Goal: Use online tool/utility: Use online tool/utility

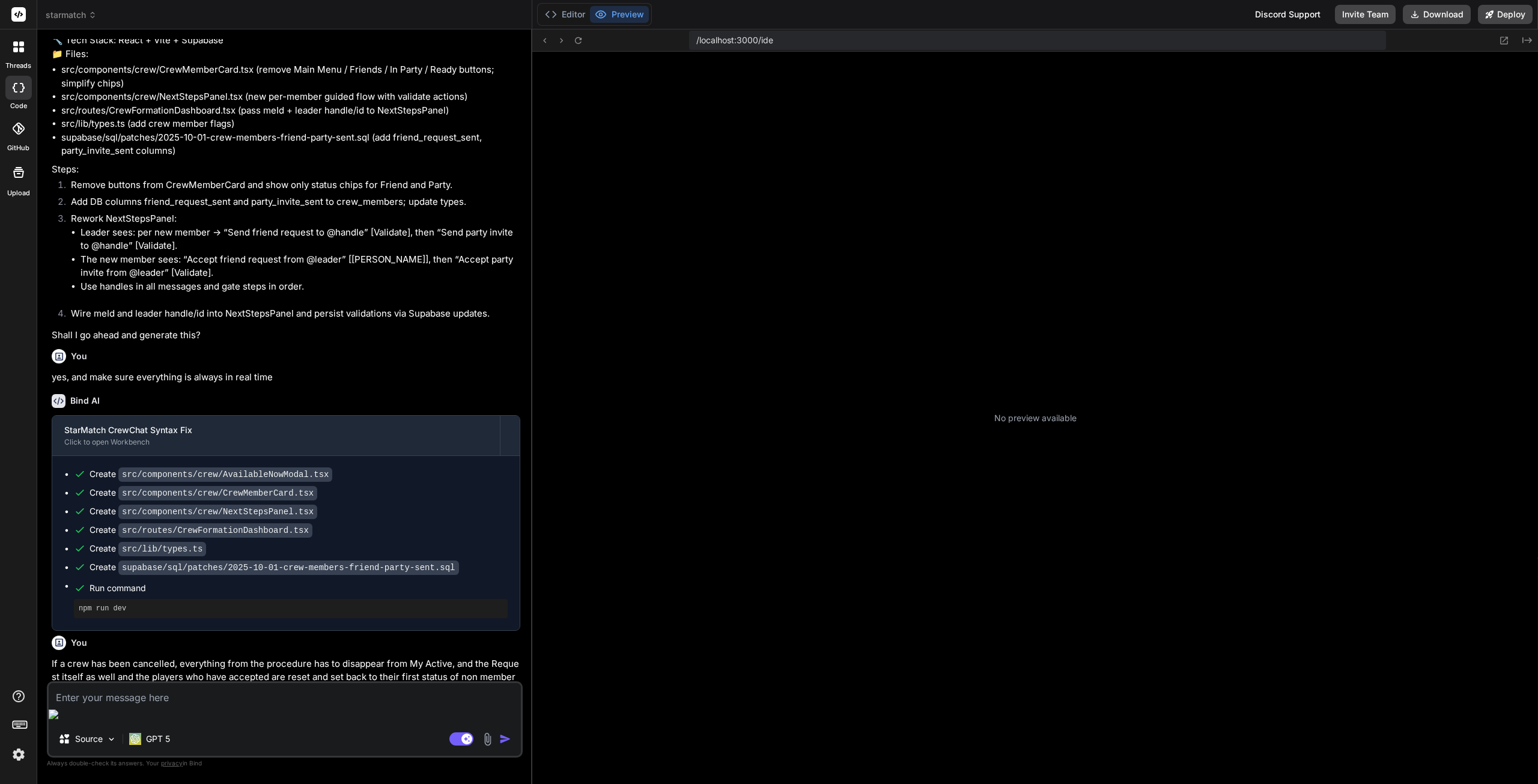
scroll to position [46, 0]
type textarea "x"
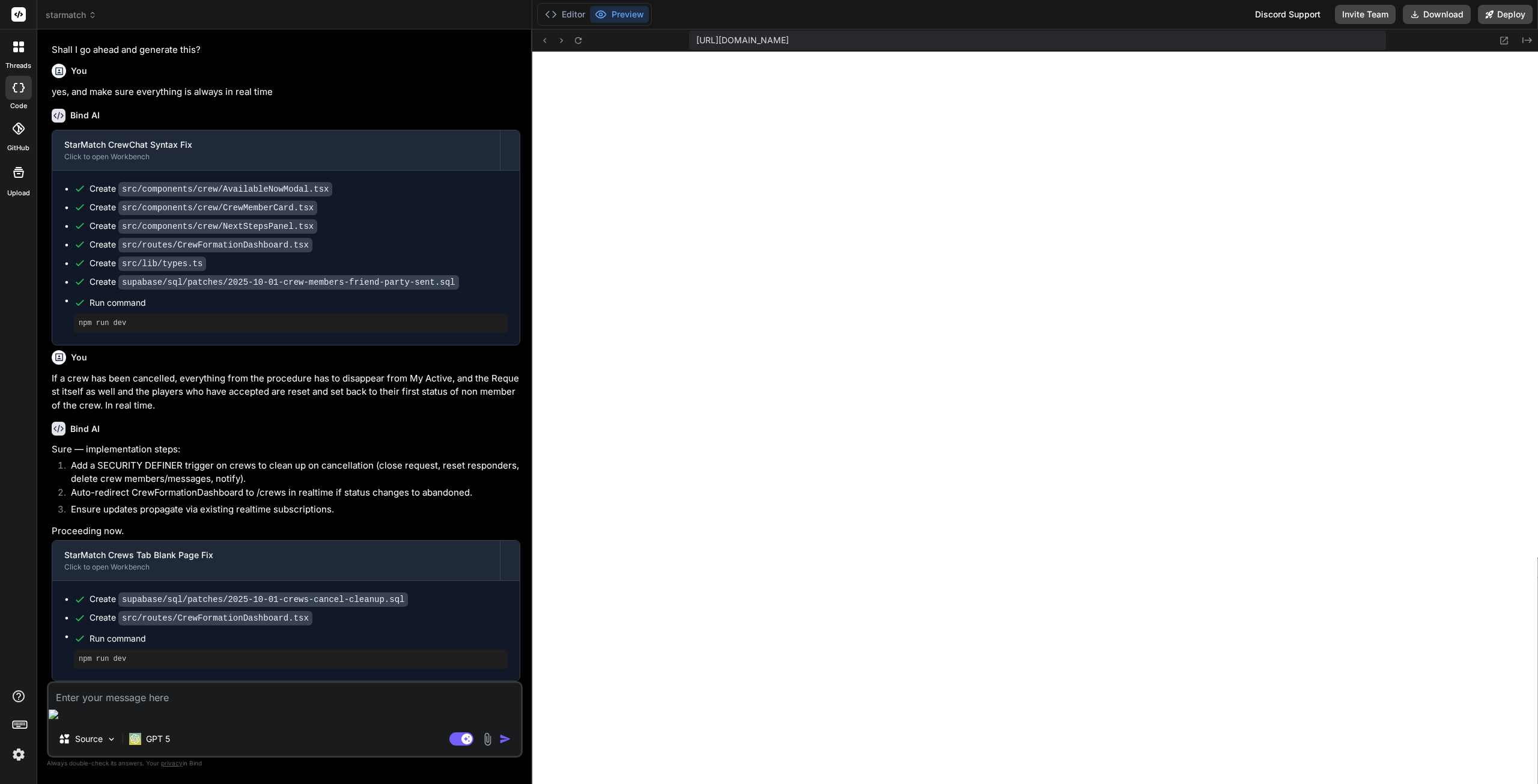
scroll to position [900, 0]
click at [284, 705] on textarea at bounding box center [285, 694] width 472 height 22
type textarea "O"
type textarea "x"
type textarea "On"
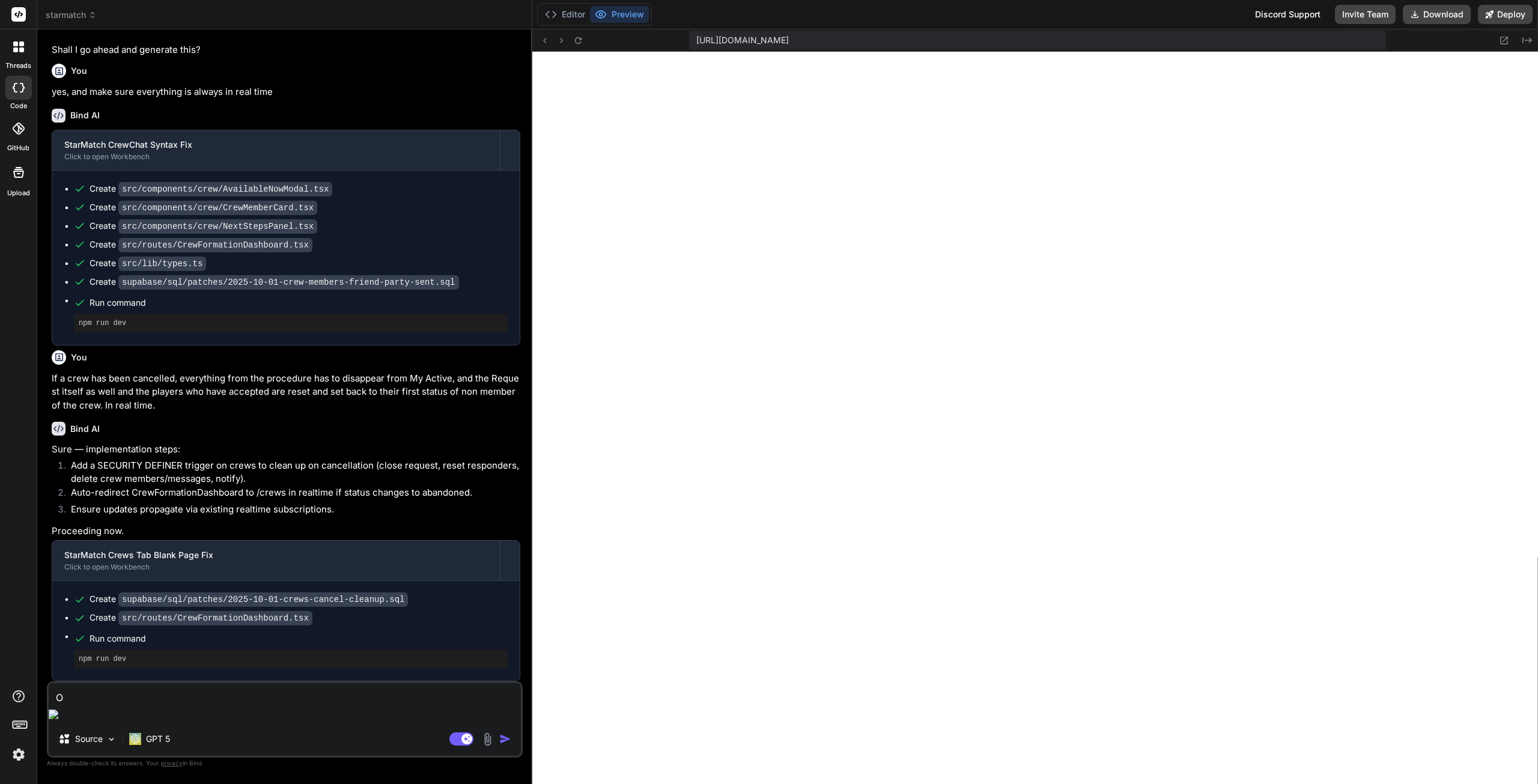
type textarea "x"
type textarea "One"
type textarea "x"
type textarea "One"
type textarea "x"
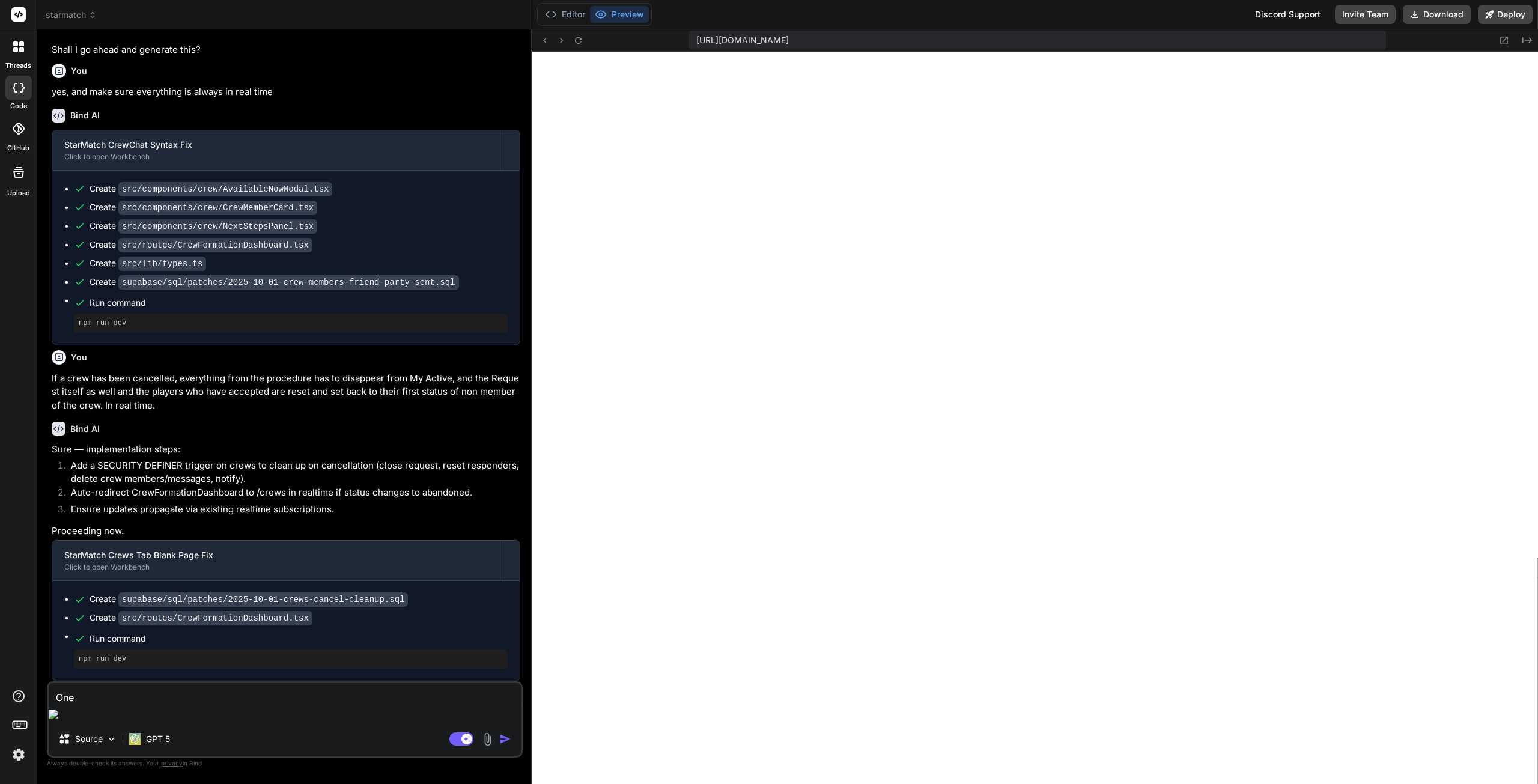
type textarea "One p"
type textarea "x"
type textarea "One pr"
type textarea "x"
type textarea "One pro"
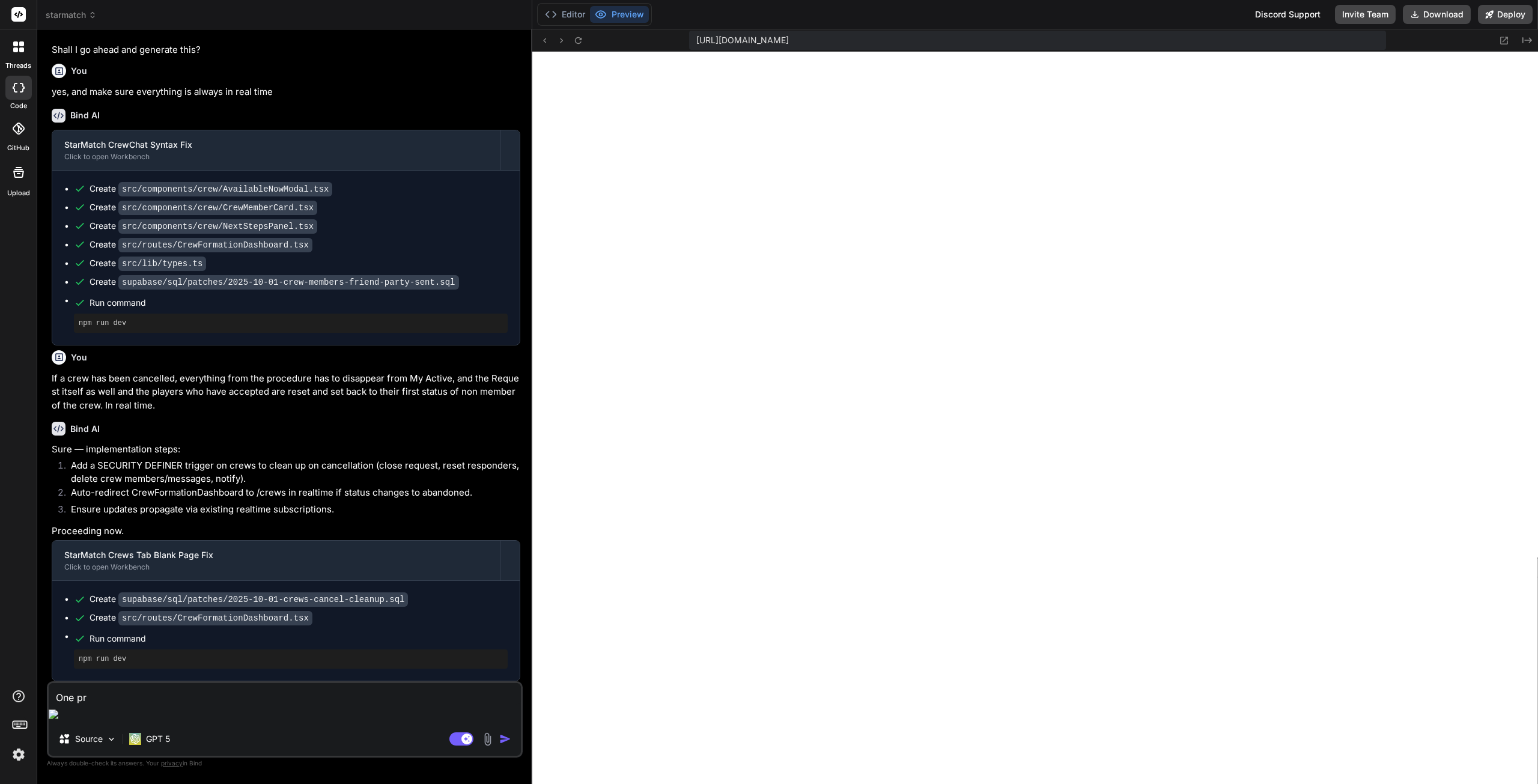
type textarea "x"
type textarea "One prof"
type textarea "x"
type textarea "One profi"
type textarea "x"
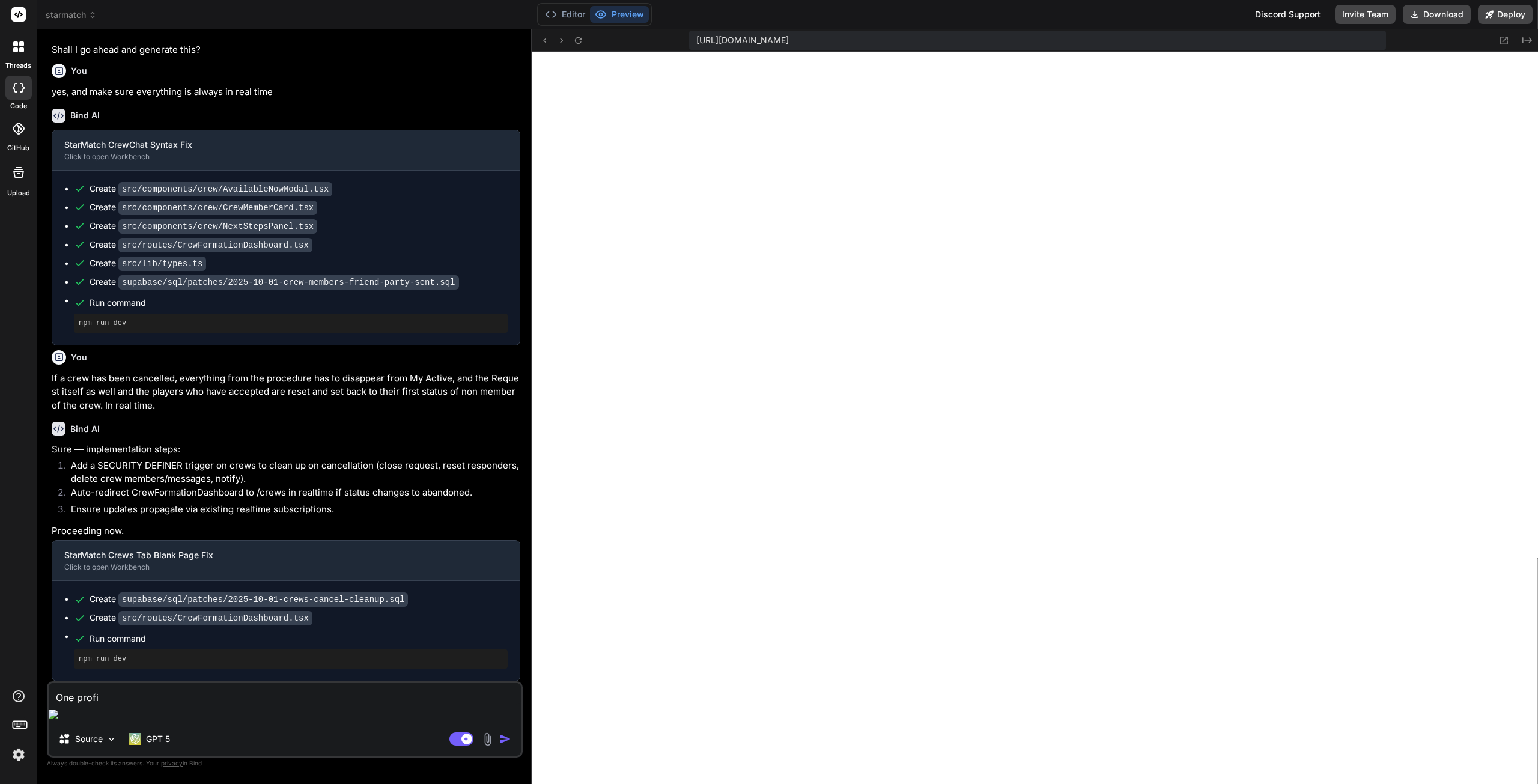
type textarea "One profil"
type textarea "x"
type textarea "One profile"
type textarea "x"
type textarea "One profile"
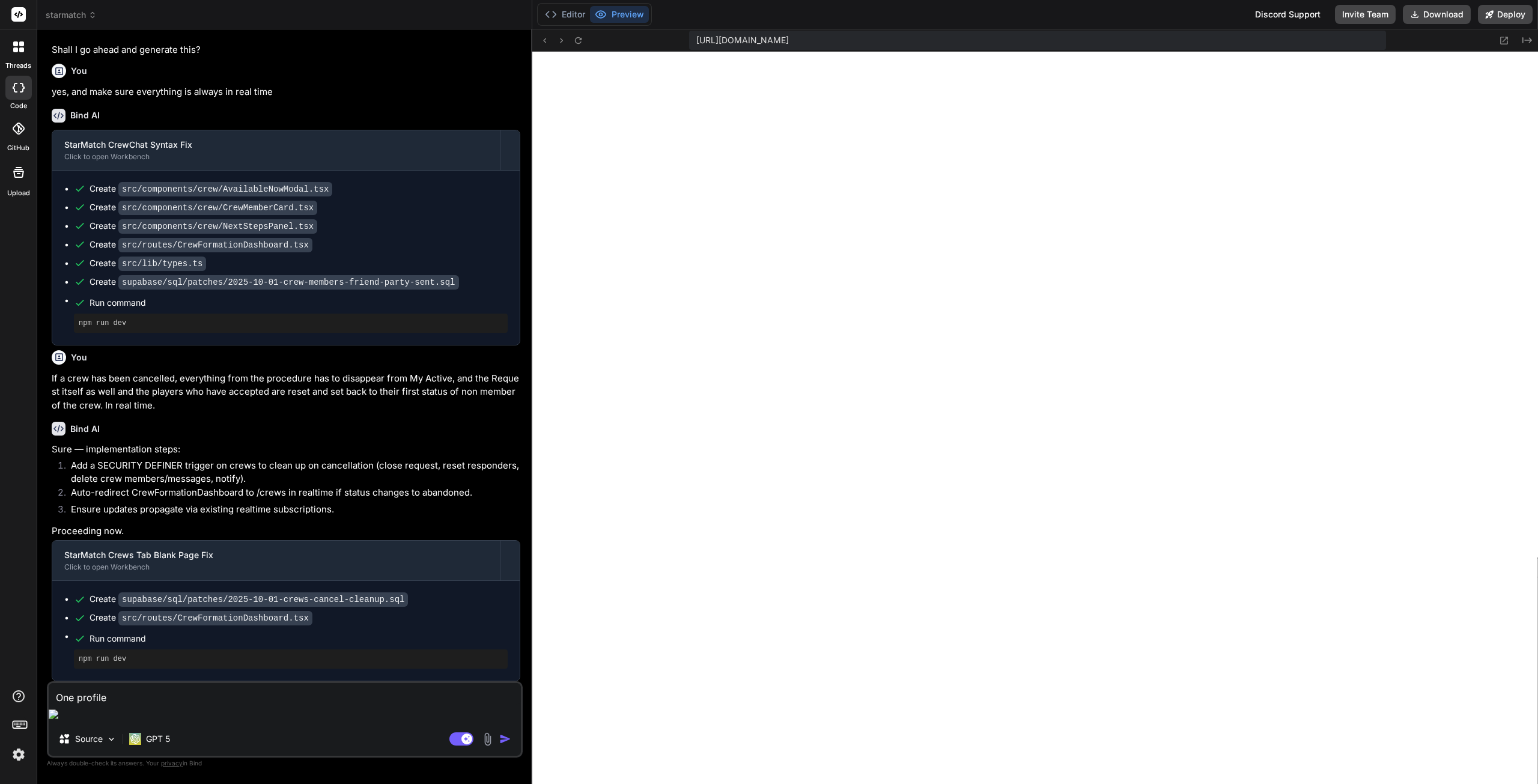
type textarea "x"
type textarea "One profile h"
type textarea "x"
type textarea "One profile ha"
type textarea "x"
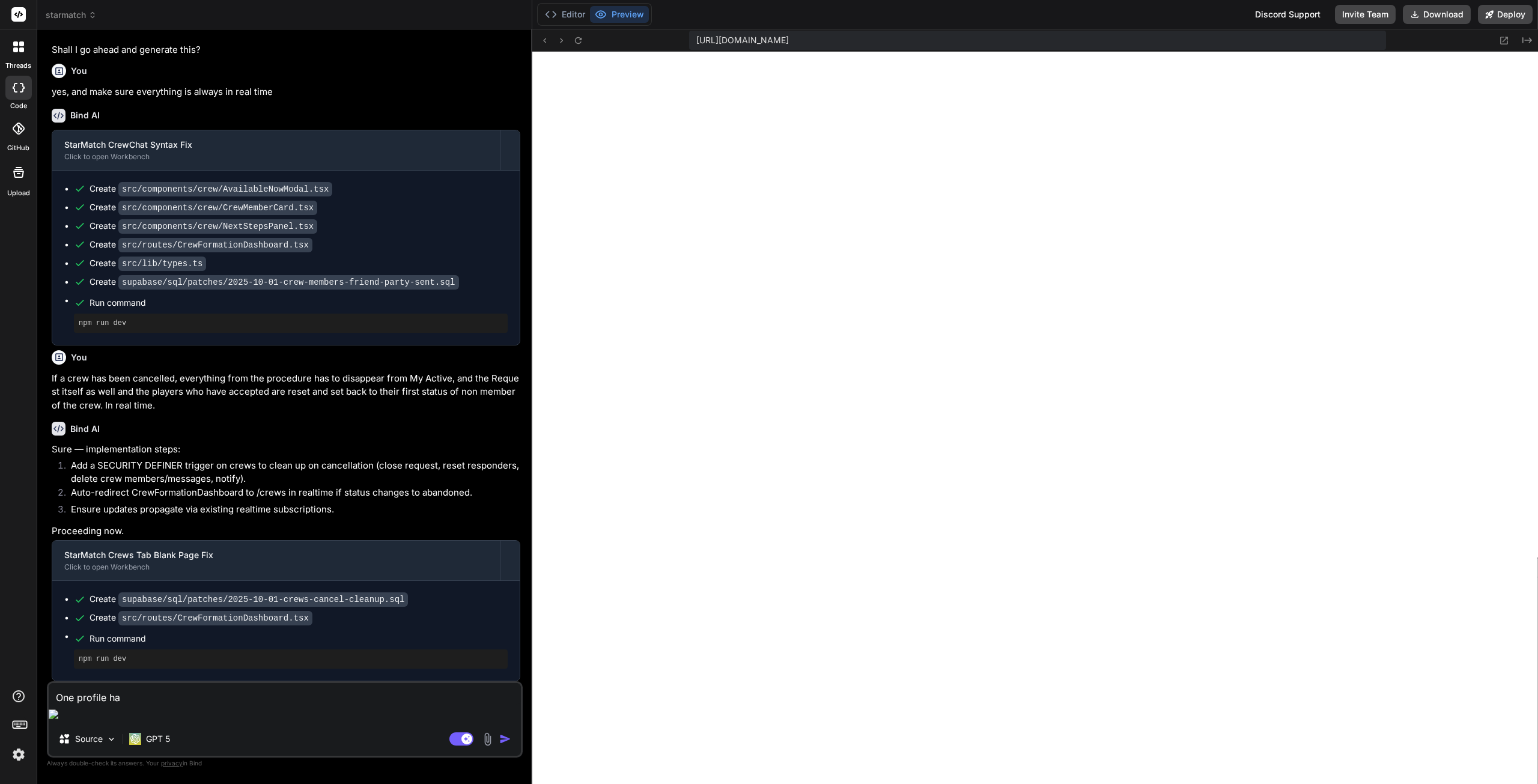
type textarea "One profile has"
type textarea "x"
type textarea "One profile has"
type textarea "x"
type textarea "One profile has p"
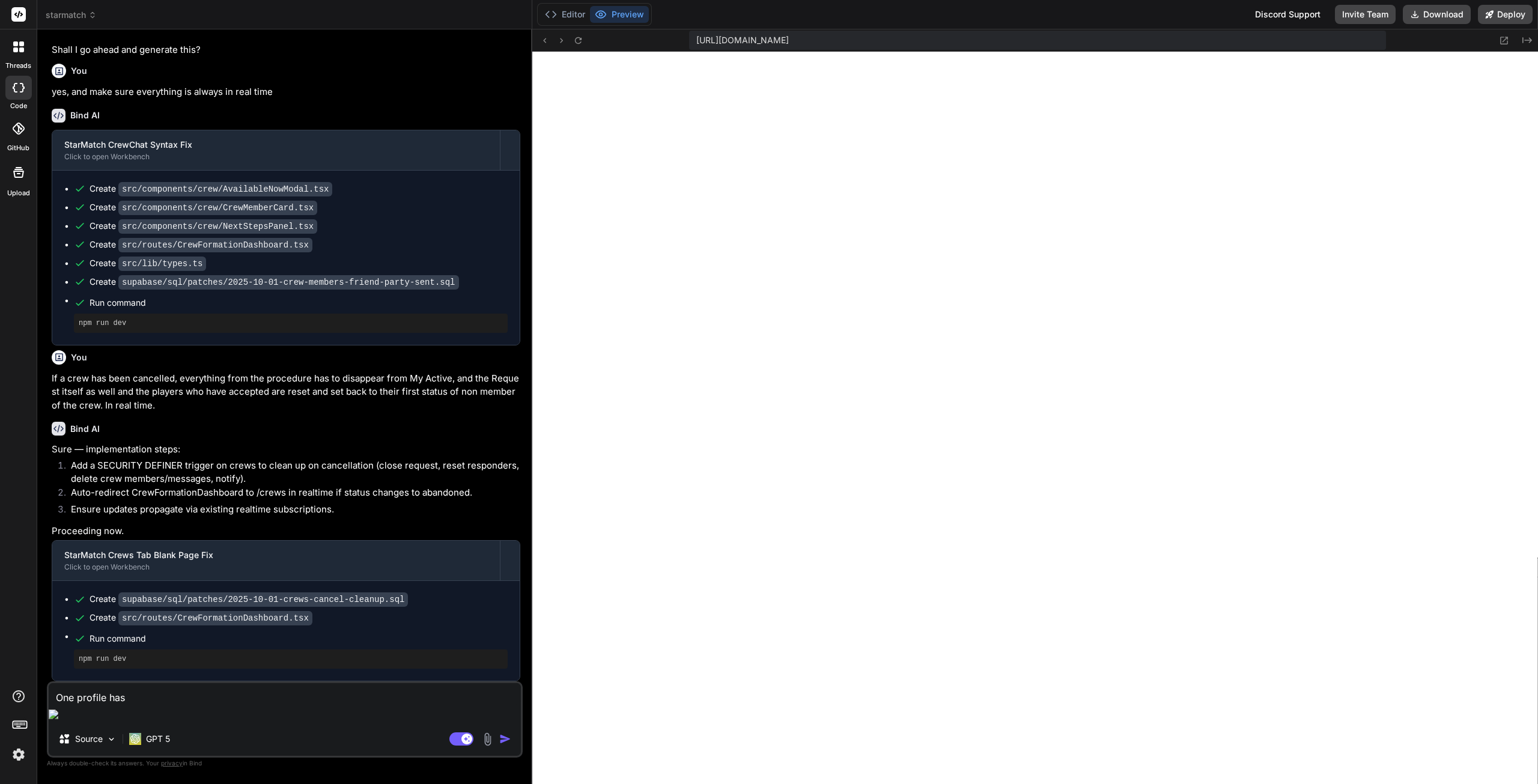
type textarea "x"
type textarea "One profile has po"
type textarea "x"
type textarea "One profile has pos"
type textarea "x"
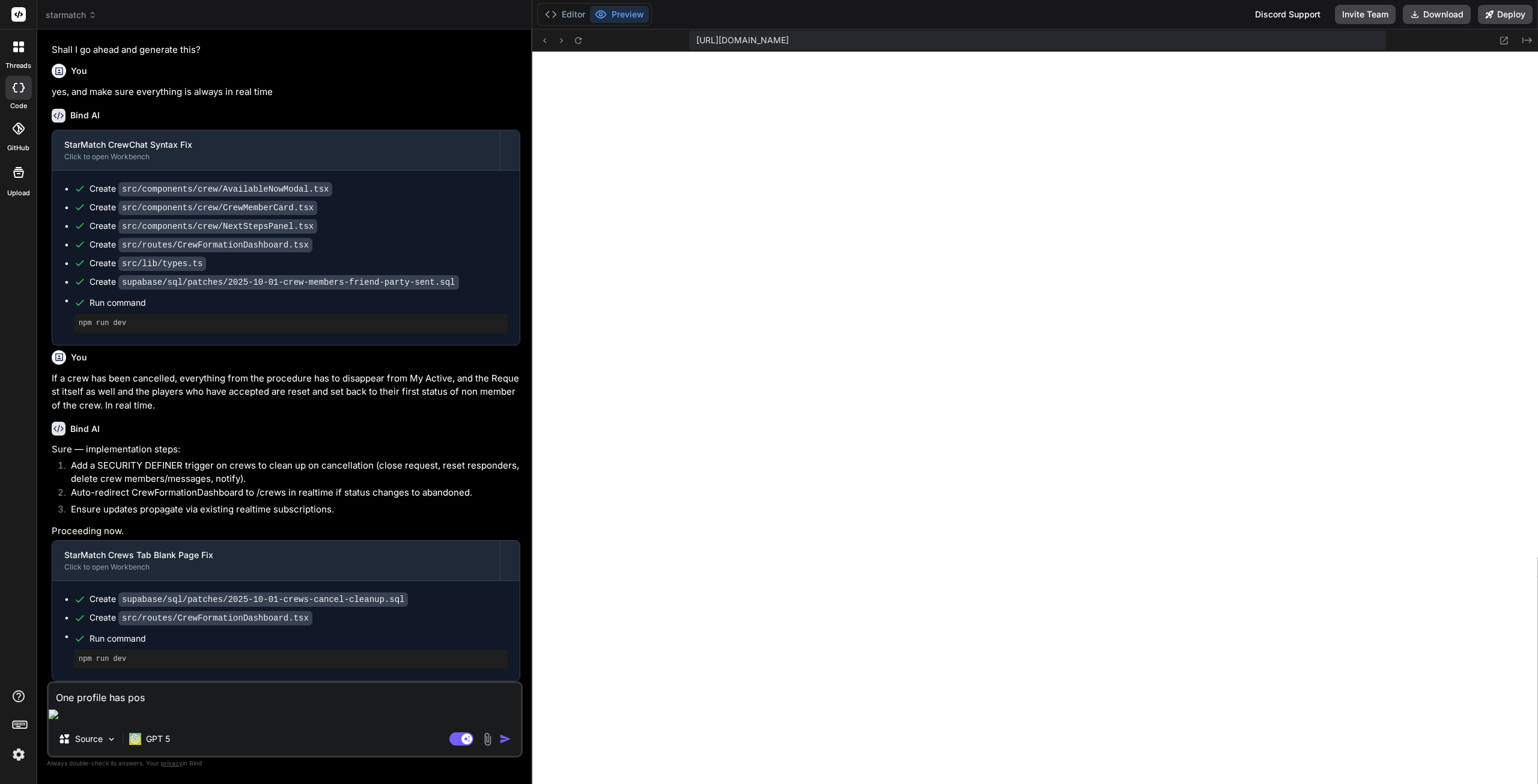
type textarea "One profile has post"
type textarea "x"
type textarea "One profile has poste"
type textarea "x"
type textarea "One profile has posted"
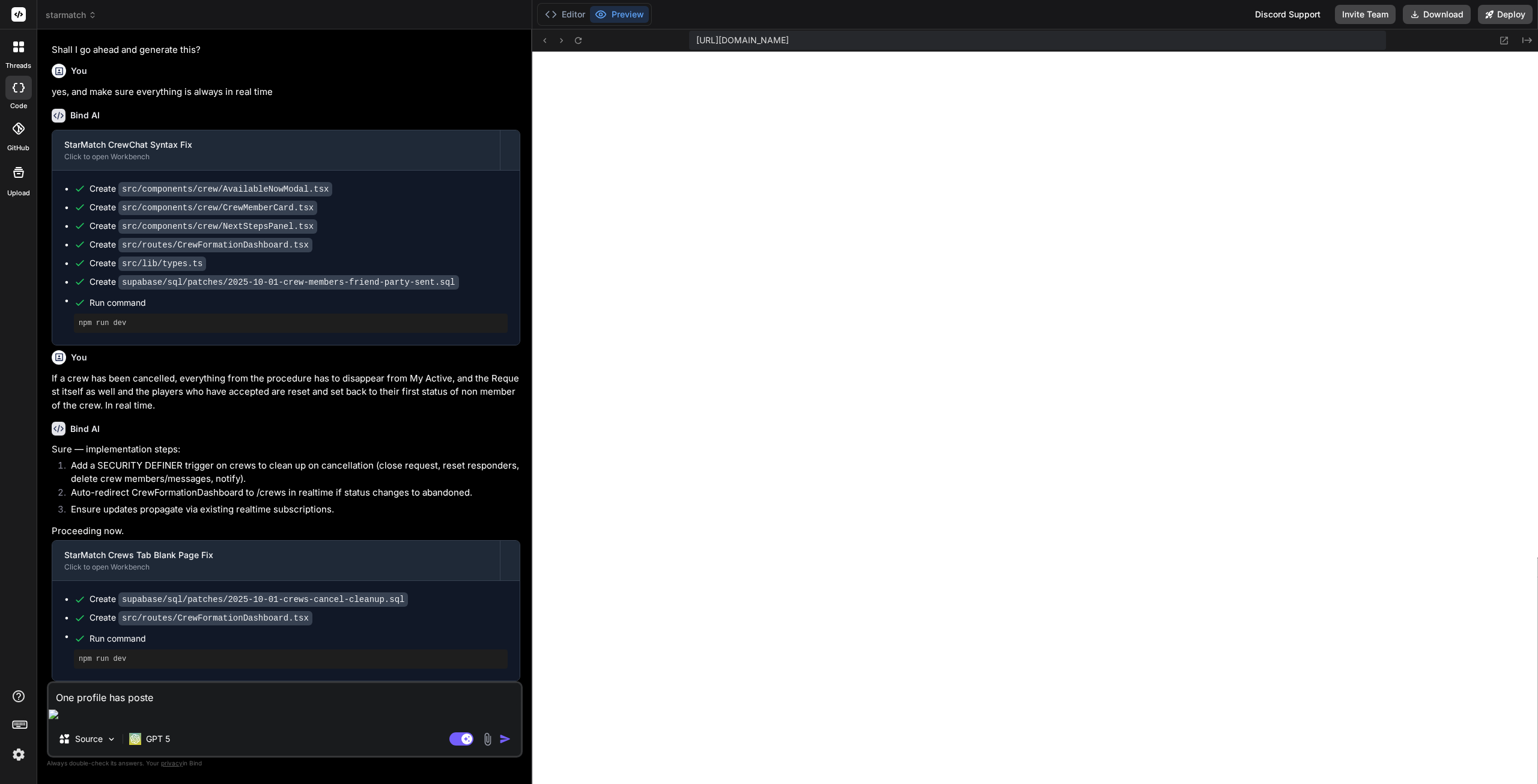
type textarea "x"
type textarea "One profile has posted"
type textarea "x"
type textarea "One profile has posted a"
type textarea "x"
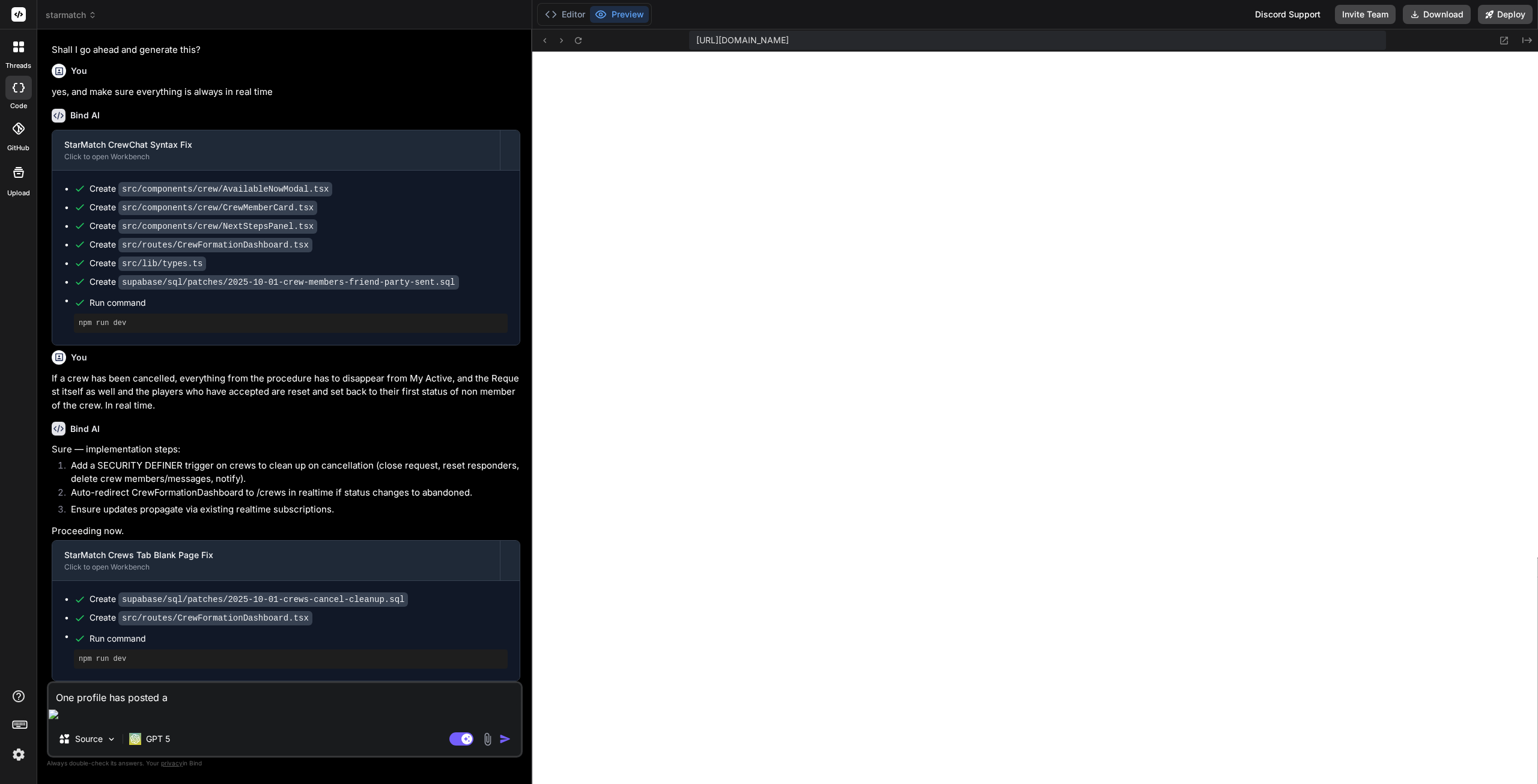
type textarea "One profile has posted a"
type textarea "x"
type textarea "One profile has posted a r"
type textarea "x"
type textarea "One profile has posted a re"
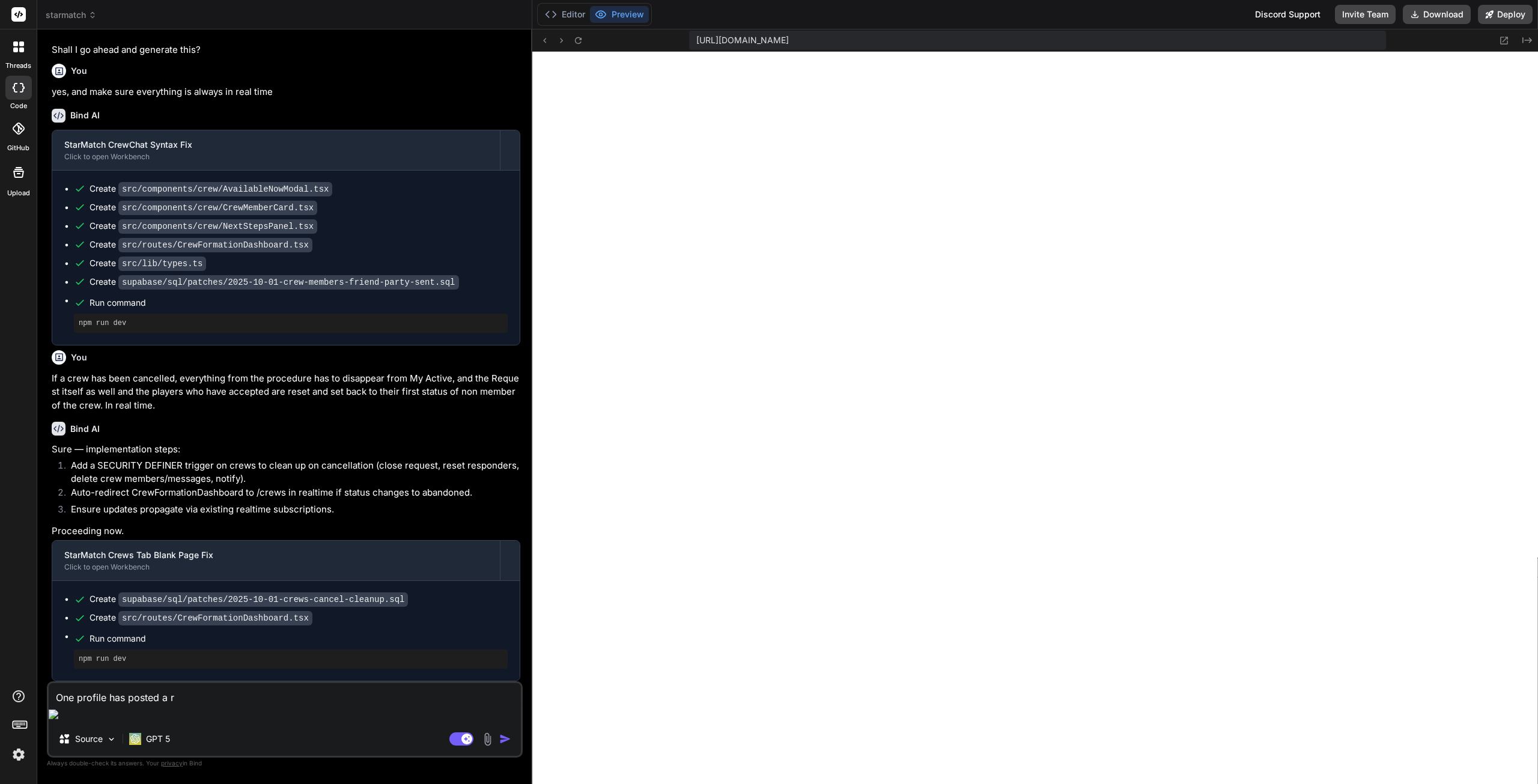
type textarea "x"
type textarea "One profile has posted a req"
type textarea "x"
type textarea "One profile has posted a requ"
type textarea "x"
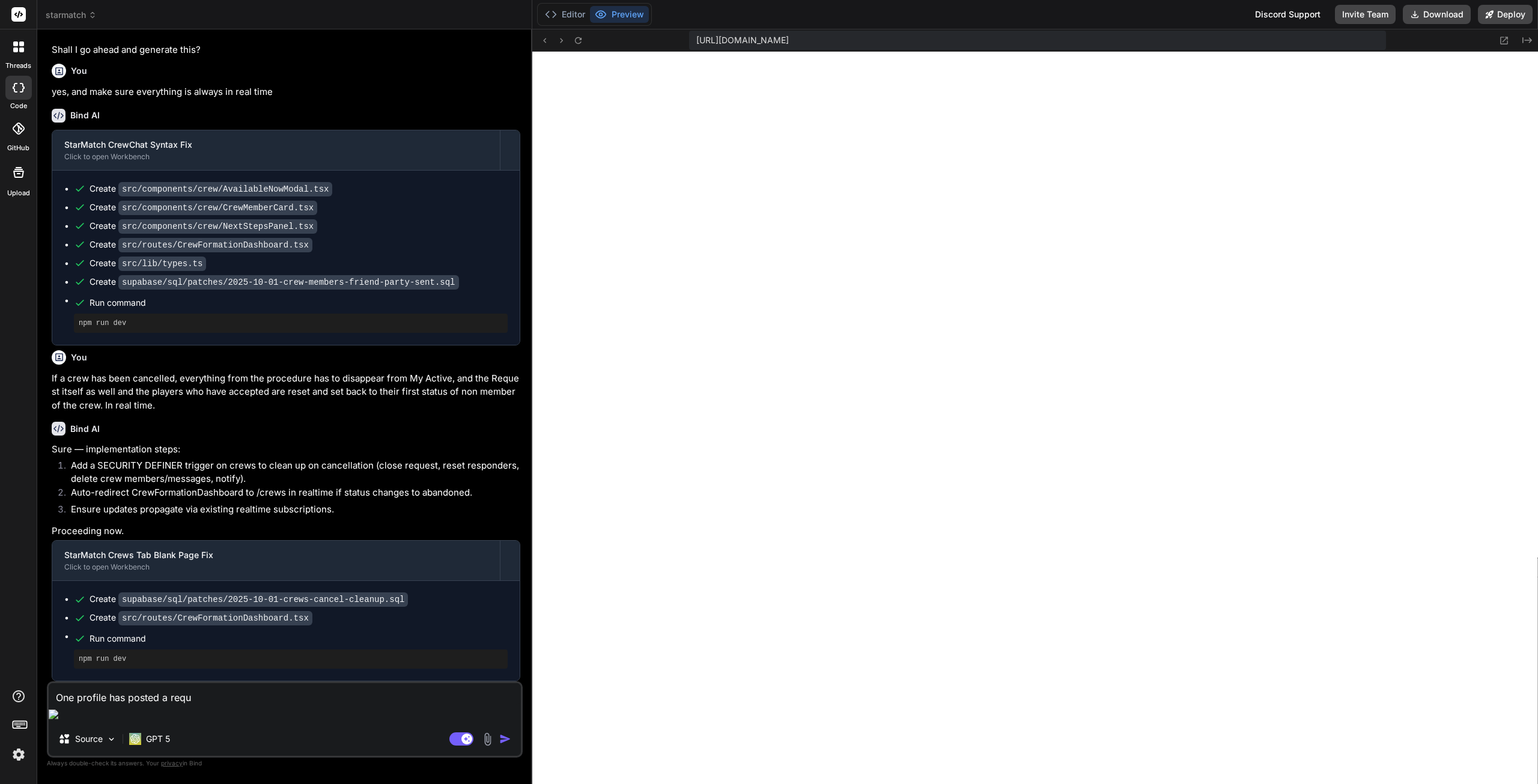
type textarea "One profile has posted a reque"
type textarea "x"
type textarea "One profile has posted a reques"
type textarea "x"
type textarea "One profile has posted a request"
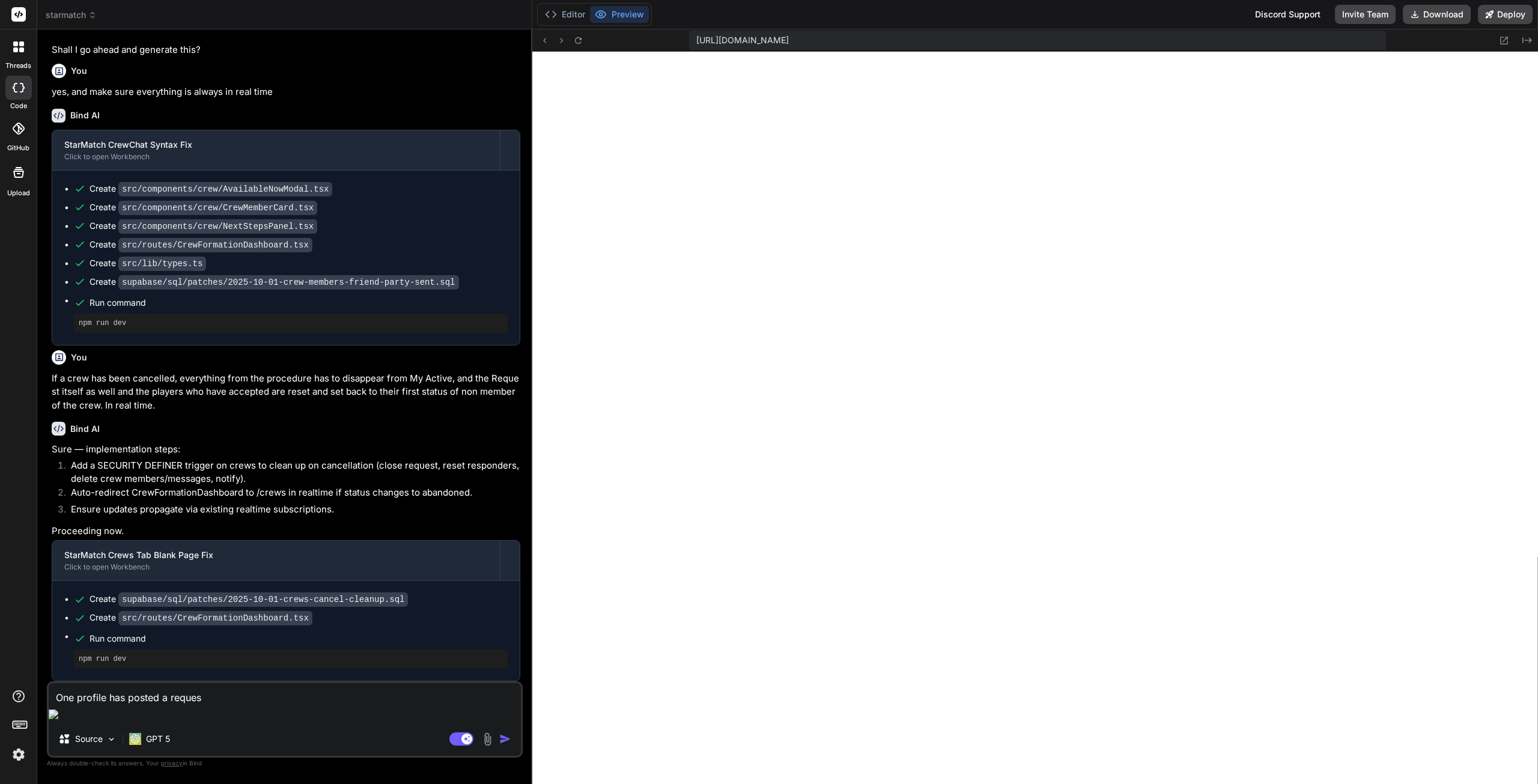
type textarea "x"
type textarea "One profile has posted a request"
type textarea "x"
type textarea "One profile has posted a request a"
type textarea "x"
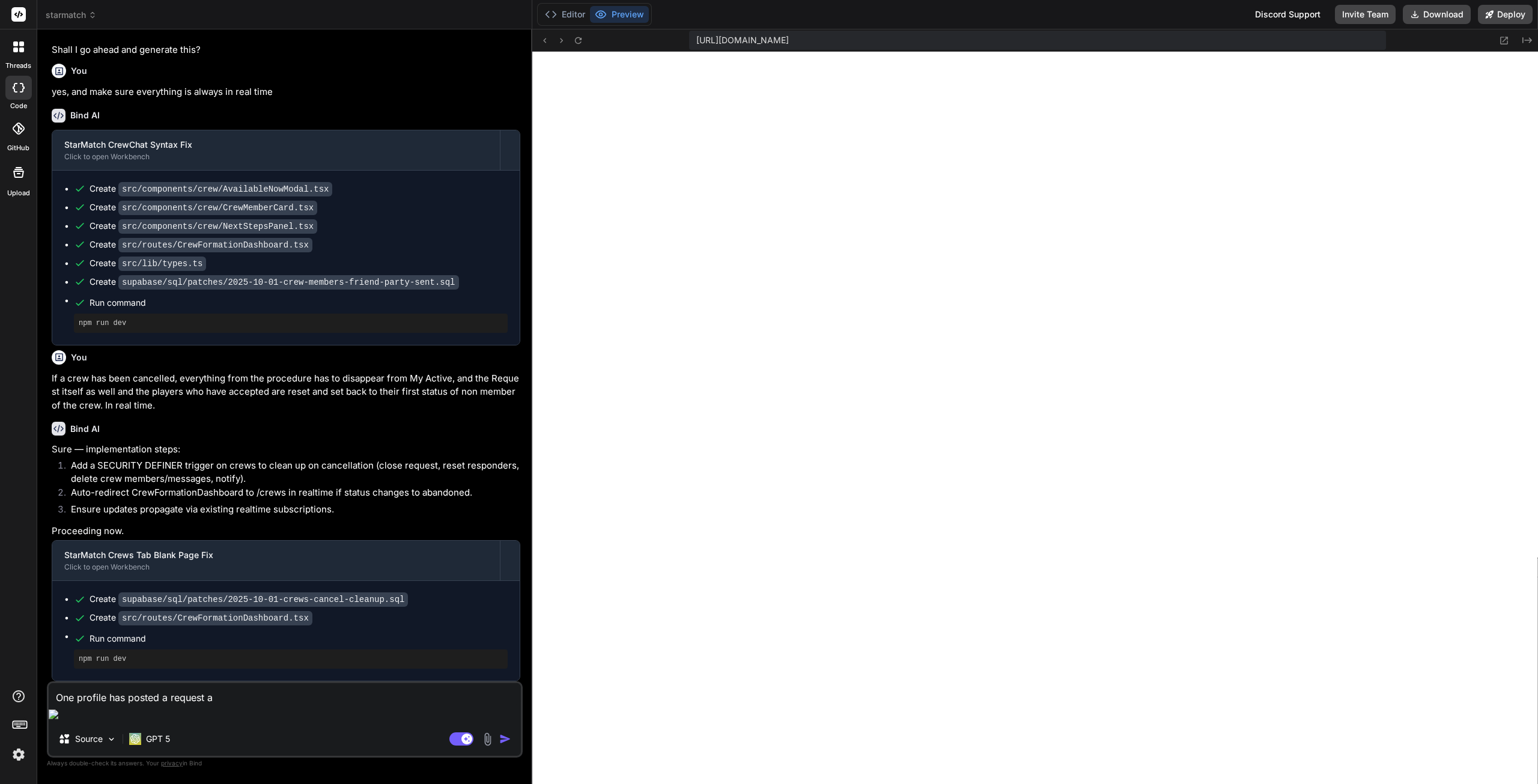
type textarea "One profile has posted a request an"
type textarea "x"
type textarea "One profile has posted a request and"
type textarea "x"
type textarea "One profile has posted a request and"
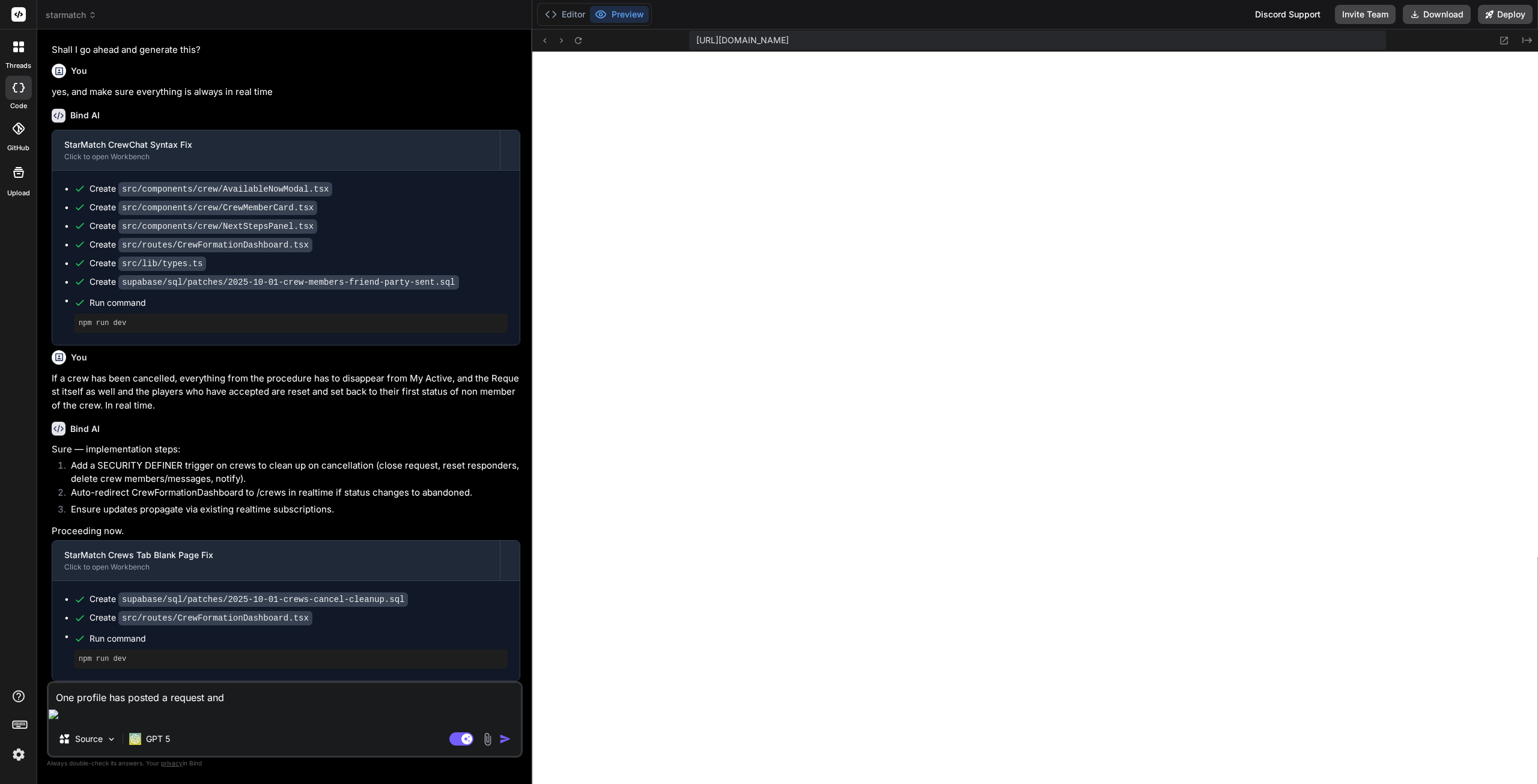
type textarea "x"
type textarea "One profile has posted a request and t"
type textarea "x"
type textarea "One profile has posted a request and th"
type textarea "x"
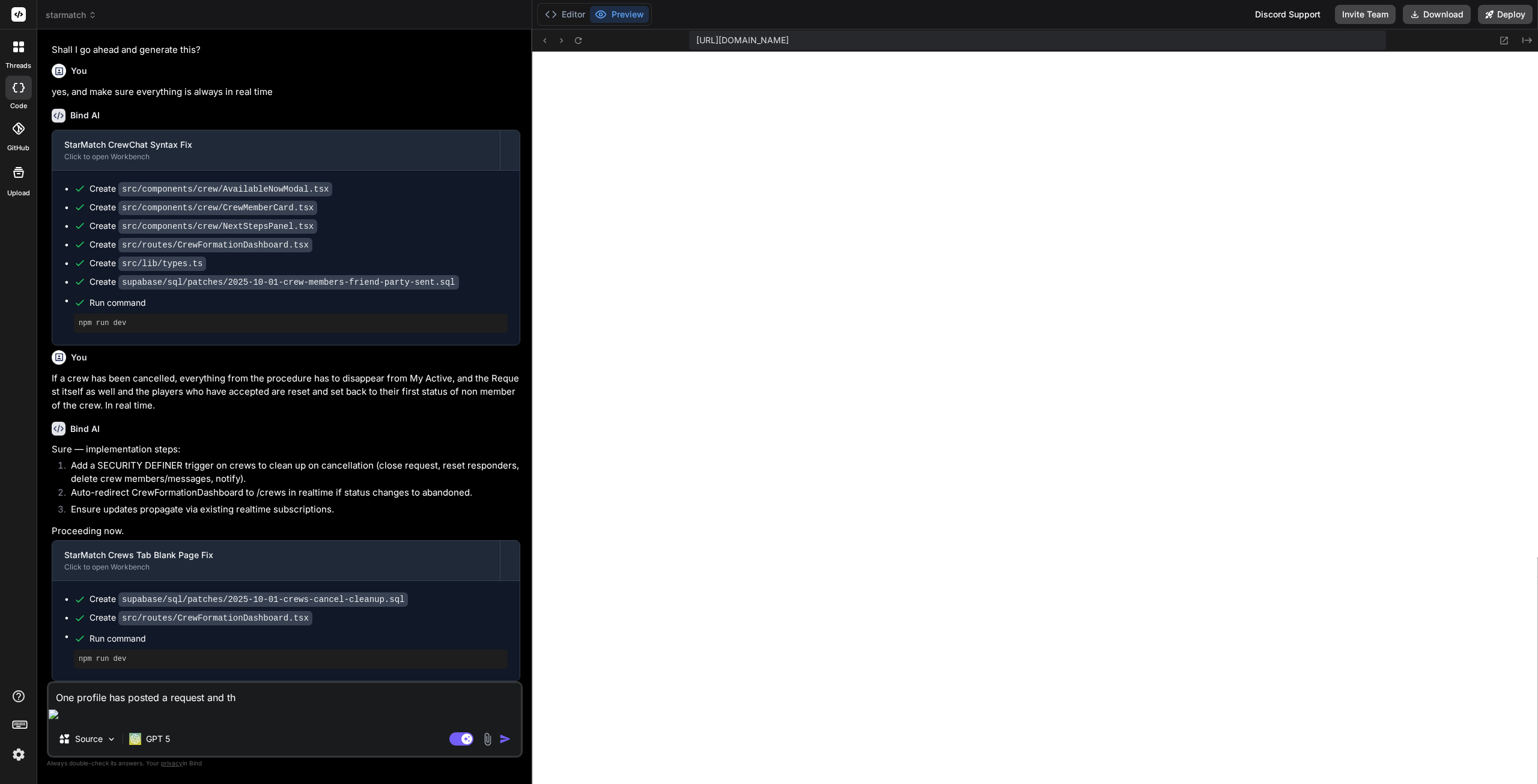
type textarea "One profile has posted a request and thi"
type textarea "x"
type textarea "One profile has posted a request and this"
type textarea "x"
type textarea "One profile has posted a request and this"
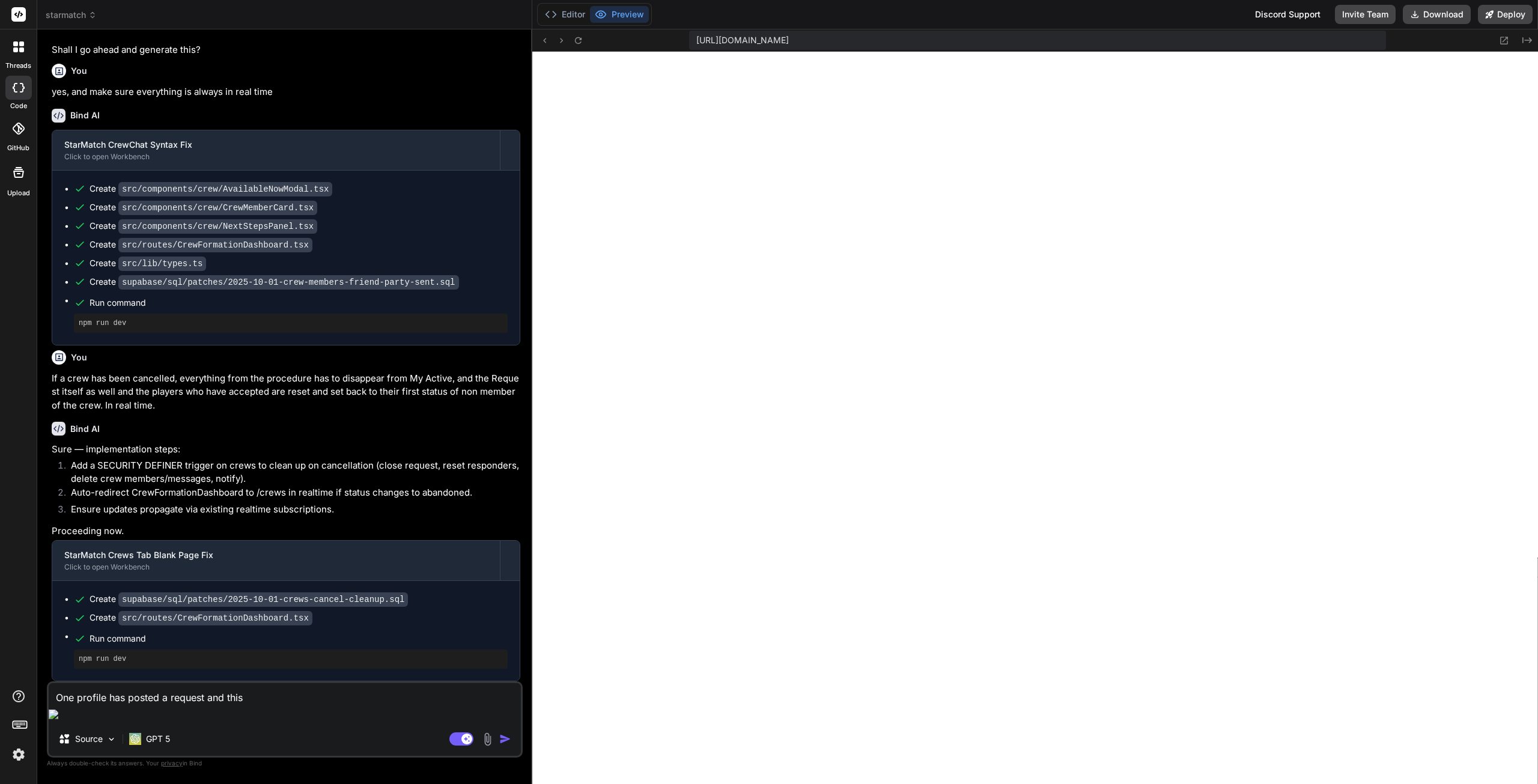
type textarea "x"
type textarea "One profile has posted a request and this r"
type textarea "x"
type textarea "One profile has posted a request and this re"
type textarea "x"
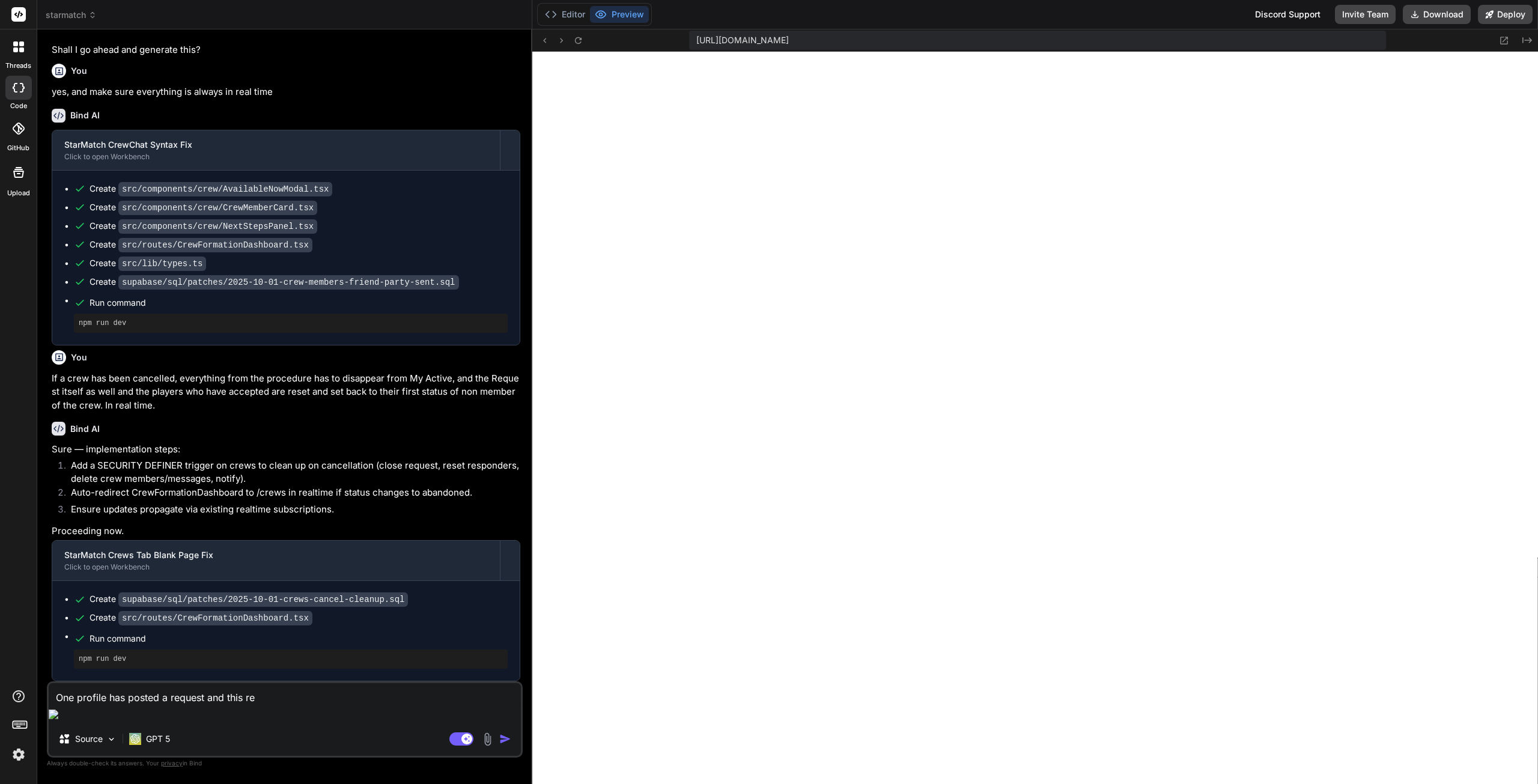
type textarea "One profile has posted a request and this req"
type textarea "x"
type textarea "One profile has posted a request and this requ"
type textarea "x"
type textarea "One profile has posted a request and this reque"
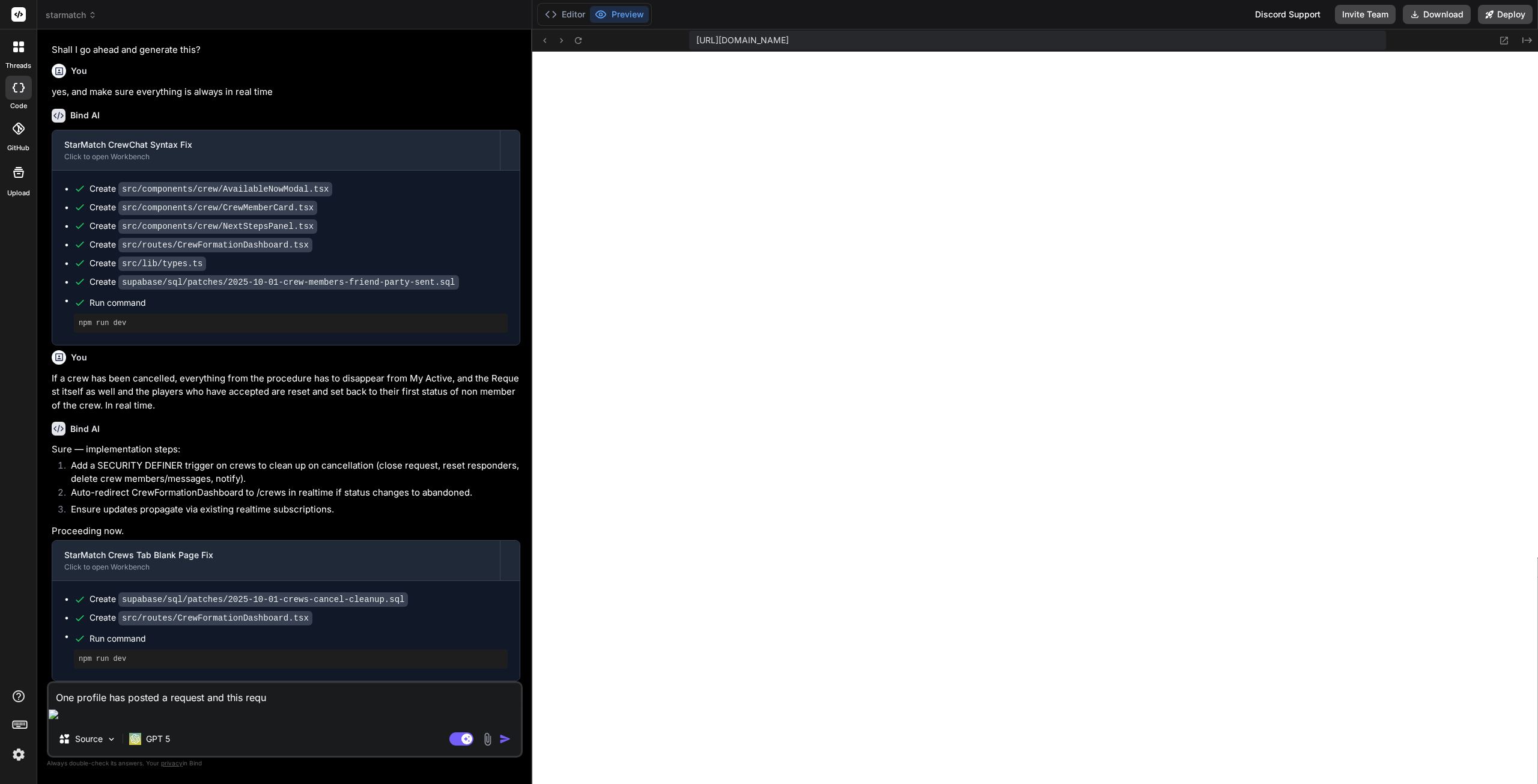
type textarea "x"
type textarea "One profile has posted a request and this reques"
type textarea "x"
type textarea "One profile has posted a request and this request"
type textarea "x"
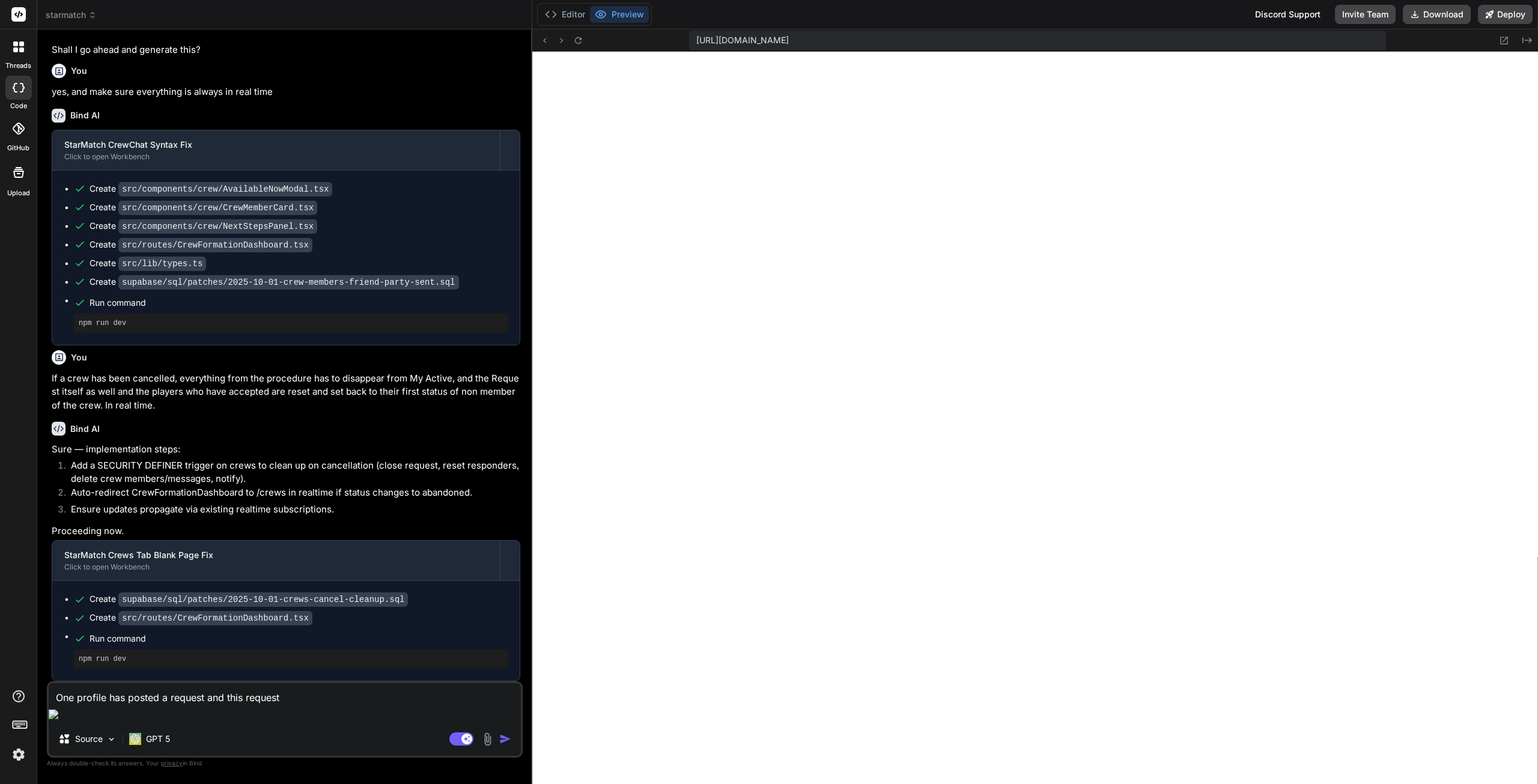
type textarea "One profile has posted a request and this request"
type textarea "x"
type textarea "One profile has posted a request and this request a"
type textarea "x"
type textarea "One profile has posted a request and this request ap"
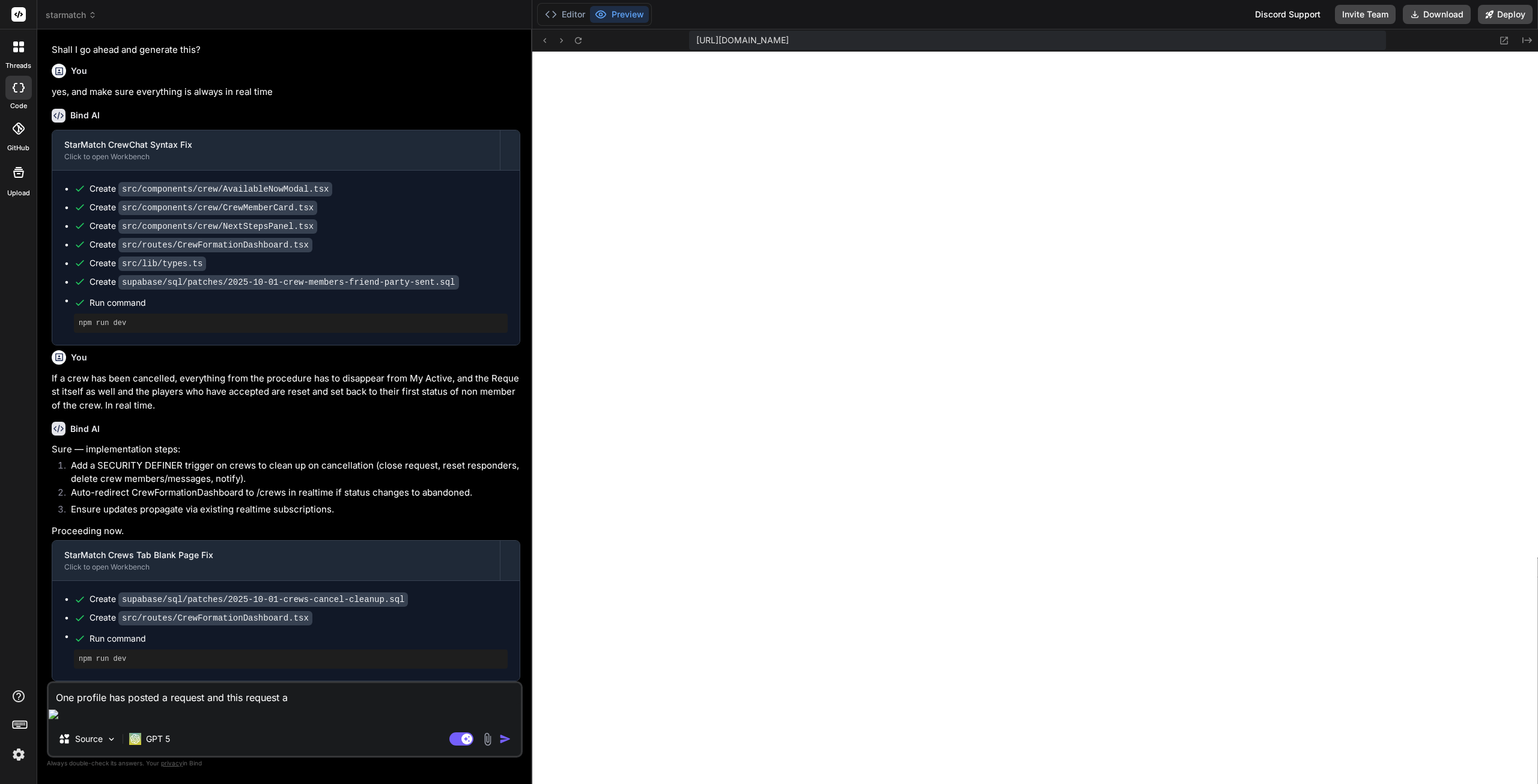
type textarea "x"
type textarea "One profile has posted a request and this request app"
type textarea "x"
type textarea "One profile has posted a request and this request appe"
type textarea "x"
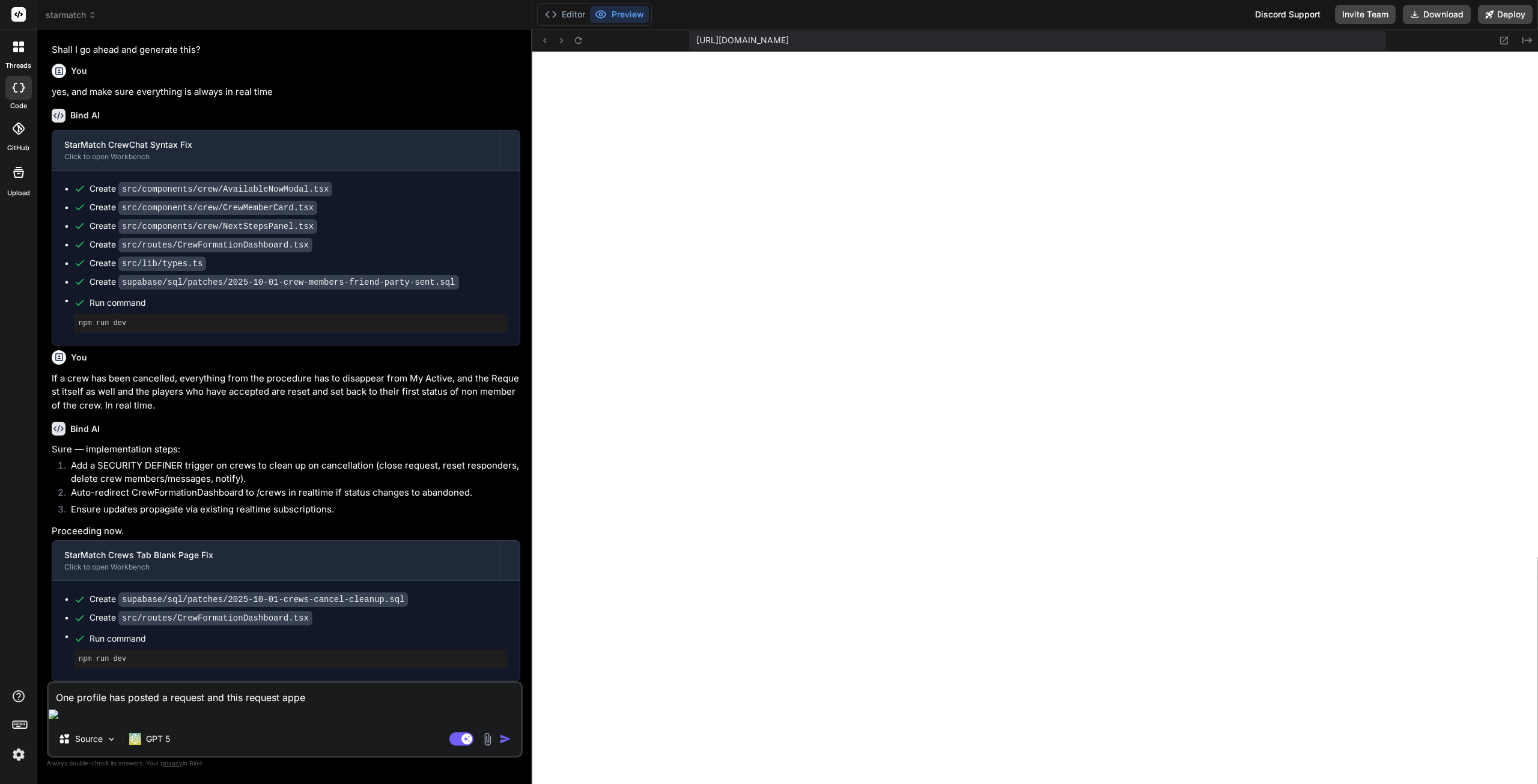
type textarea "One profile has posted a request and this request appea"
type textarea "x"
type textarea "One profile has posted a request and this request appear"
type textarea "x"
type textarea "One profile has posted a request and this request appears"
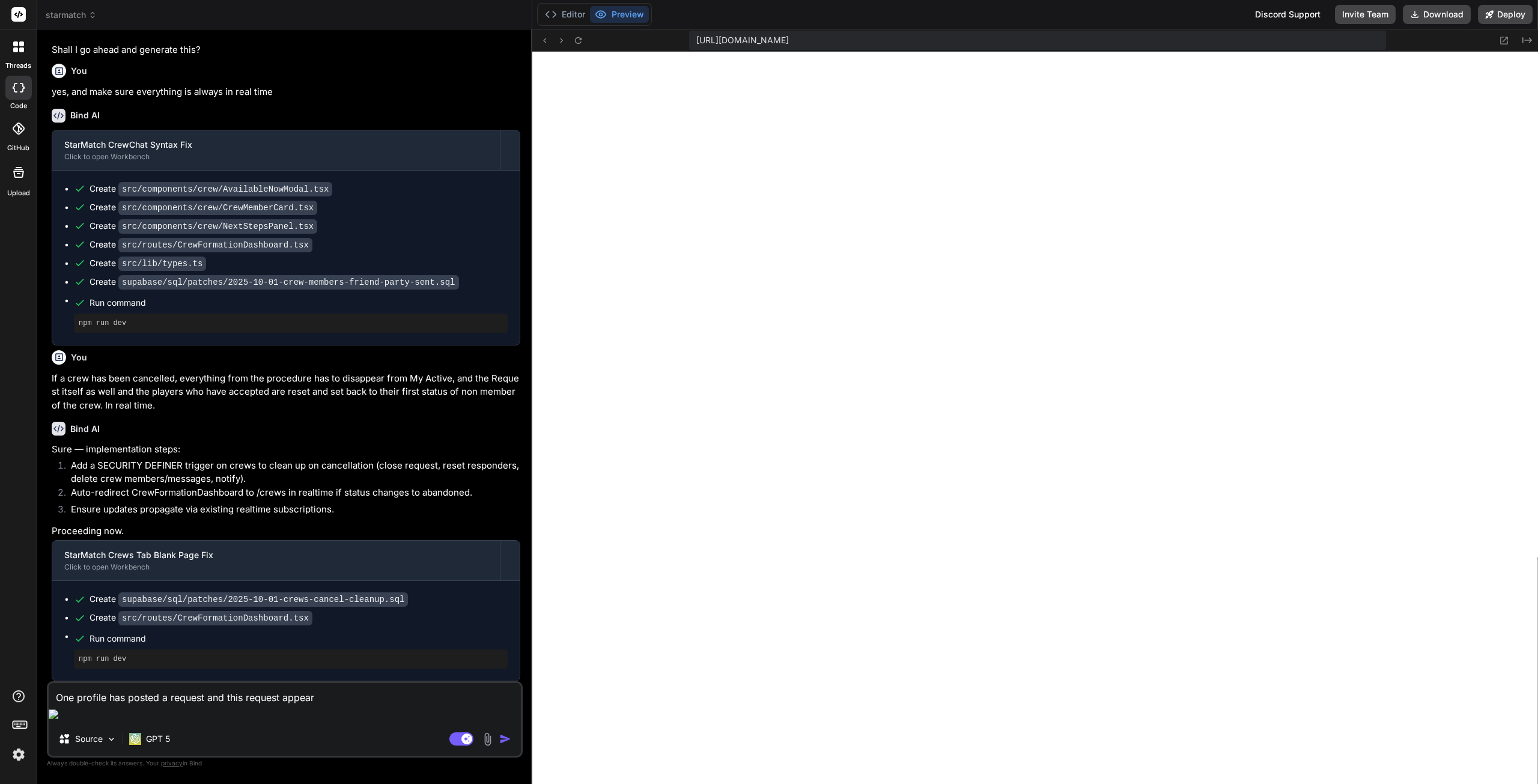
type textarea "x"
type textarea "One profile has posted a request and this request appears"
type textarea "x"
type textarea "One profile has posted a request and this request appears f"
type textarea "x"
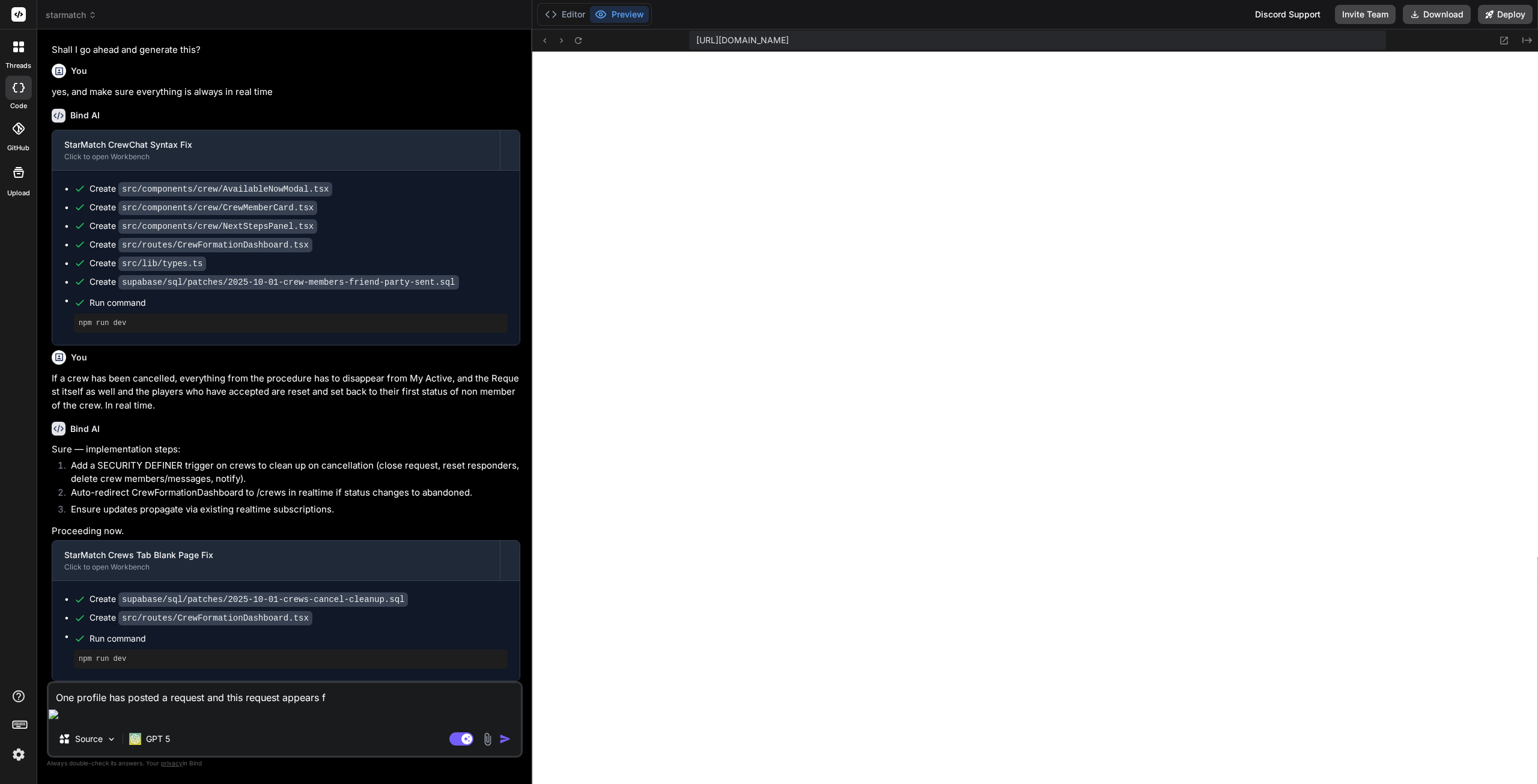
type textarea "One profile has posted a request and this request appears fo"
type textarea "x"
type textarea "One profile has posted a request and this request appears for"
type textarea "x"
type textarea "One profile has posted a request and this request appears for"
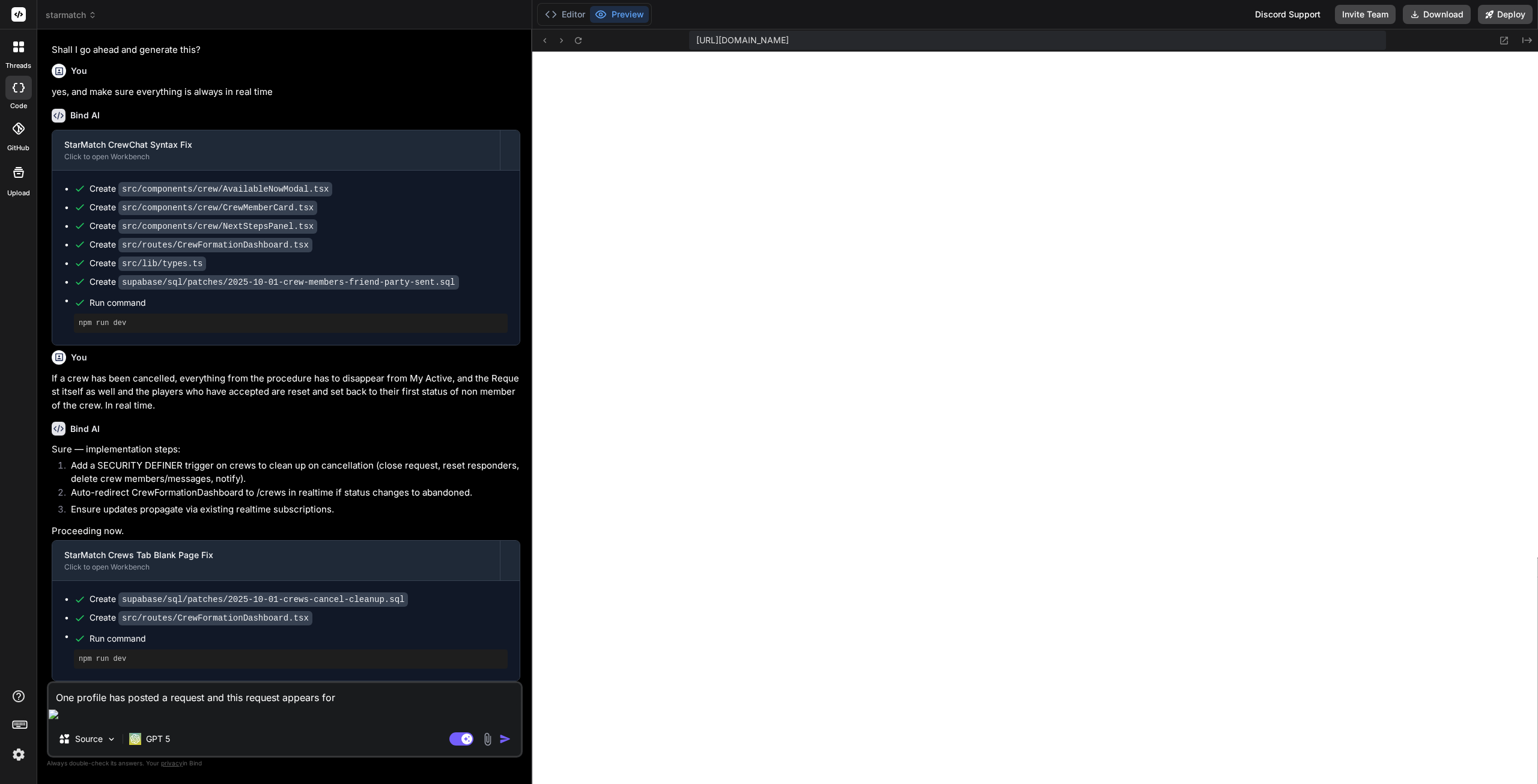
type textarea "x"
type textarea "One profile has posted a request and this request appears for t"
type textarea "x"
type textarea "One profile has posted a request and this request appears for to"
type textarea "x"
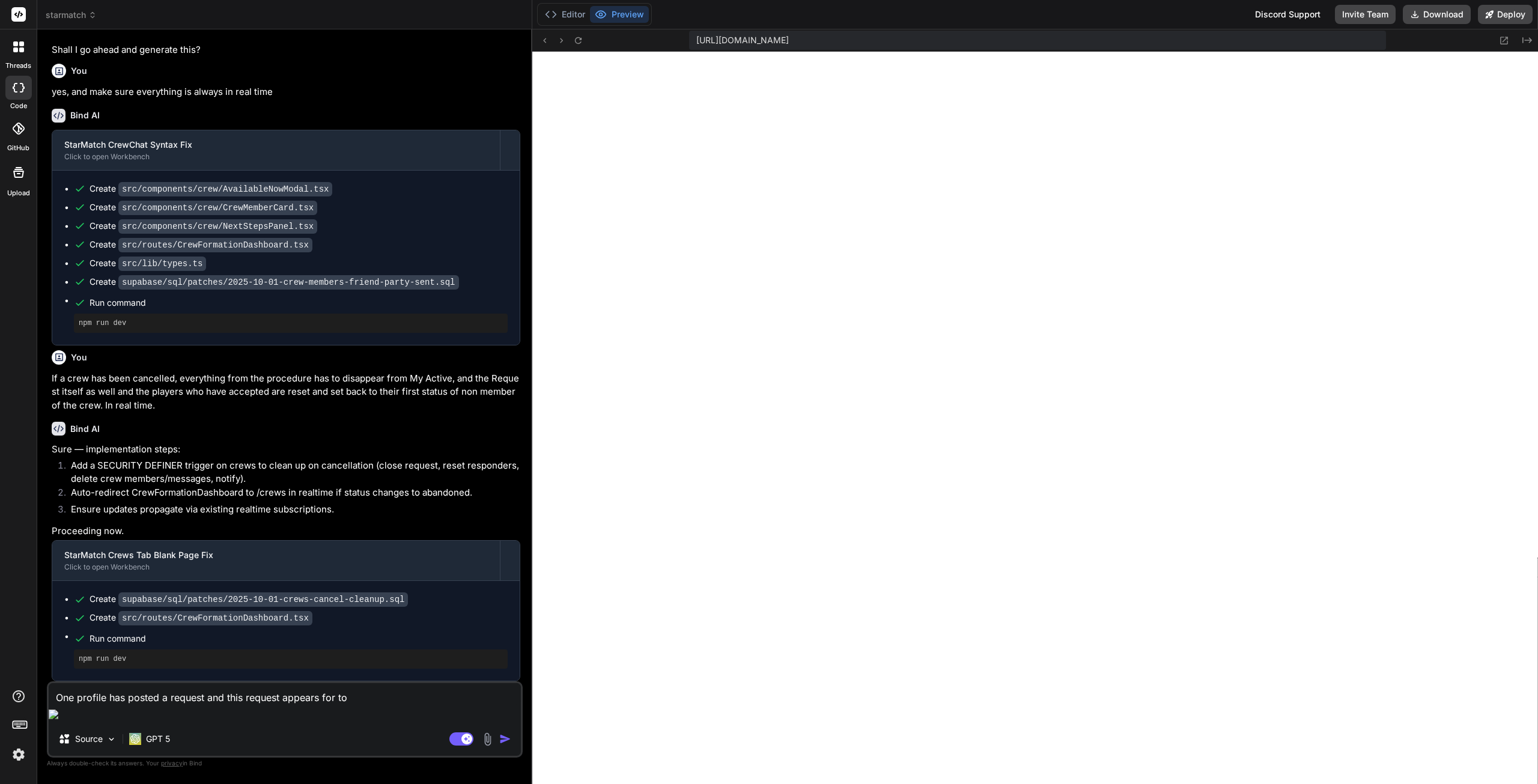
type textarea "One profile has posted a request and this request appears for t"
type textarea "x"
type textarea "One profile has posted a request and this request appears for"
type textarea "x"
type textarea "One profile has posted a request and this request appears for o"
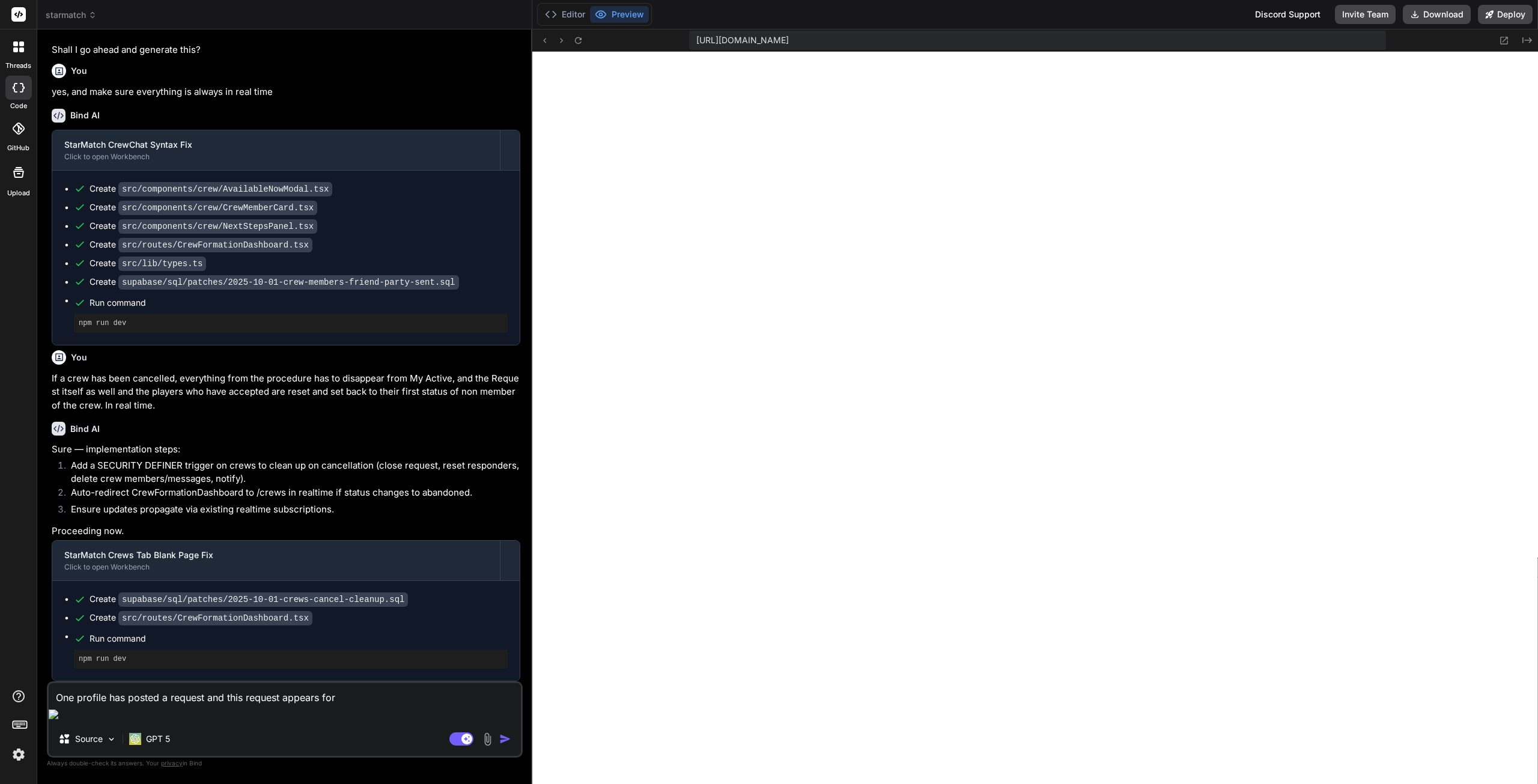
type textarea "x"
type textarea "One profile has posted a request and this request appears for ot"
type textarea "x"
type textarea "One profile has posted a request and this request appears for oth"
type textarea "x"
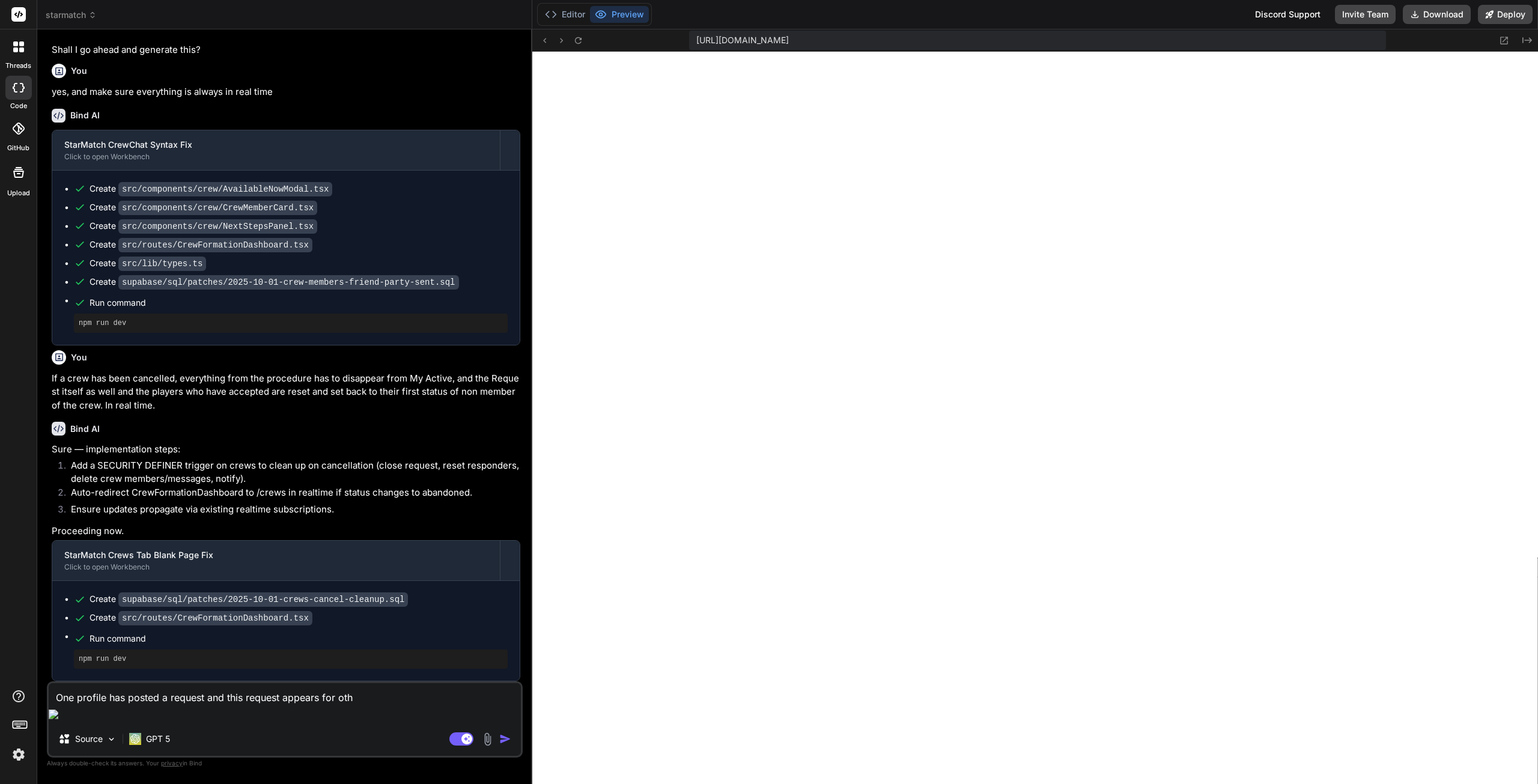
type textarea "One profile has posted a request and this request appears for othe"
type textarea "x"
type textarea "One profile has posted a request and this request appears for other"
type textarea "x"
type textarea "One profile has posted a request and this request appears for others"
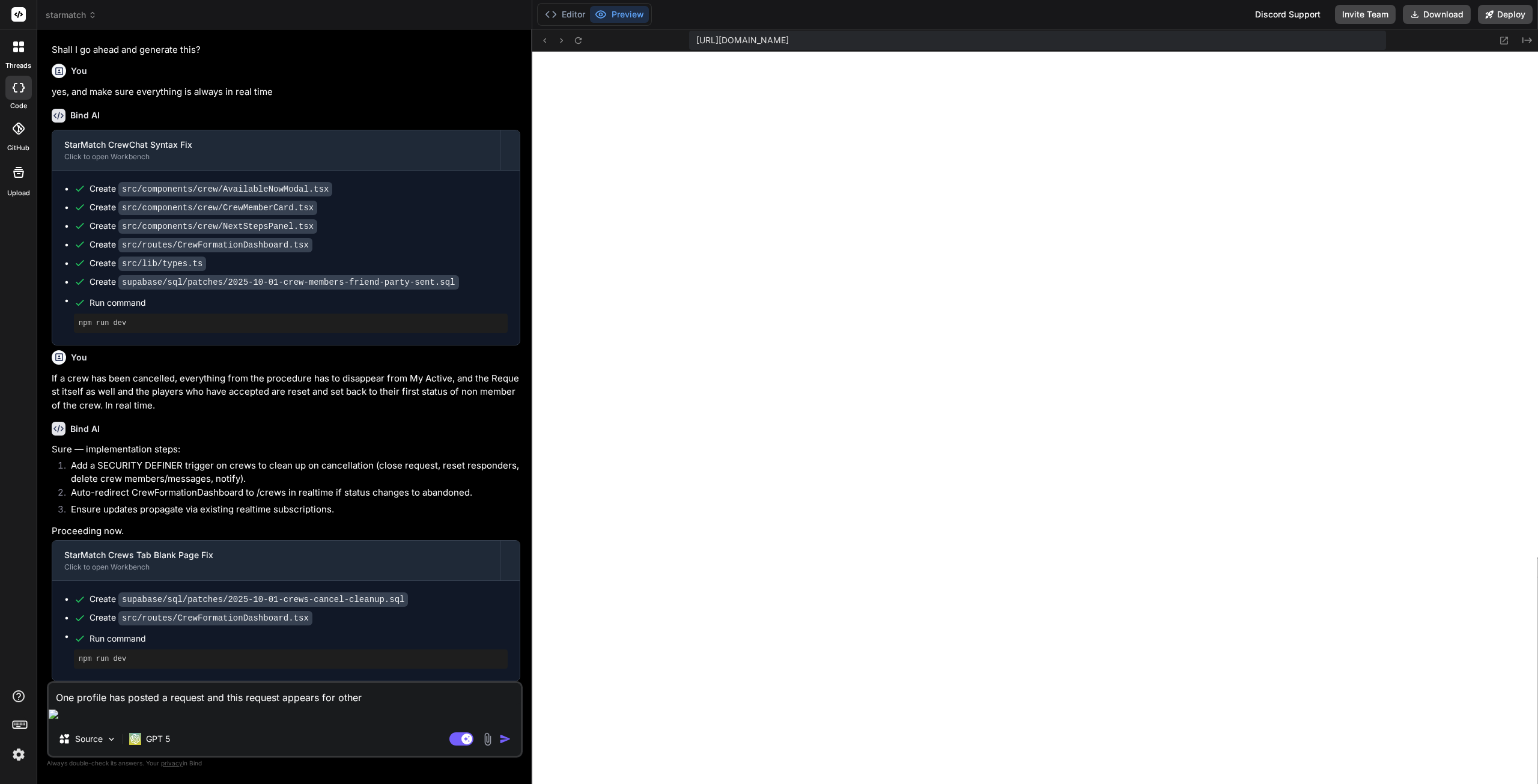
type textarea "x"
type textarea "One profile has posted a request and this request appears for others"
type textarea "x"
type textarea "One profile has posted a request and this request appears for others o"
type textarea "x"
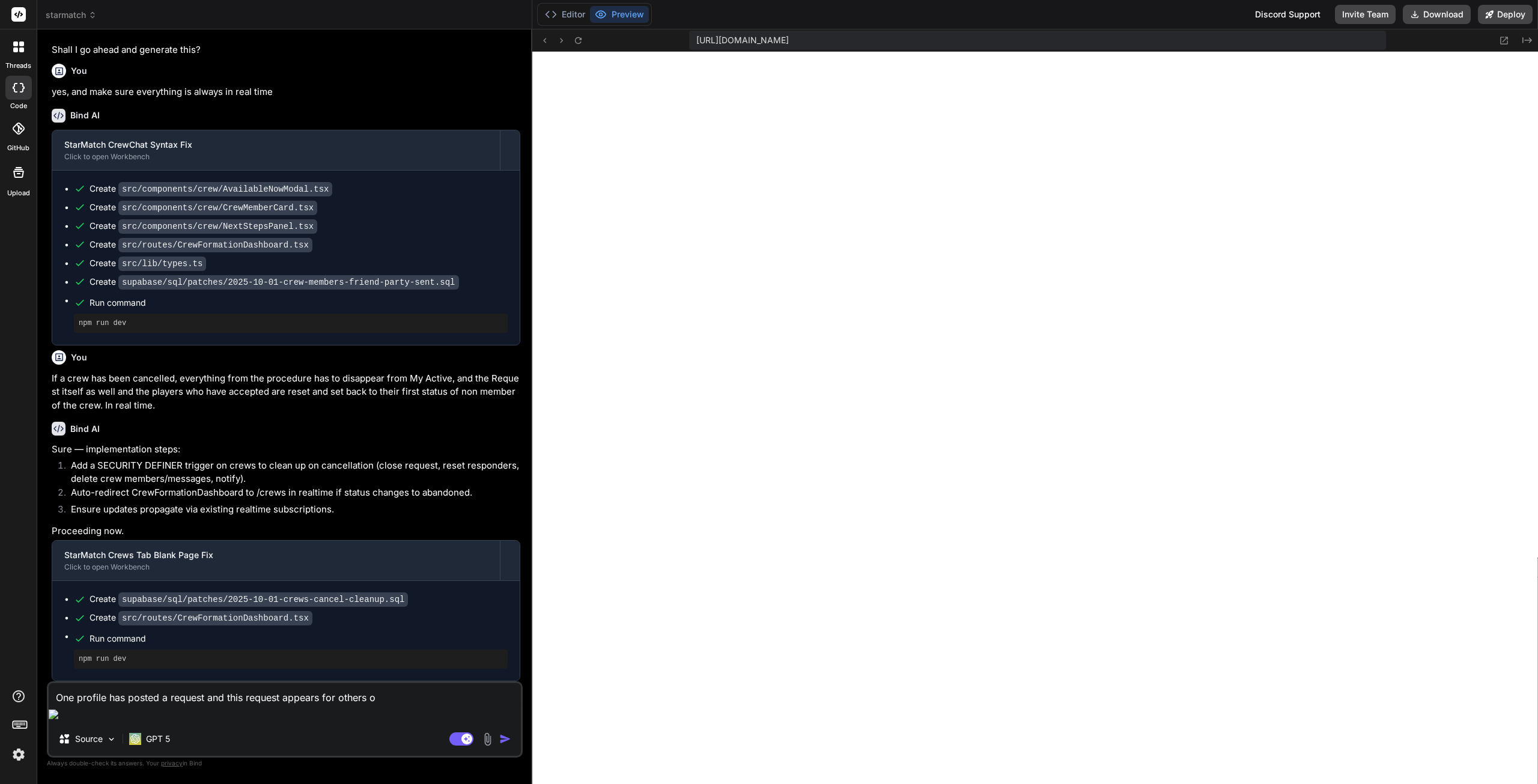
type textarea "One profile has posted a request and this request appears for others on"
type textarea "x"
type textarea "One profile has posted a request and this request appears for others onl"
type textarea "x"
type textarea "One profile has posted a request and this request appears for others onli"
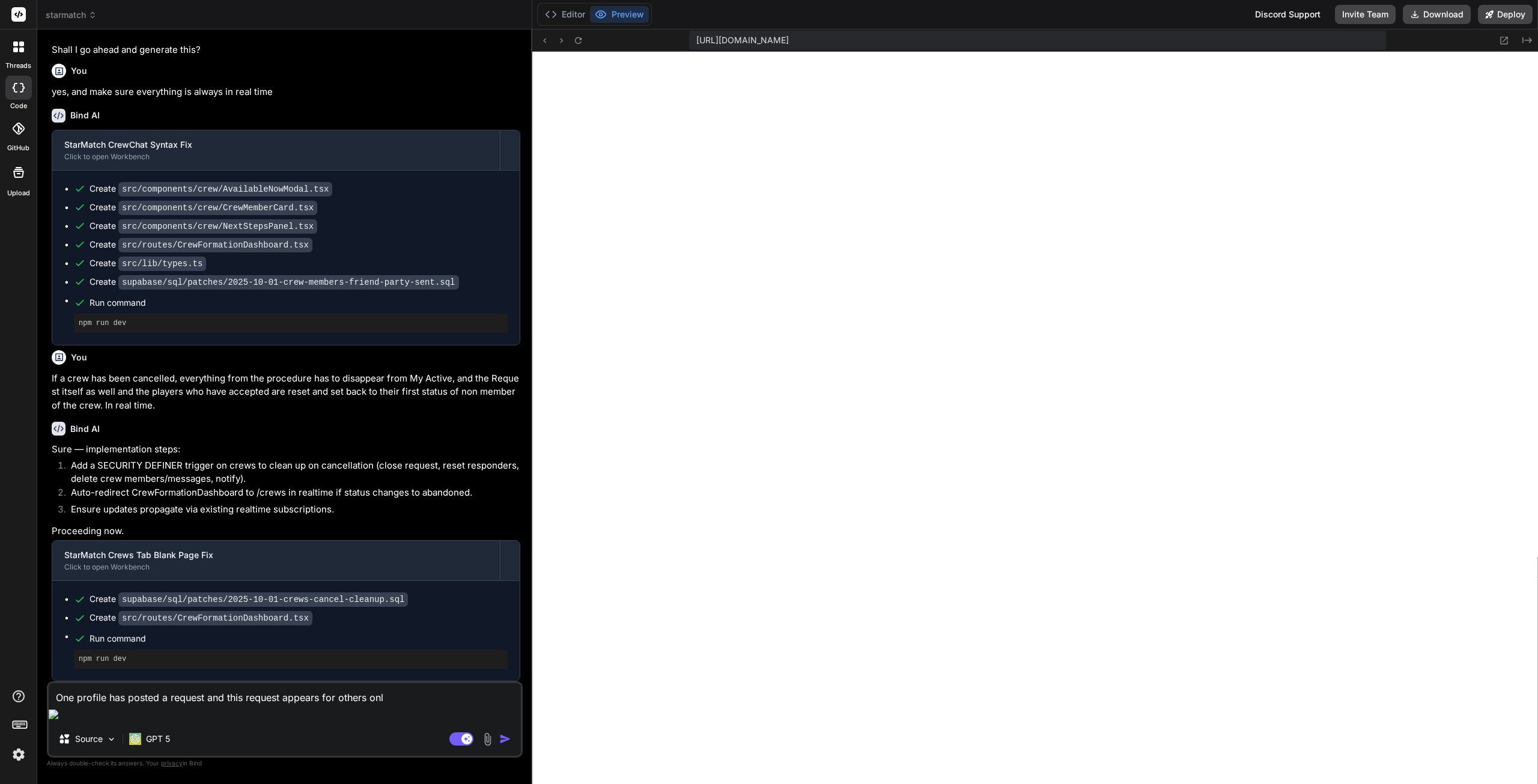
type textarea "x"
type textarea "One profile has posted a request and this request appears for others [PERSON_NA…"
type textarea "x"
type textarea "One profile has posted a request and this request appears for others online"
type textarea "x"
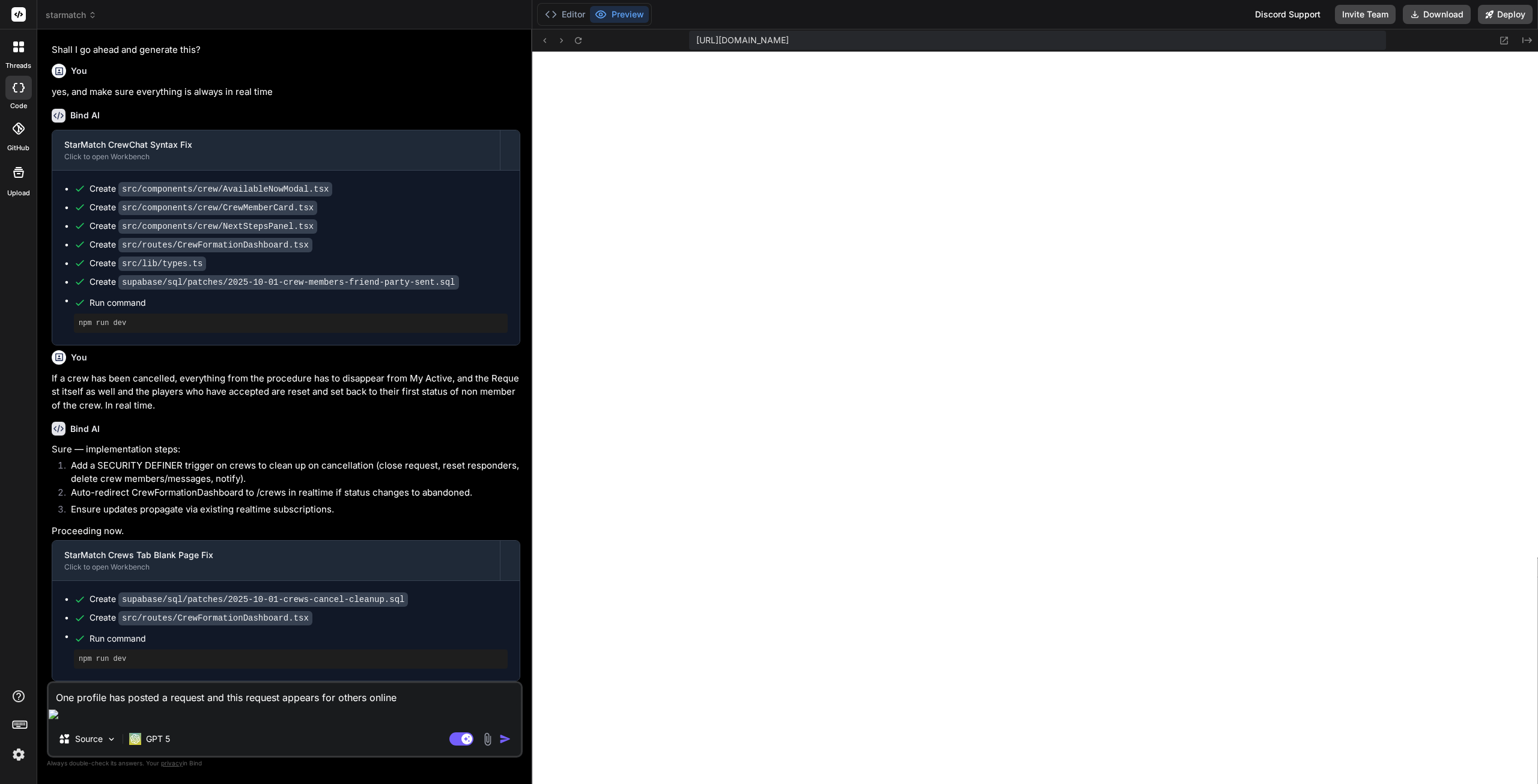
type textarea "One profile has posted a request and this request appears for others online"
type textarea "x"
type textarea "One profile has posted a request and this request appears for others online a"
type textarea "x"
type textarea "One profile has posted a request and this request appears for others online af"
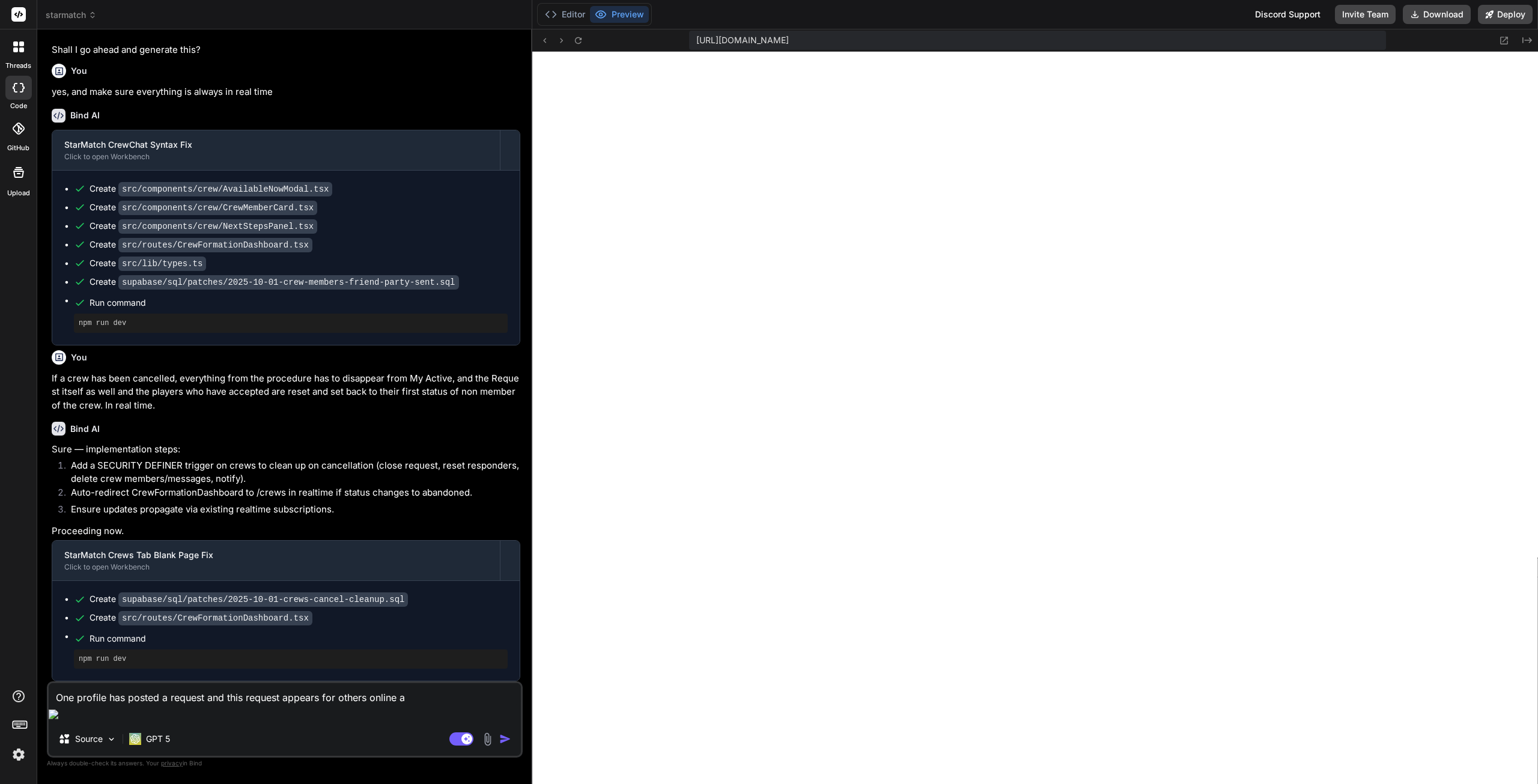
type textarea "x"
type textarea "One profile has posted a request and this request appears for others online aft"
type textarea "x"
type textarea "One profile has posted a request and this request appears for others online afte"
type textarea "x"
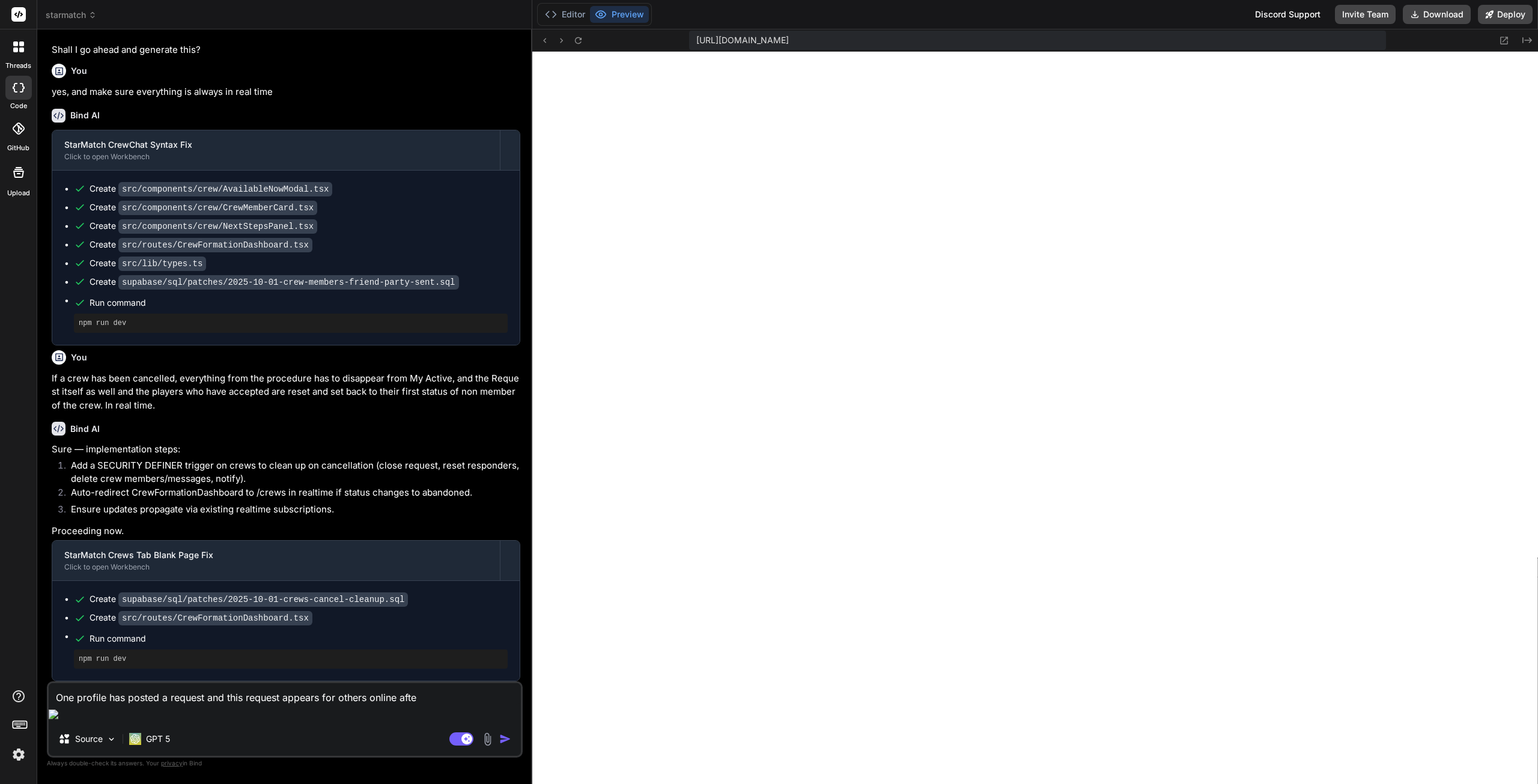
type textarea "One profile has posted a request and this request appears for others online aft…"
type textarea "x"
type textarea "One profile has posted a request and this request appears for others online aft…"
type textarea "x"
type textarea "One profile has posted a request and this request appears for others online aft…"
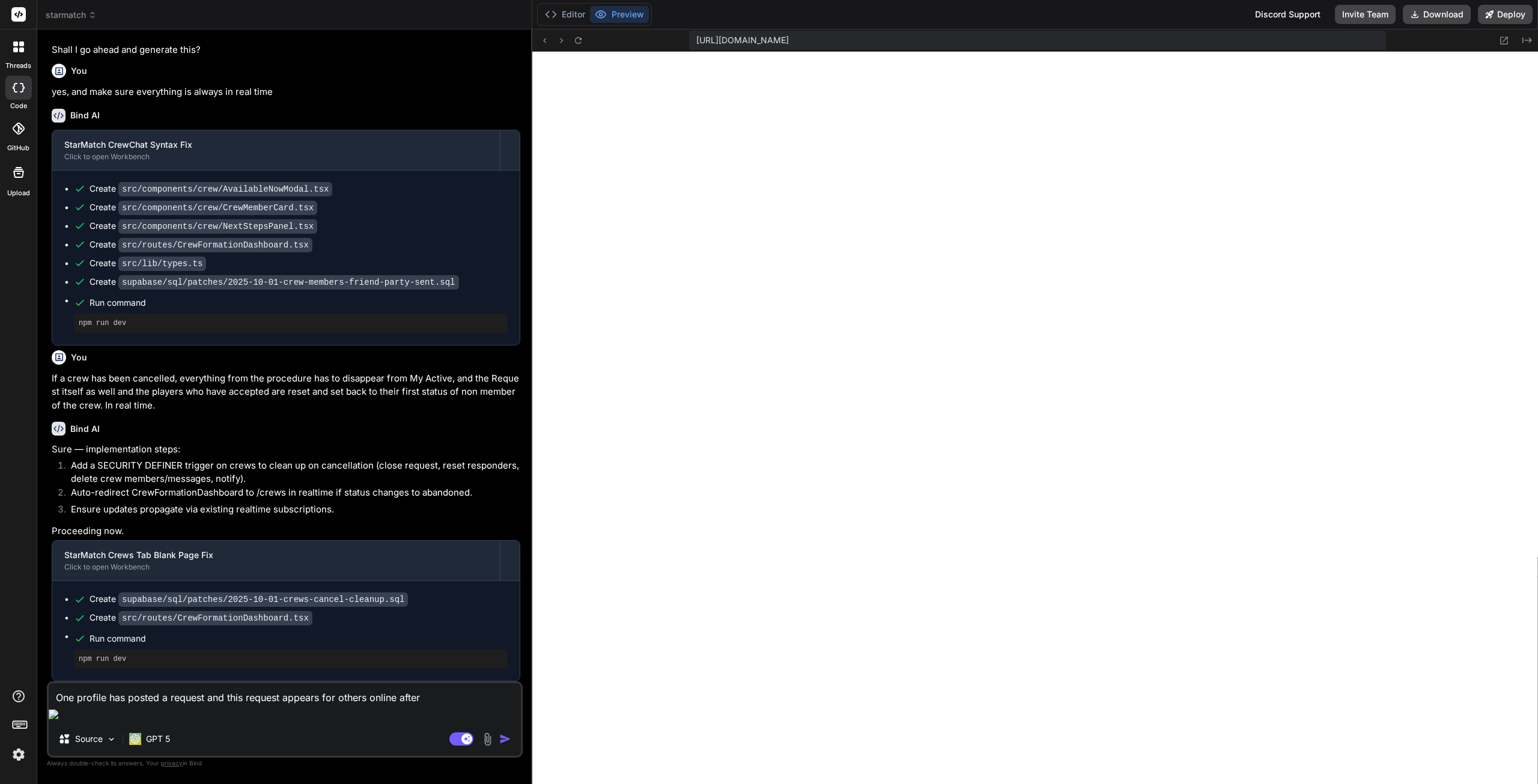
type textarea "x"
type textarea "One profile has posted a request and this request appears for others online aft…"
type textarea "x"
type textarea "One profile has posted a request and this request appears for others online aft…"
type textarea "x"
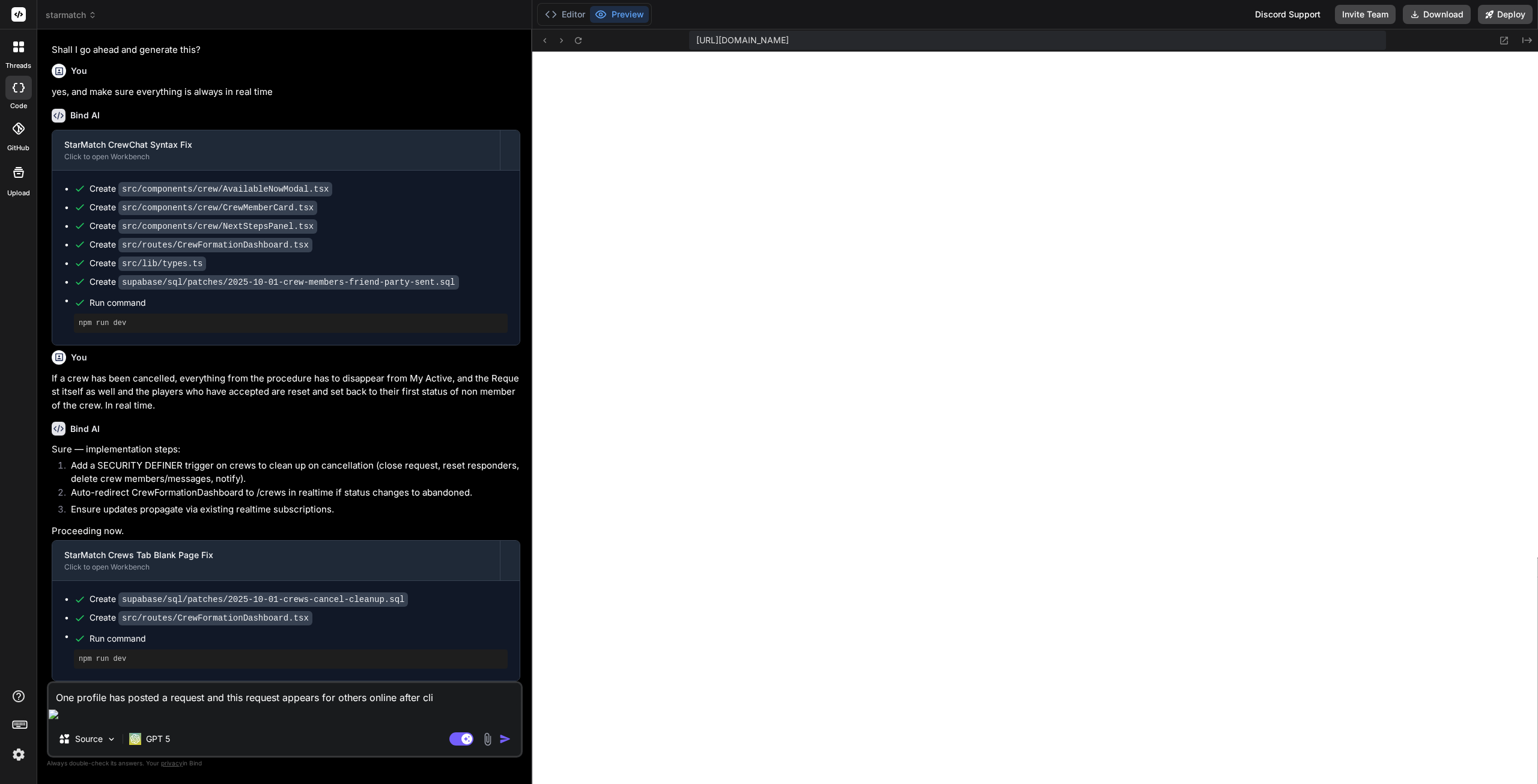
type textarea "One profile has posted a request and this request appears for others online aft…"
type textarea "x"
type textarea "One profile has posted a request and this request appears for others online aft…"
type textarea "x"
type textarea "One profile has posted a request and this request appears for others online aft…"
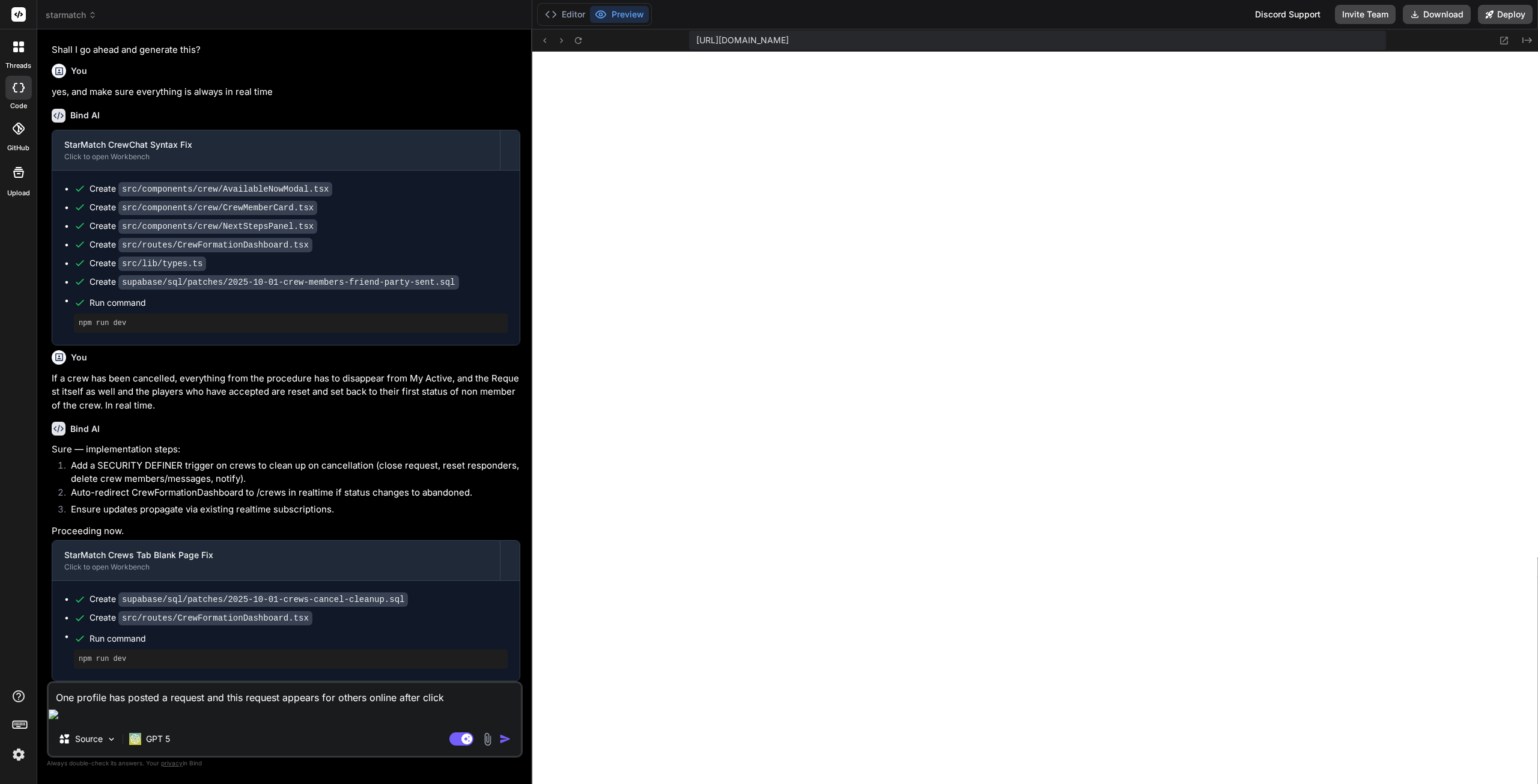
type textarea "x"
type textarea "One profile has posted a request and this request appears for others online aft…"
type textarea "x"
type textarea "One profile has posted a request and this request appears for others online aft…"
type textarea "x"
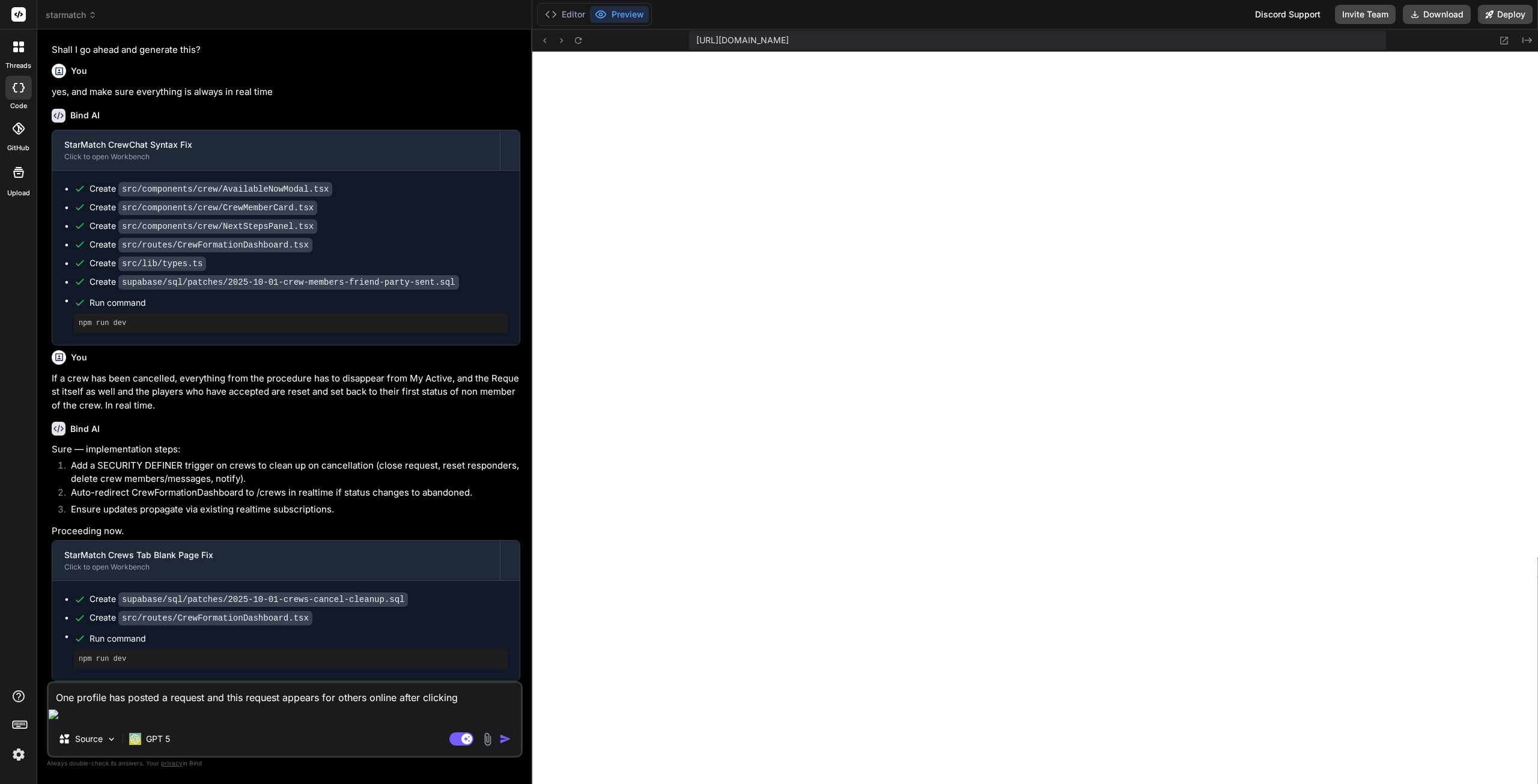
type textarea "One profile has posted a request and this request appears for others online aft…"
type textarea "x"
type textarea "One profile has posted a request and this request appears for others online aft…"
type textarea "x"
type textarea "One profile has posted a request and this request appears for others online aft…"
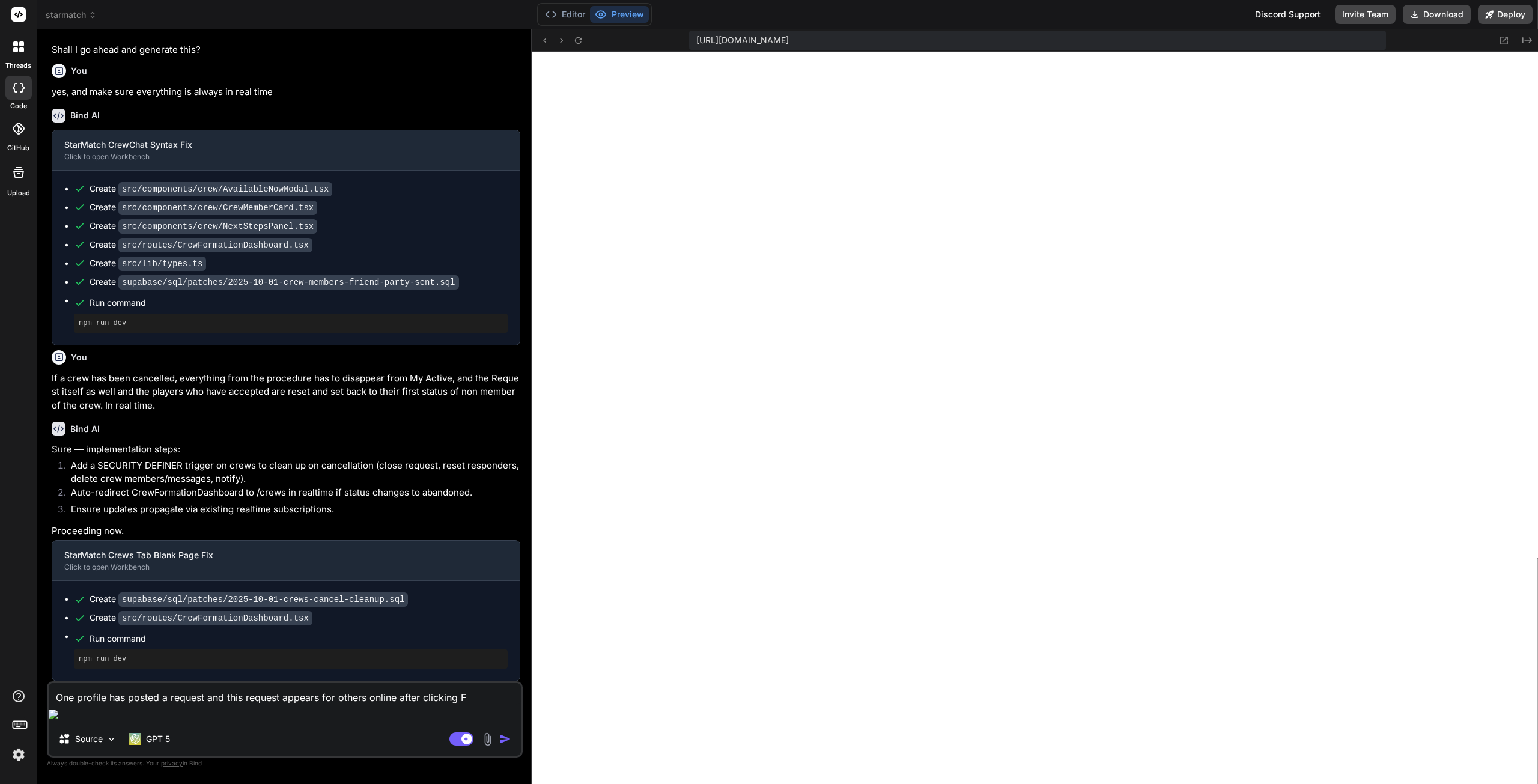
type textarea "x"
type textarea "One profile has posted a request and this request appears for others online aft…"
type textarea "x"
type textarea "One profile has posted a request and this request appears for others online aft…"
type textarea "x"
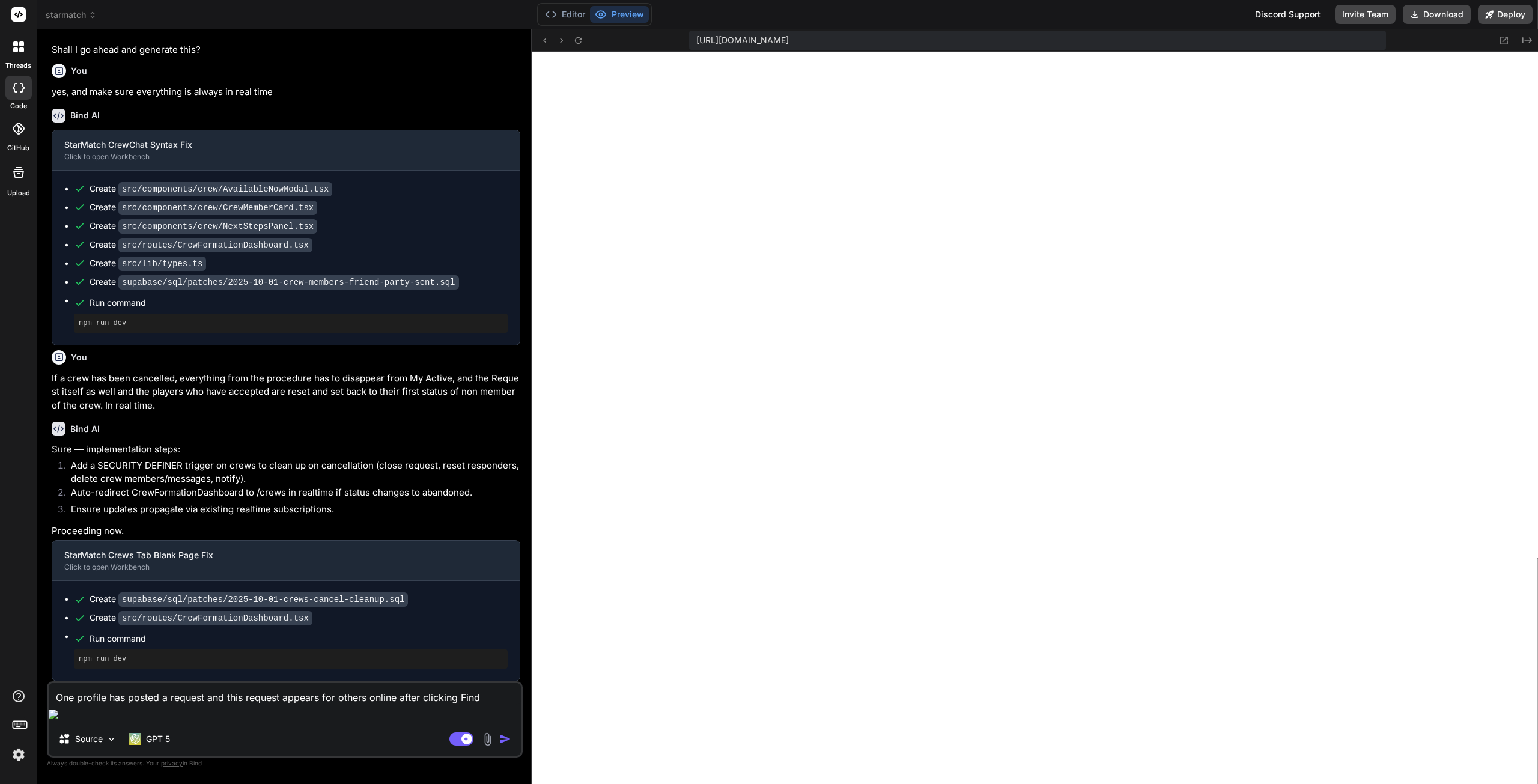
type textarea "One profile has posted a request and this request appears for others online aft…"
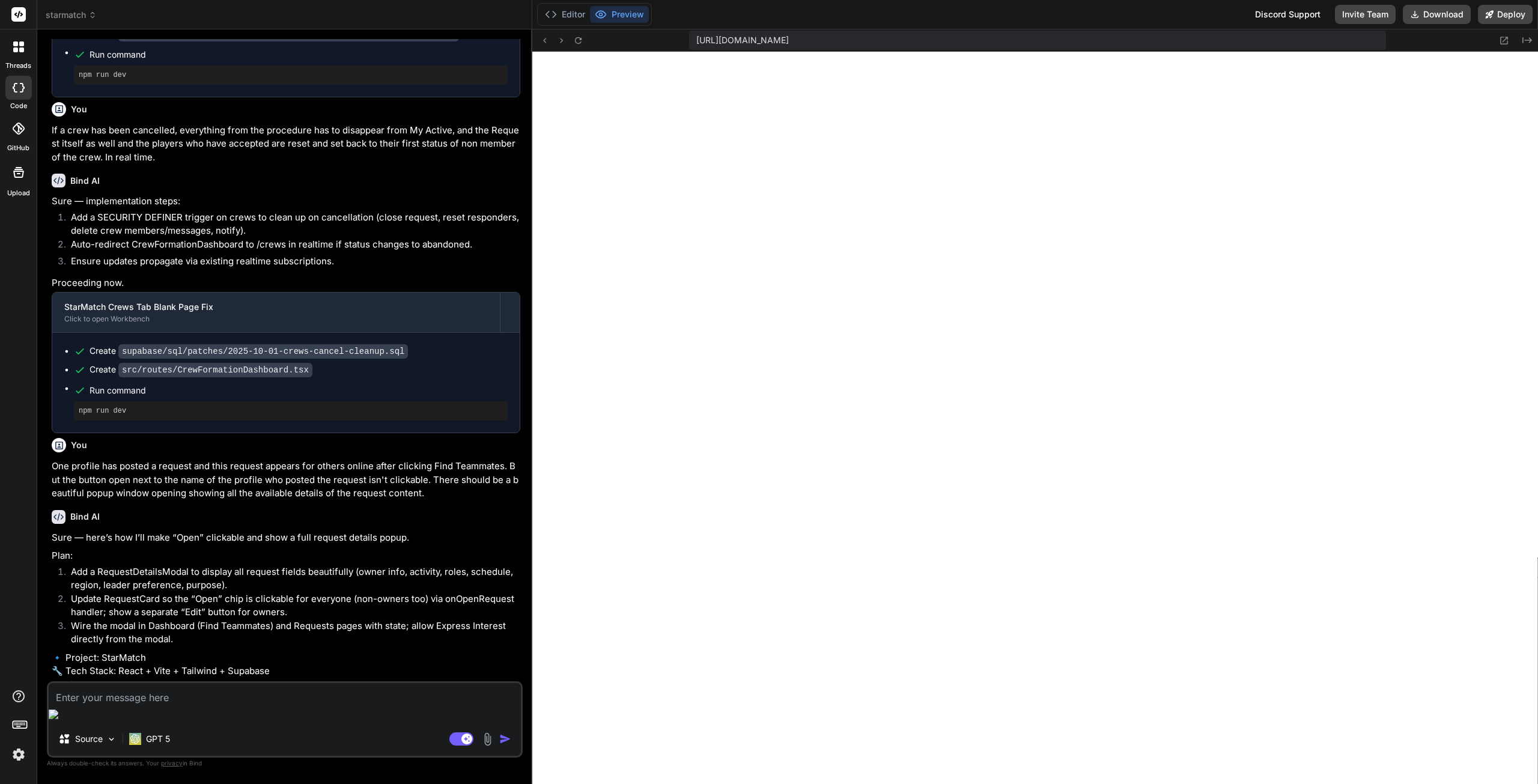
scroll to position [1276, 0]
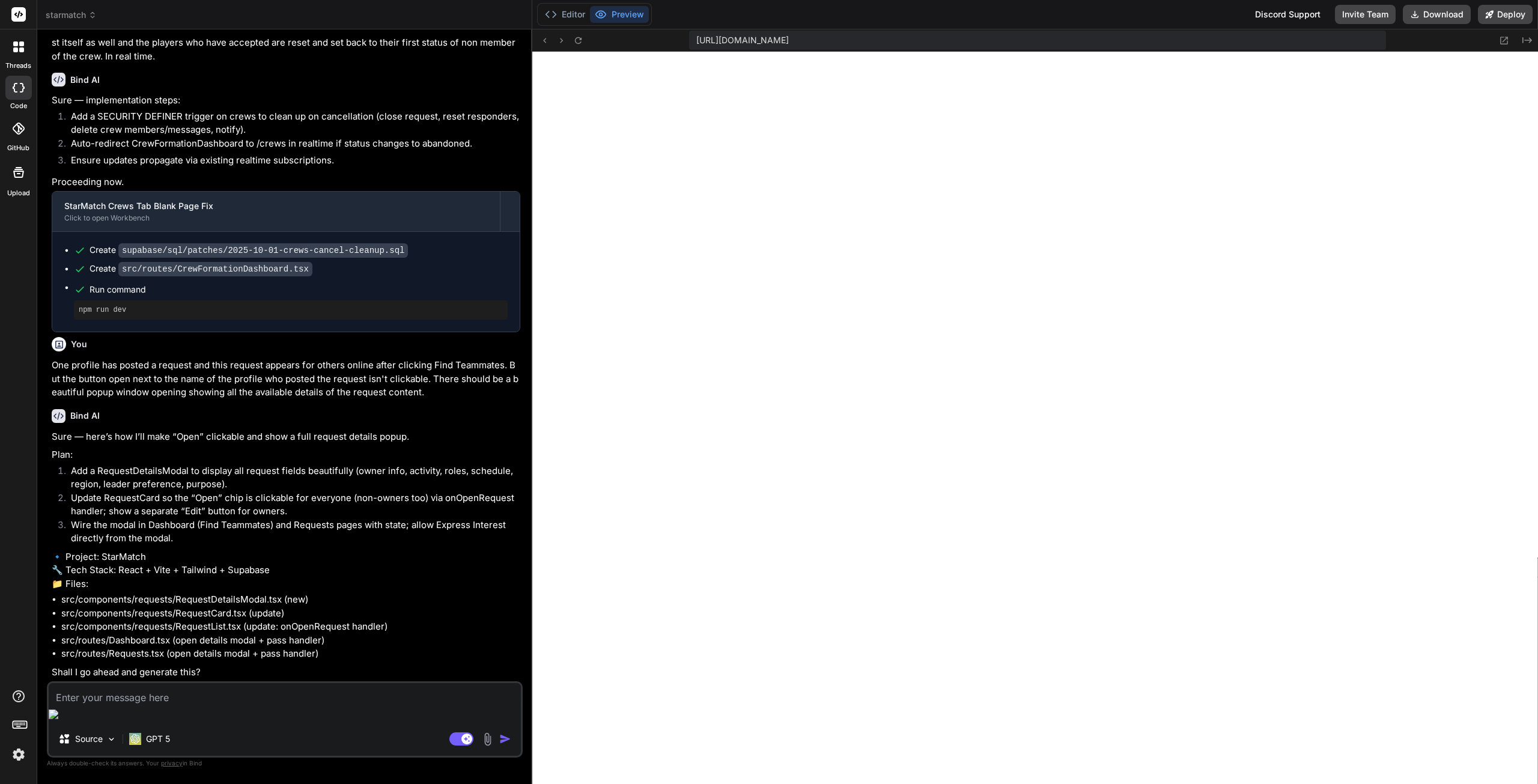
click at [200, 705] on textarea at bounding box center [285, 694] width 472 height 22
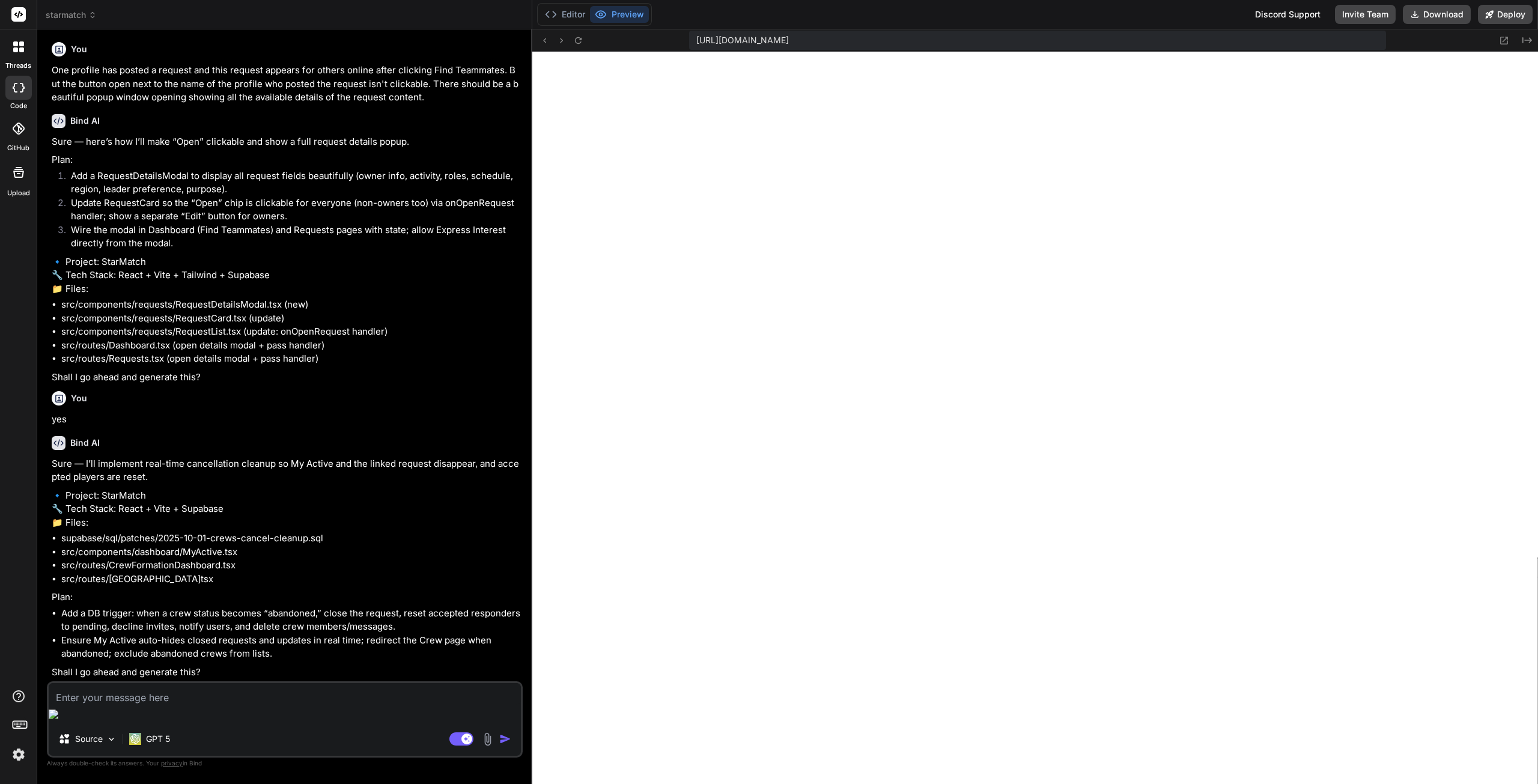
scroll to position [1598, 0]
click at [158, 705] on textarea at bounding box center [285, 694] width 472 height 22
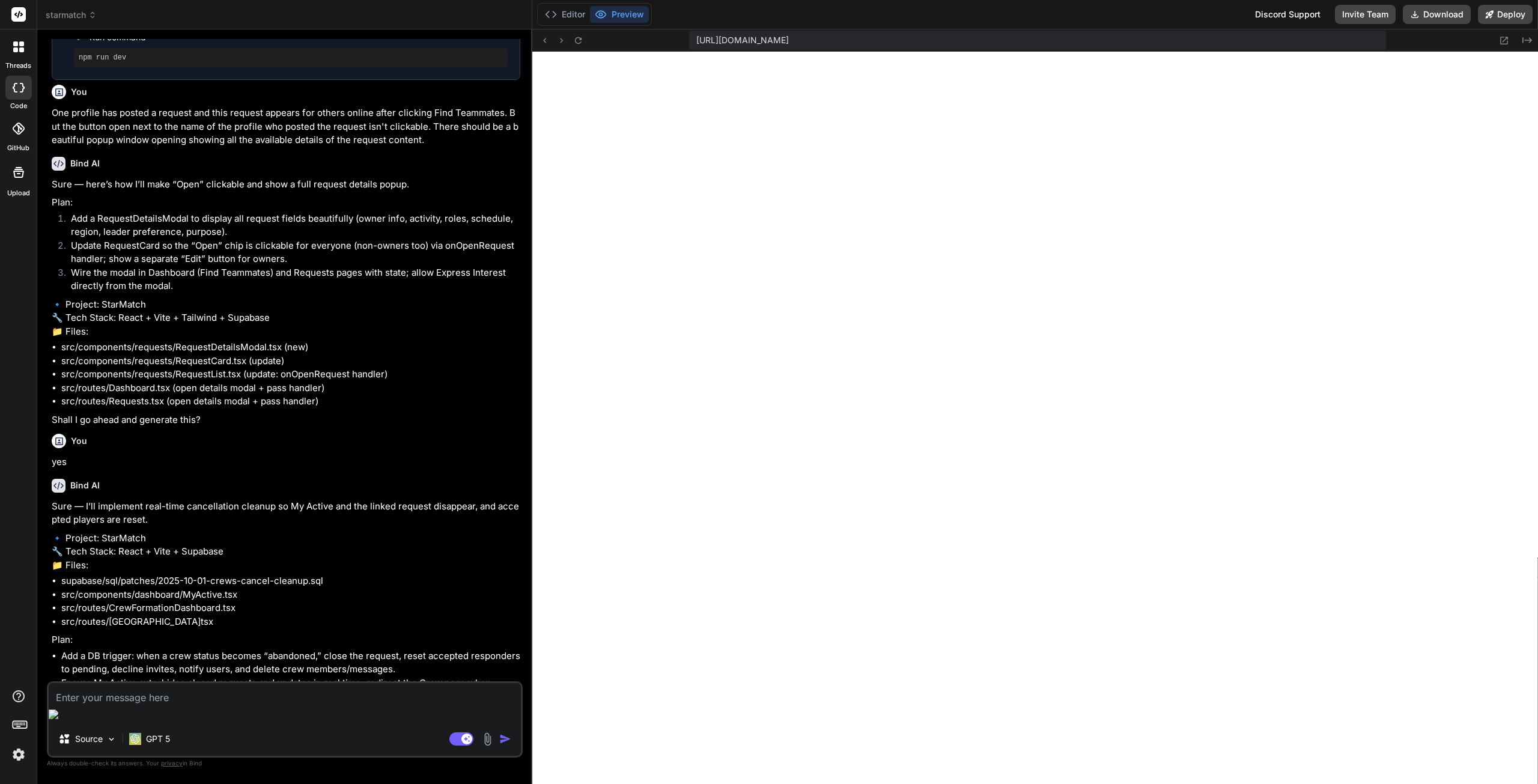
scroll to position [1357, 0]
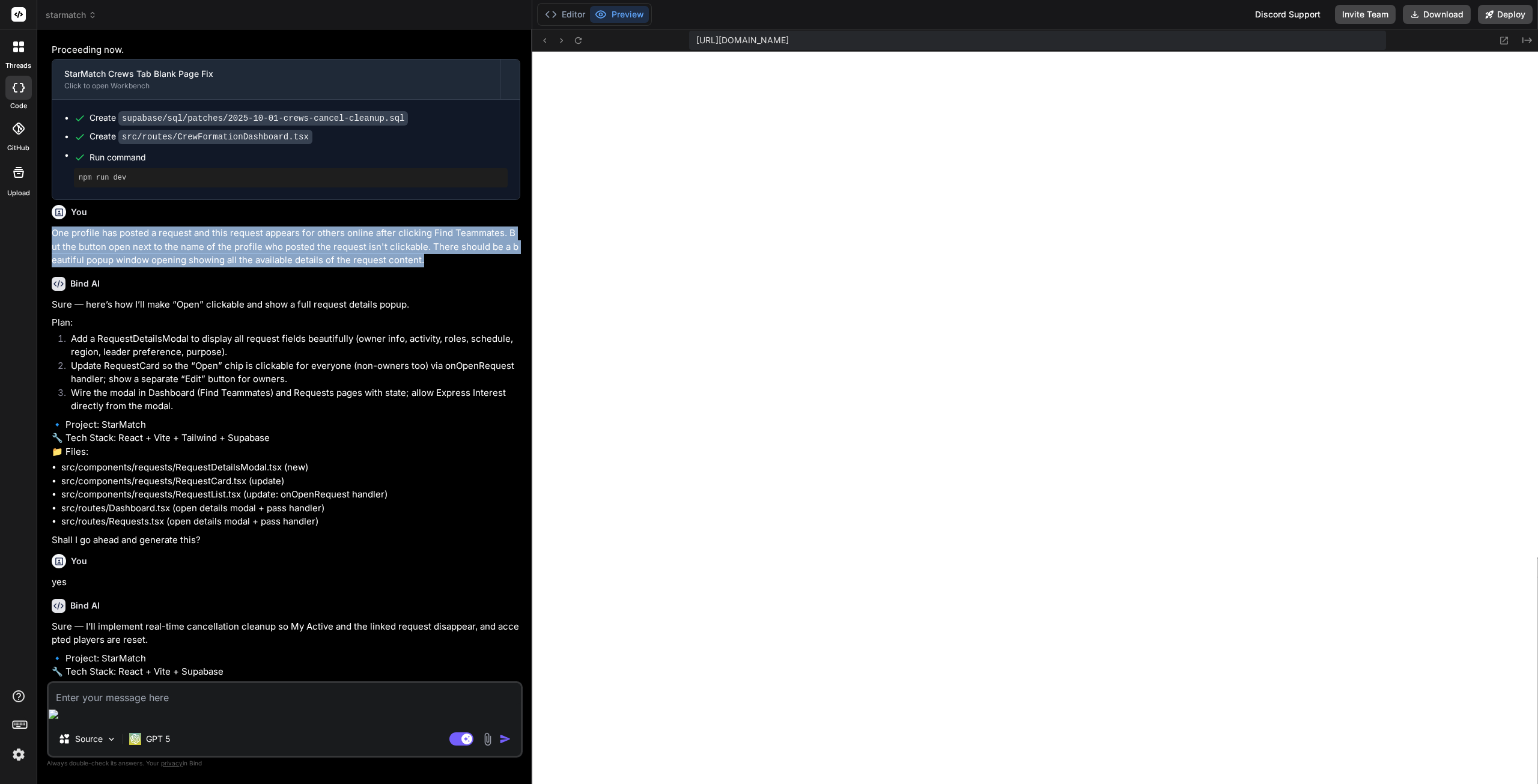
drag, startPoint x: 52, startPoint y: 274, endPoint x: 444, endPoint y: 300, distance: 392.9
click at [444, 267] on p "One profile has posted a request and this request appears for others online aft…" at bounding box center [286, 247] width 469 height 41
copy p "One profile has posted a request and this request appears for others online aft…"
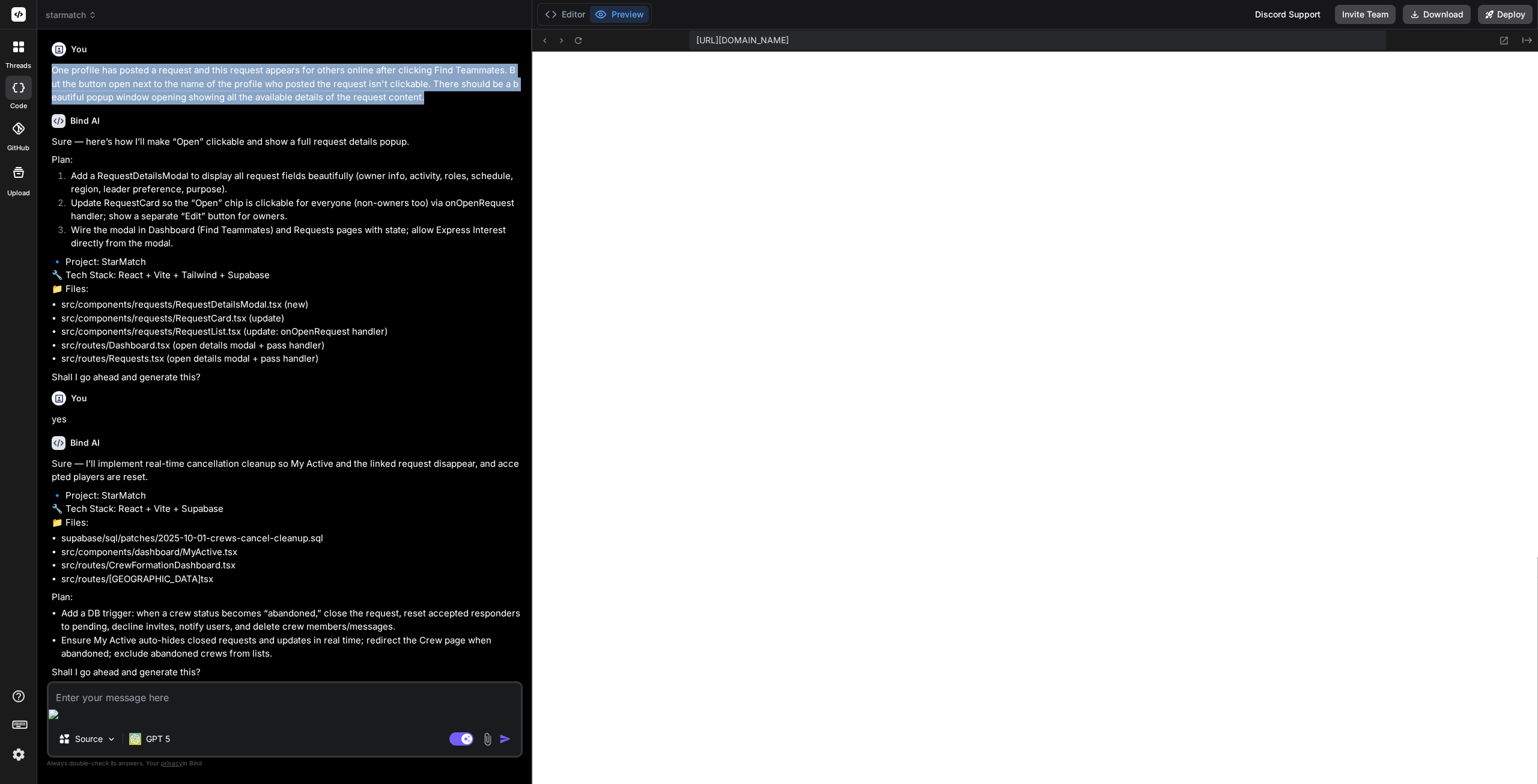
scroll to position [1598, 0]
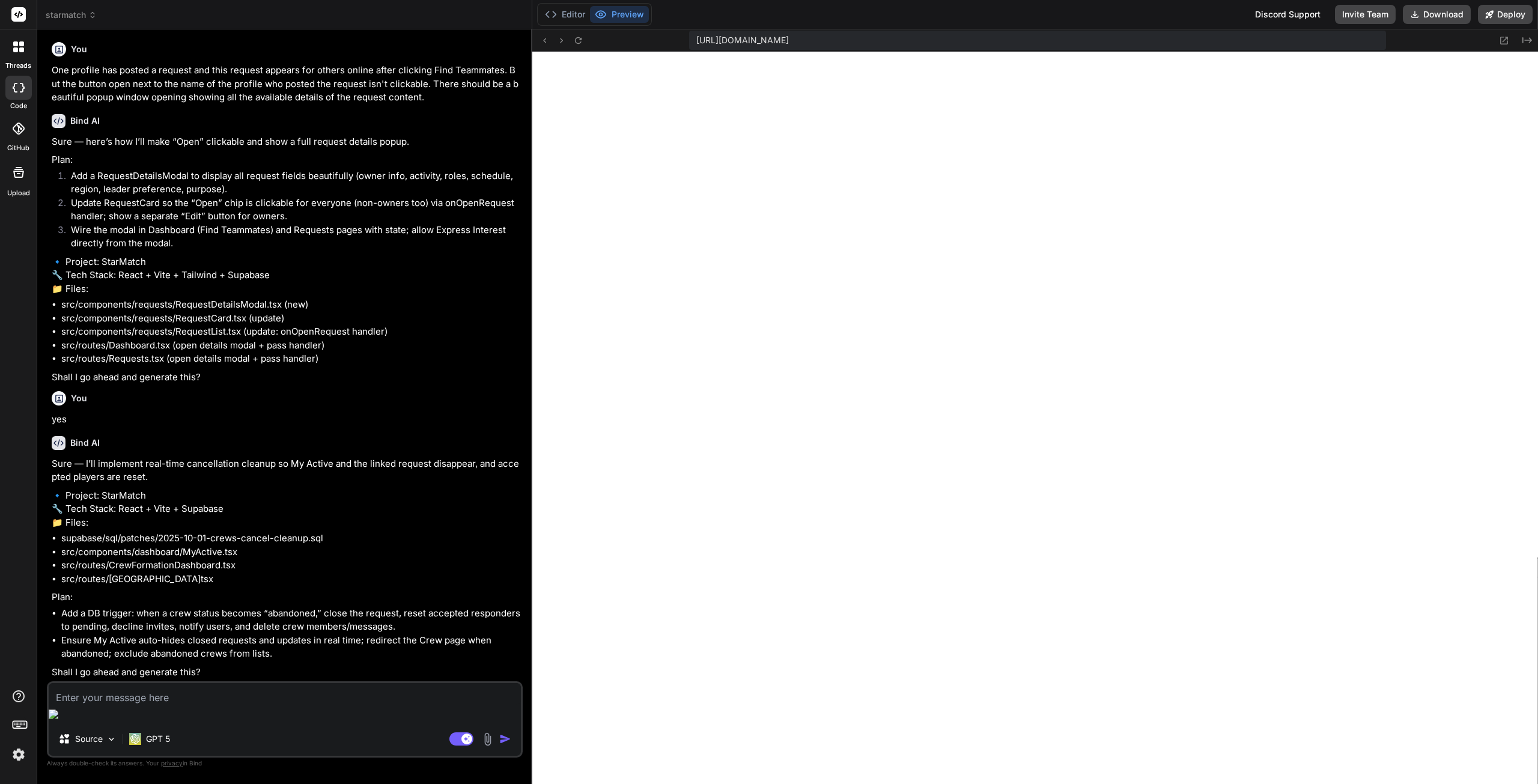
click at [138, 705] on textarea at bounding box center [285, 694] width 472 height 22
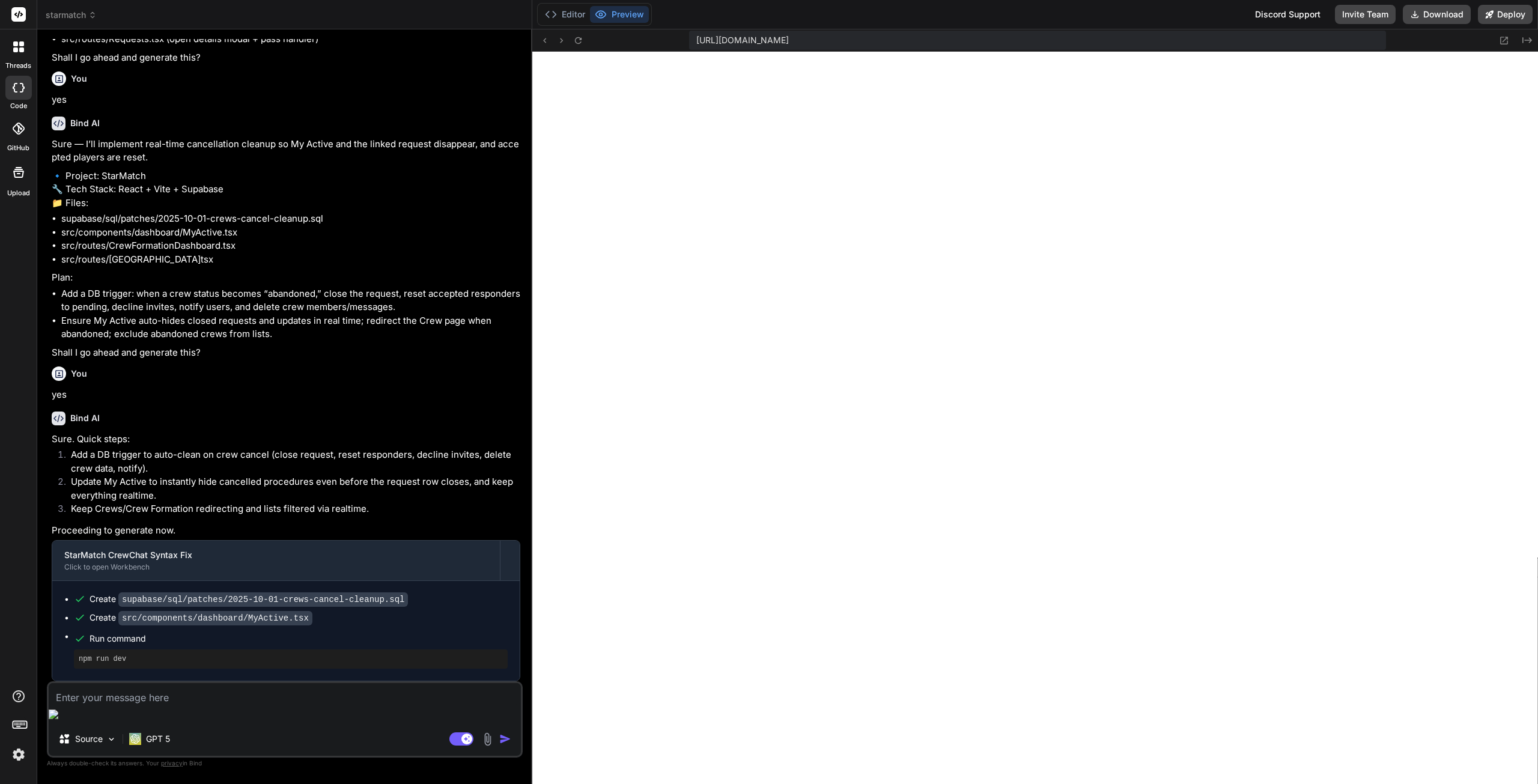
scroll to position [1917, 0]
click at [565, 19] on button "Editor" at bounding box center [565, 14] width 50 height 17
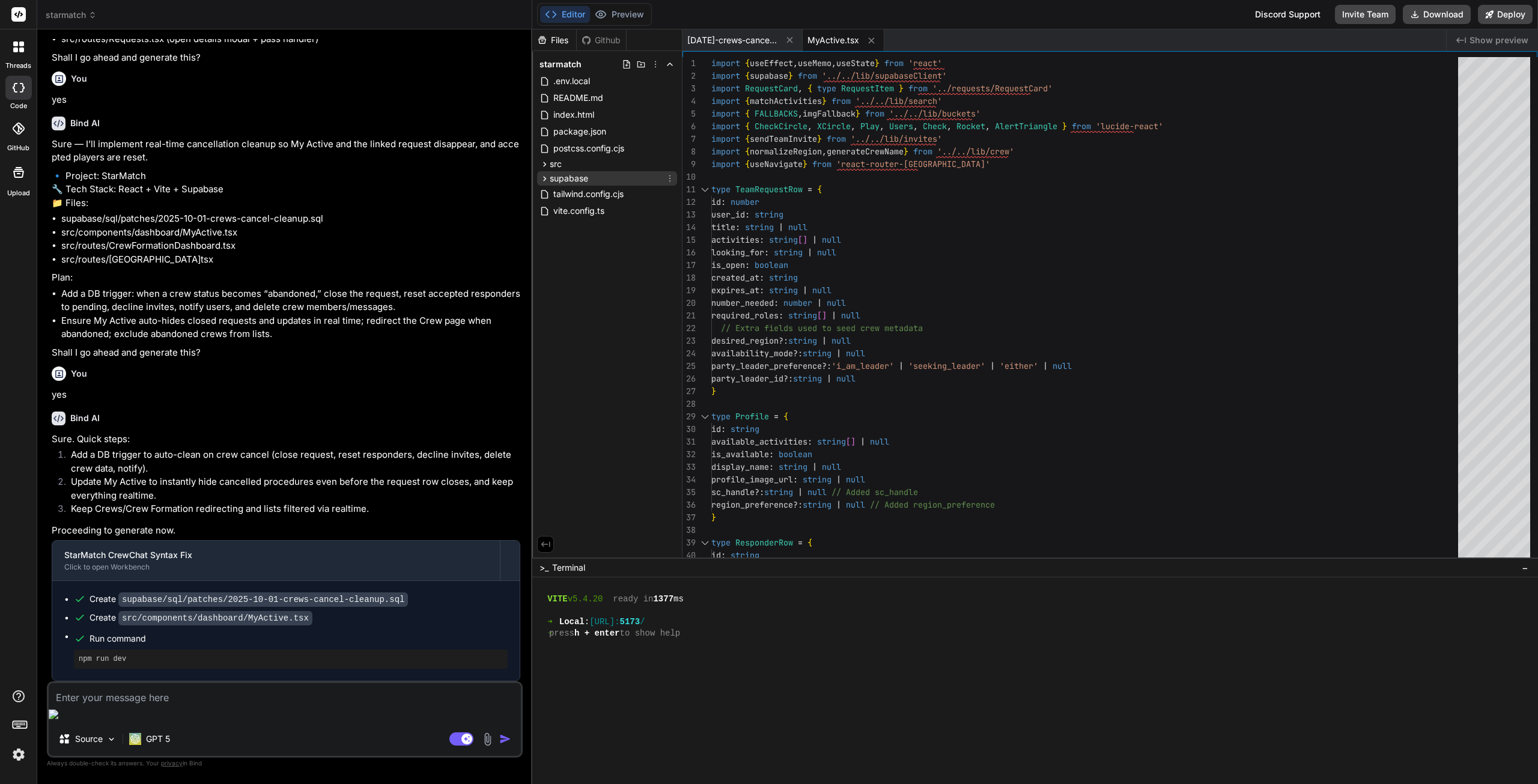
click at [592, 180] on div "supabase" at bounding box center [607, 178] width 140 height 14
click at [593, 218] on div "sql" at bounding box center [612, 223] width 130 height 14
click at [610, 281] on div "patches" at bounding box center [617, 284] width 120 height 14
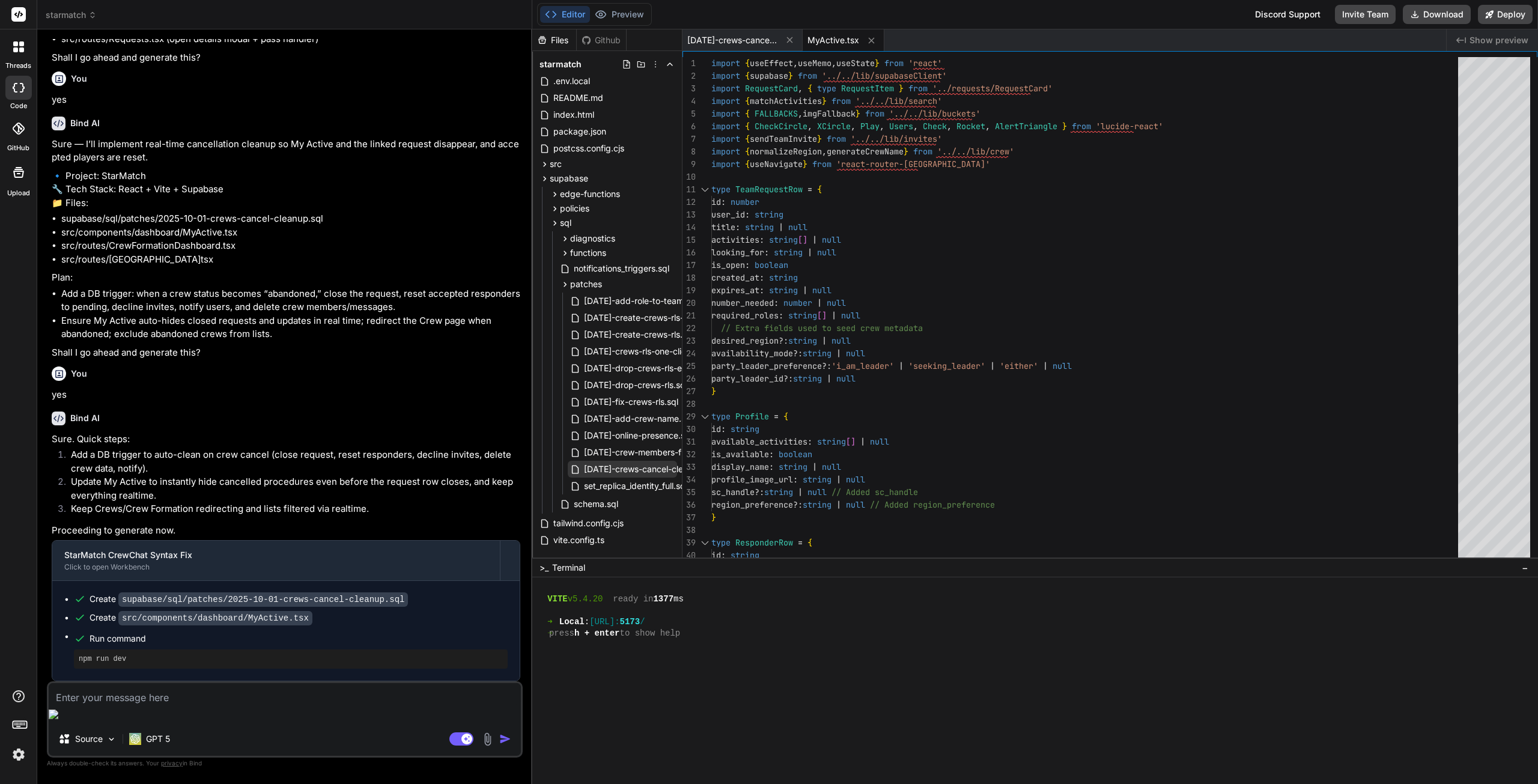
click at [637, 469] on span "[DATE]-crews-cancel-cleanup.sql" at bounding box center [650, 469] width 135 height 14
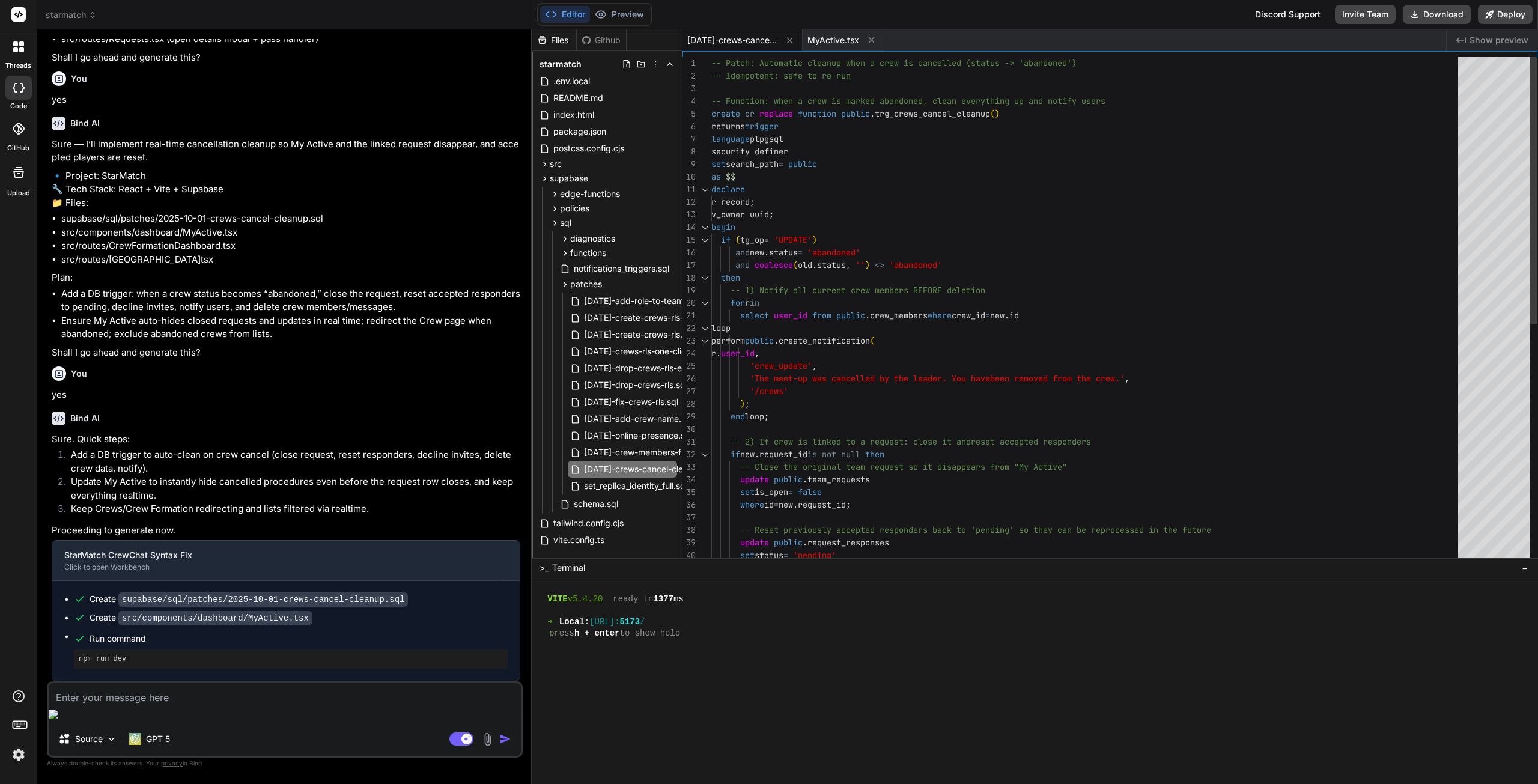
scroll to position [0, 0]
click at [943, 394] on div "-- Patch: Automatic cleanup when a crew is cancell ed (status -> 'abandoned') -…" at bounding box center [1088, 537] width 754 height 959
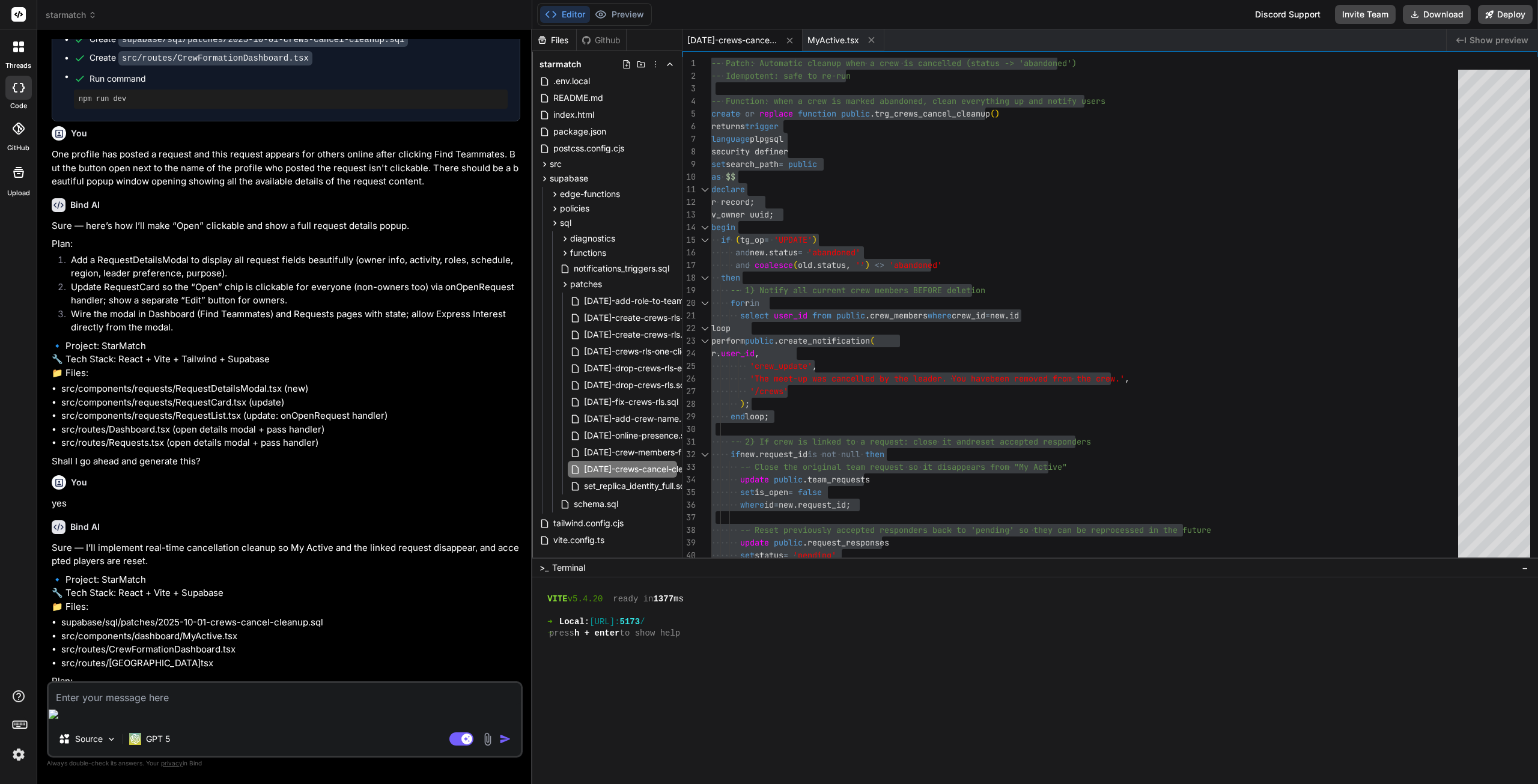
scroll to position [1376, 0]
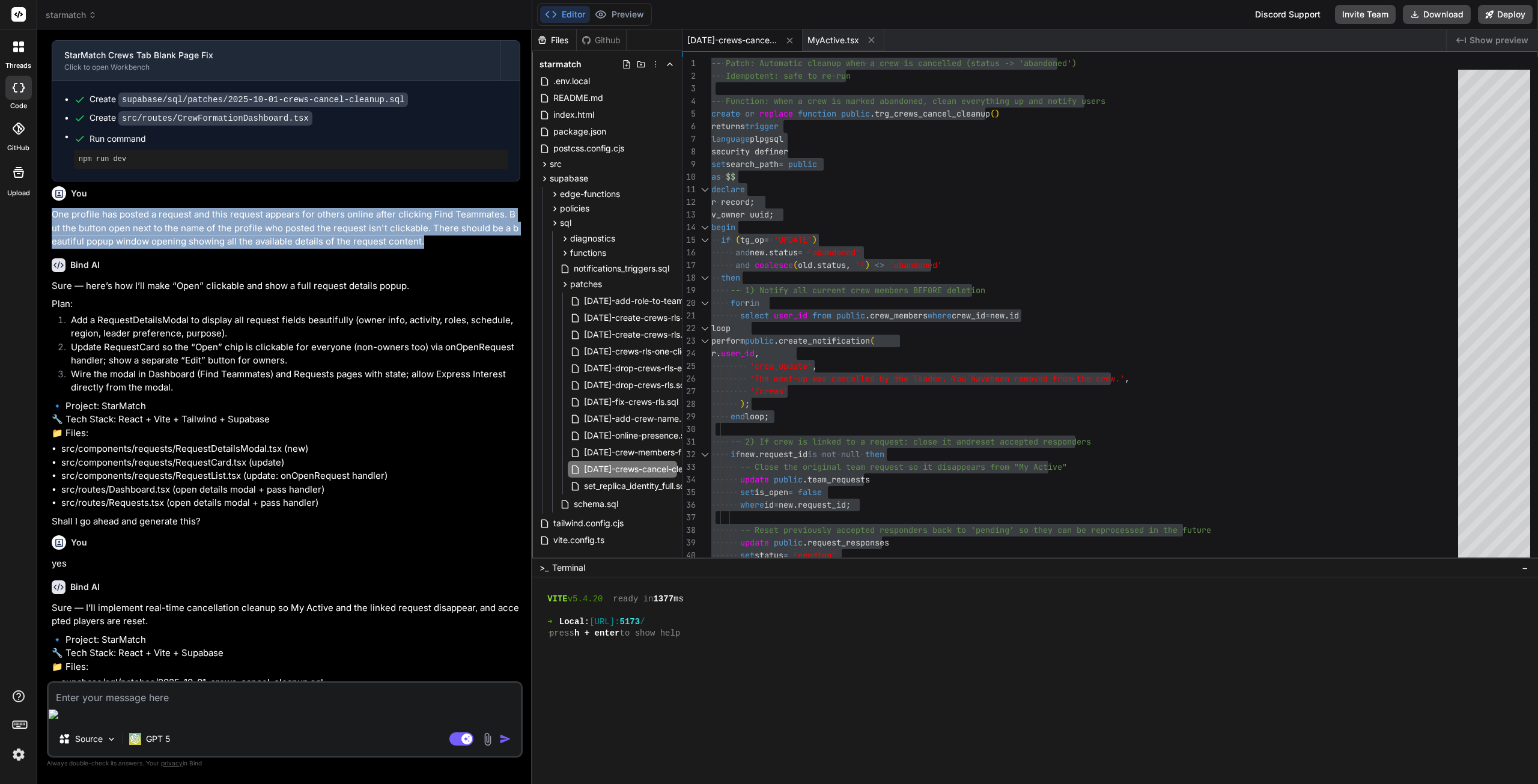
drag, startPoint x: 52, startPoint y: 253, endPoint x: 457, endPoint y: 282, distance: 406.0
click at [457, 249] on p "One profile has posted a request and this request appears for others online aft…" at bounding box center [286, 228] width 469 height 41
copy p "One profile has posted a request and this request appears for others online aft…"
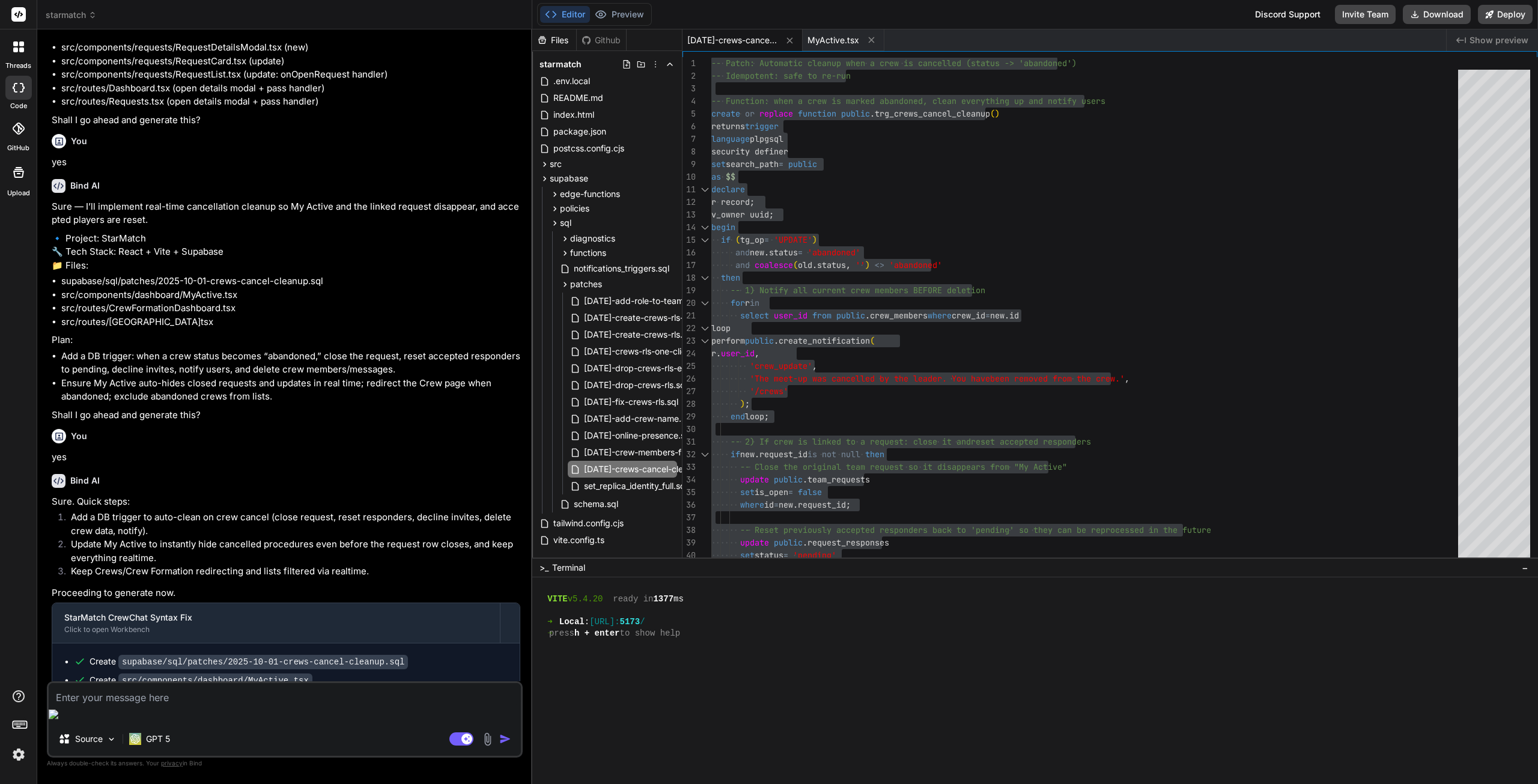
scroll to position [1917, 0]
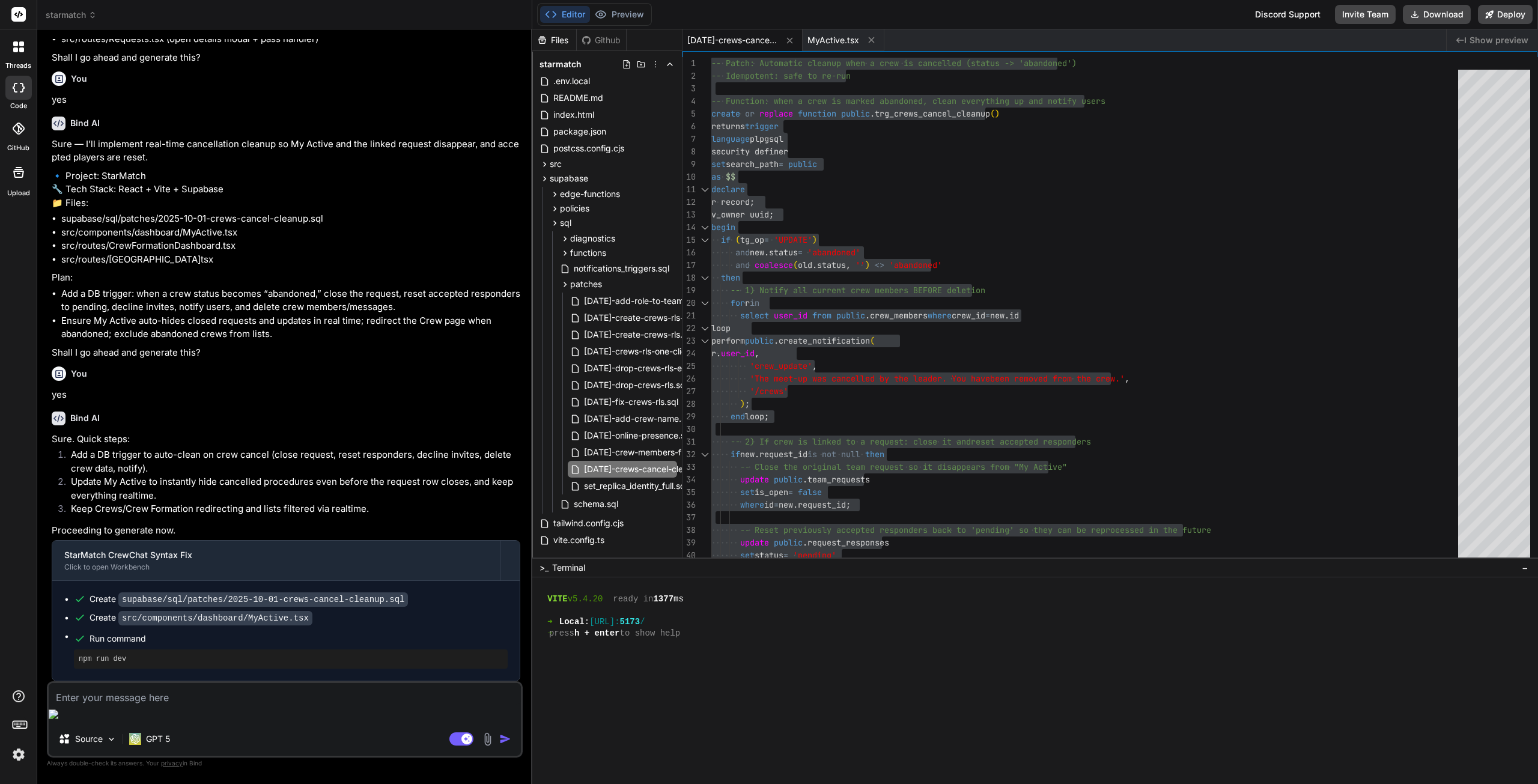
click at [187, 705] on textarea at bounding box center [285, 694] width 472 height 22
paste textarea "One profile has posted a request and this request appears for others online aft…"
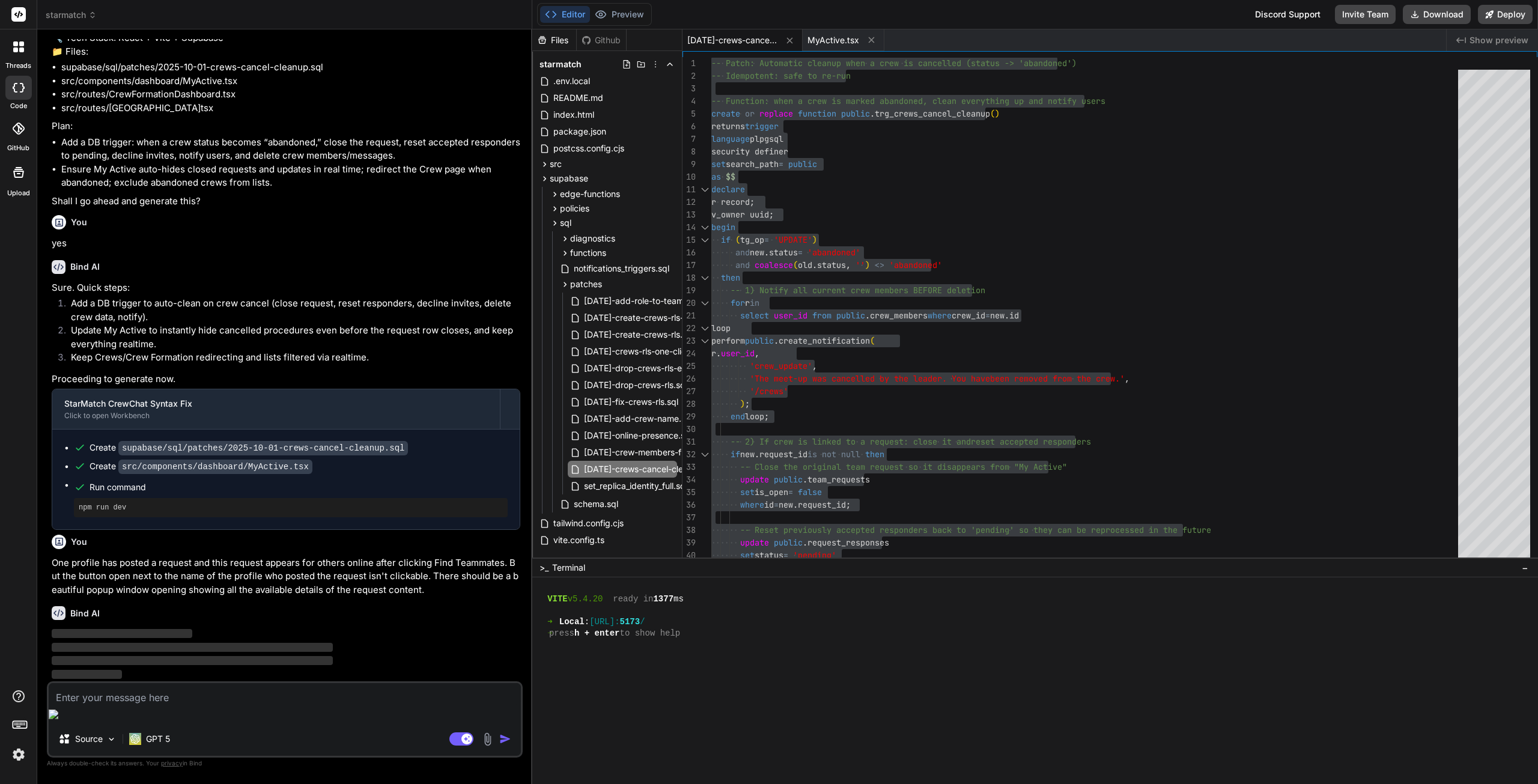
scroll to position [2069, 0]
click at [622, 12] on button "Preview" at bounding box center [619, 14] width 59 height 17
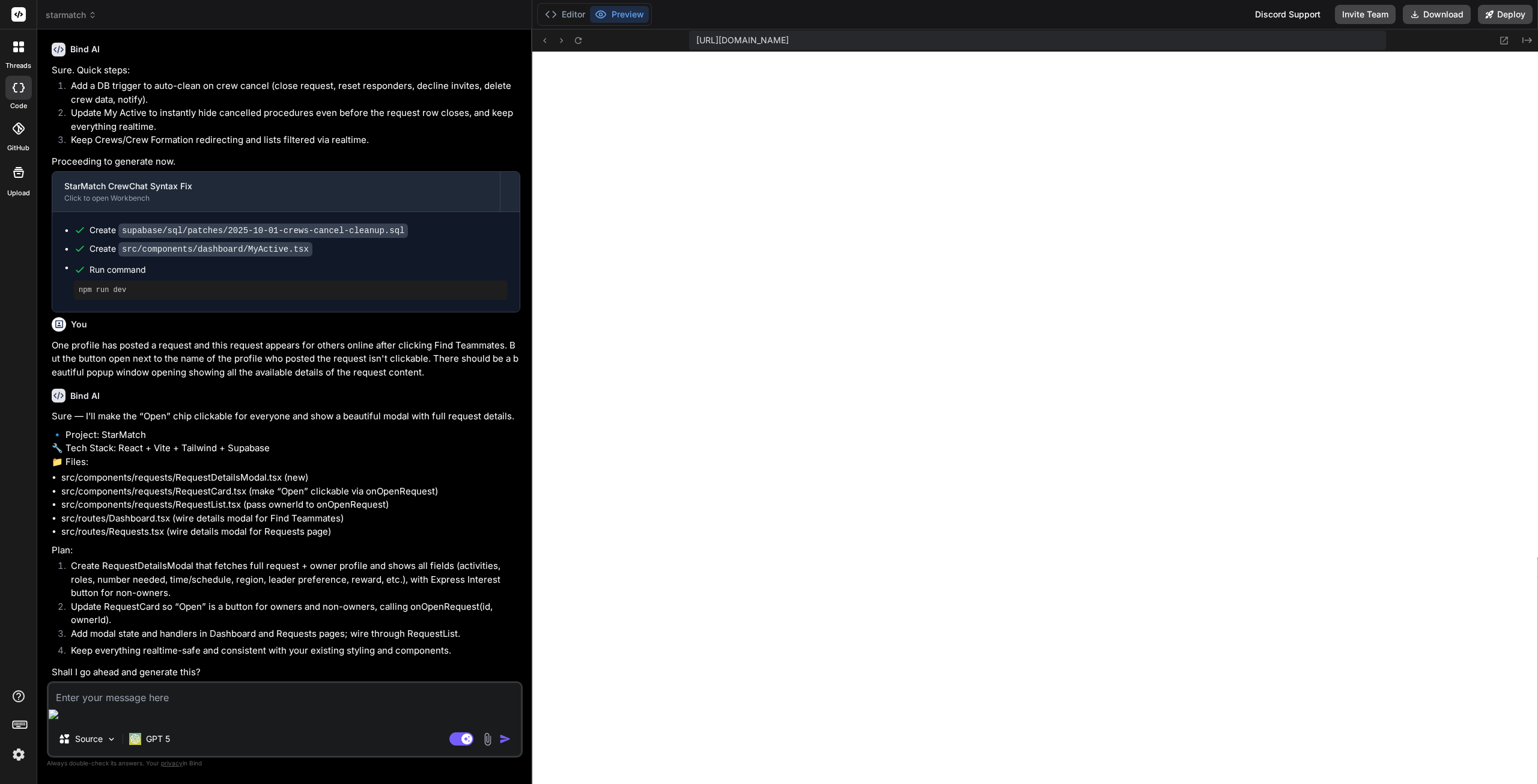
scroll to position [2313, 0]
click at [184, 705] on textarea at bounding box center [285, 694] width 472 height 22
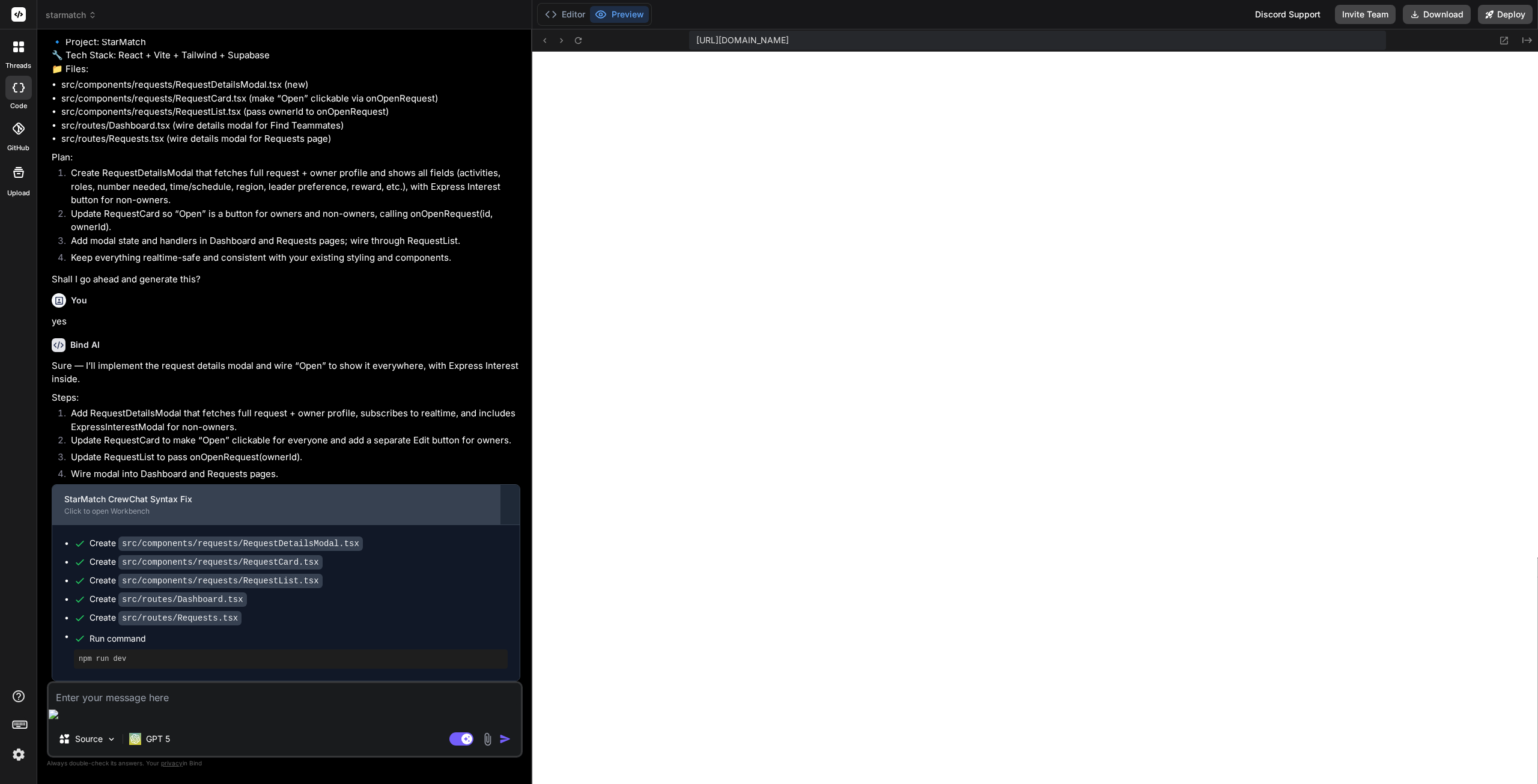
scroll to position [2706, 0]
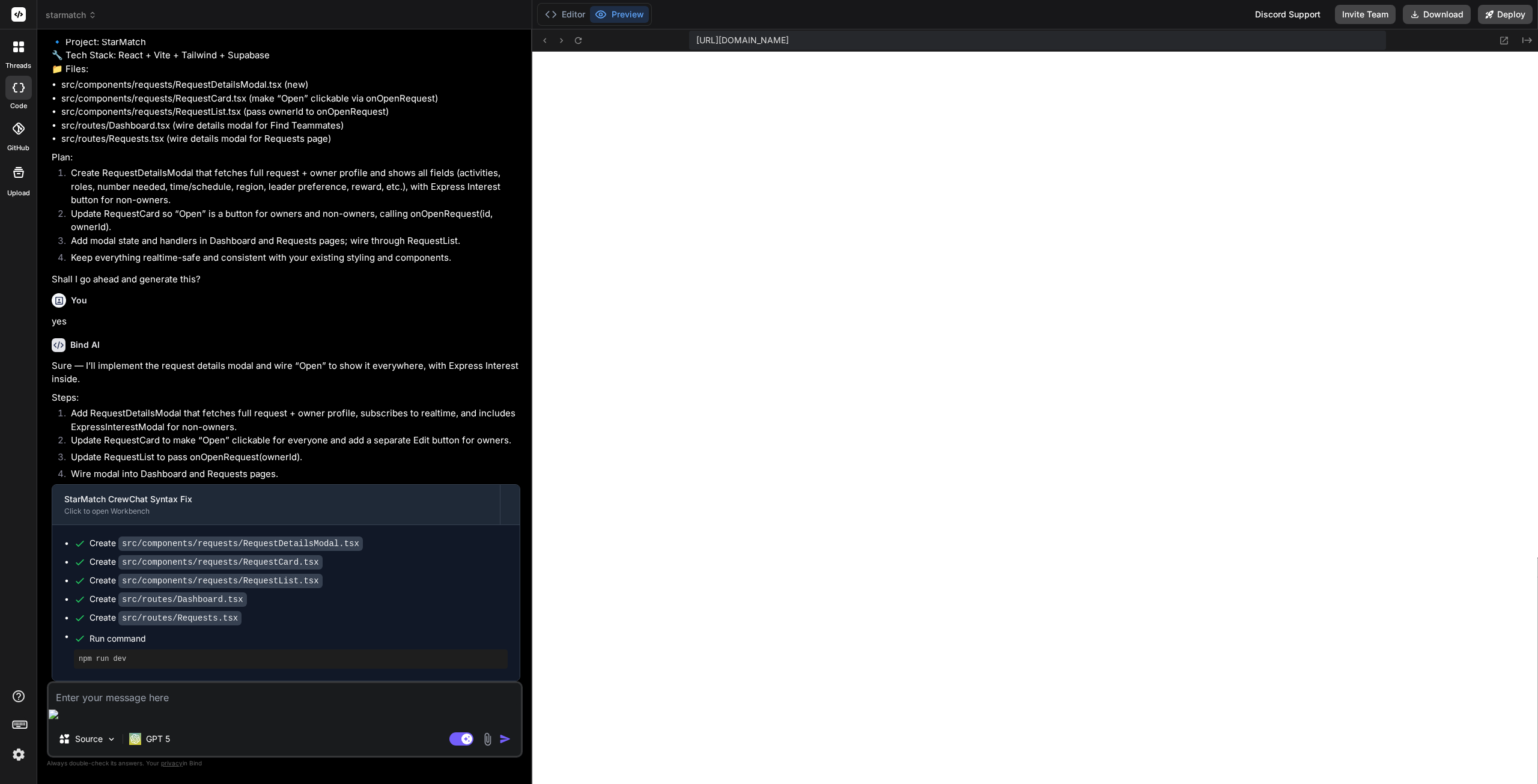
click at [199, 705] on textarea at bounding box center [285, 694] width 472 height 22
paste textarea "No handle provided"
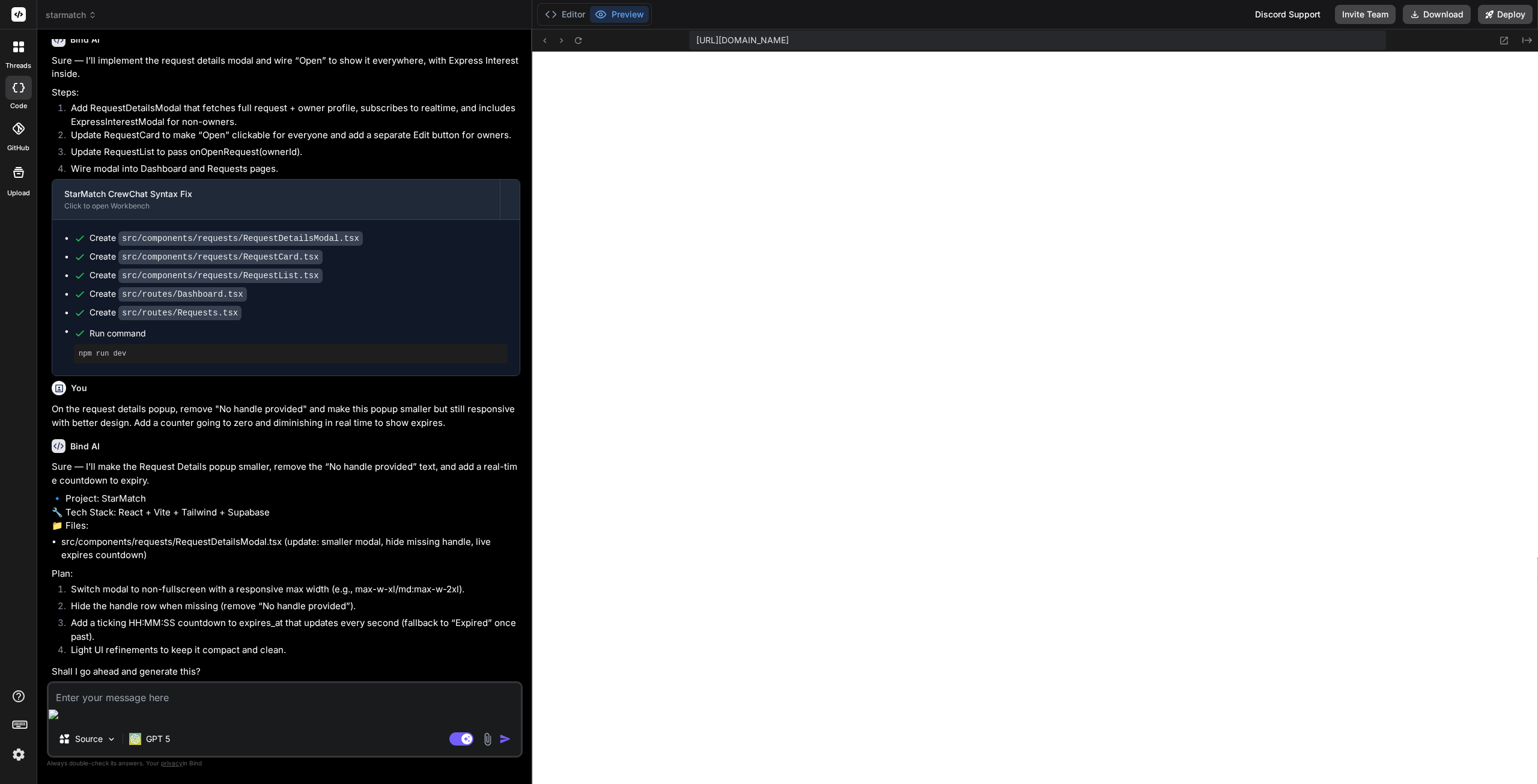
scroll to position [3038, 0]
click at [126, 705] on textarea at bounding box center [285, 694] width 472 height 22
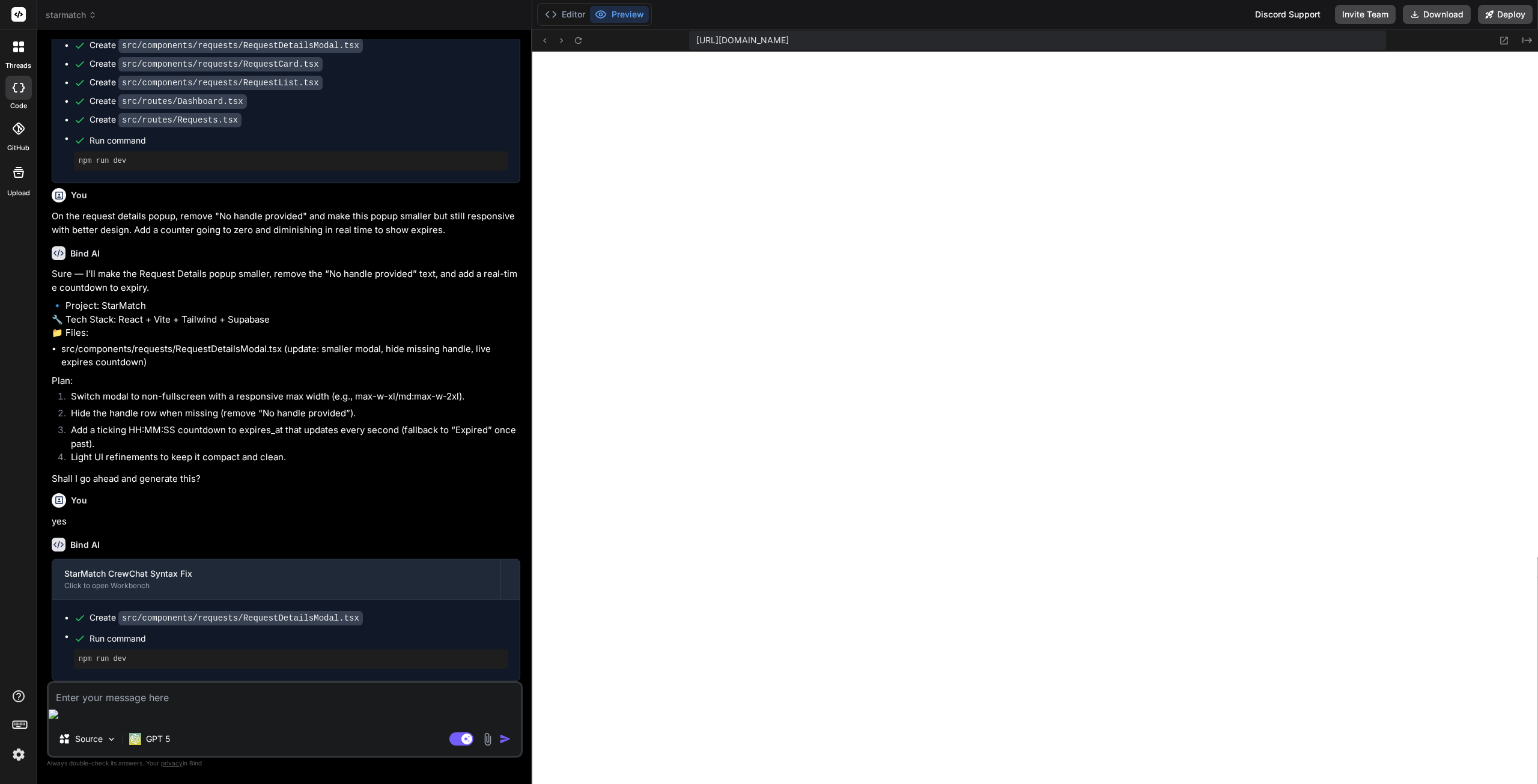
scroll to position [3231, 0]
click at [180, 705] on textarea at bounding box center [285, 694] width 472 height 22
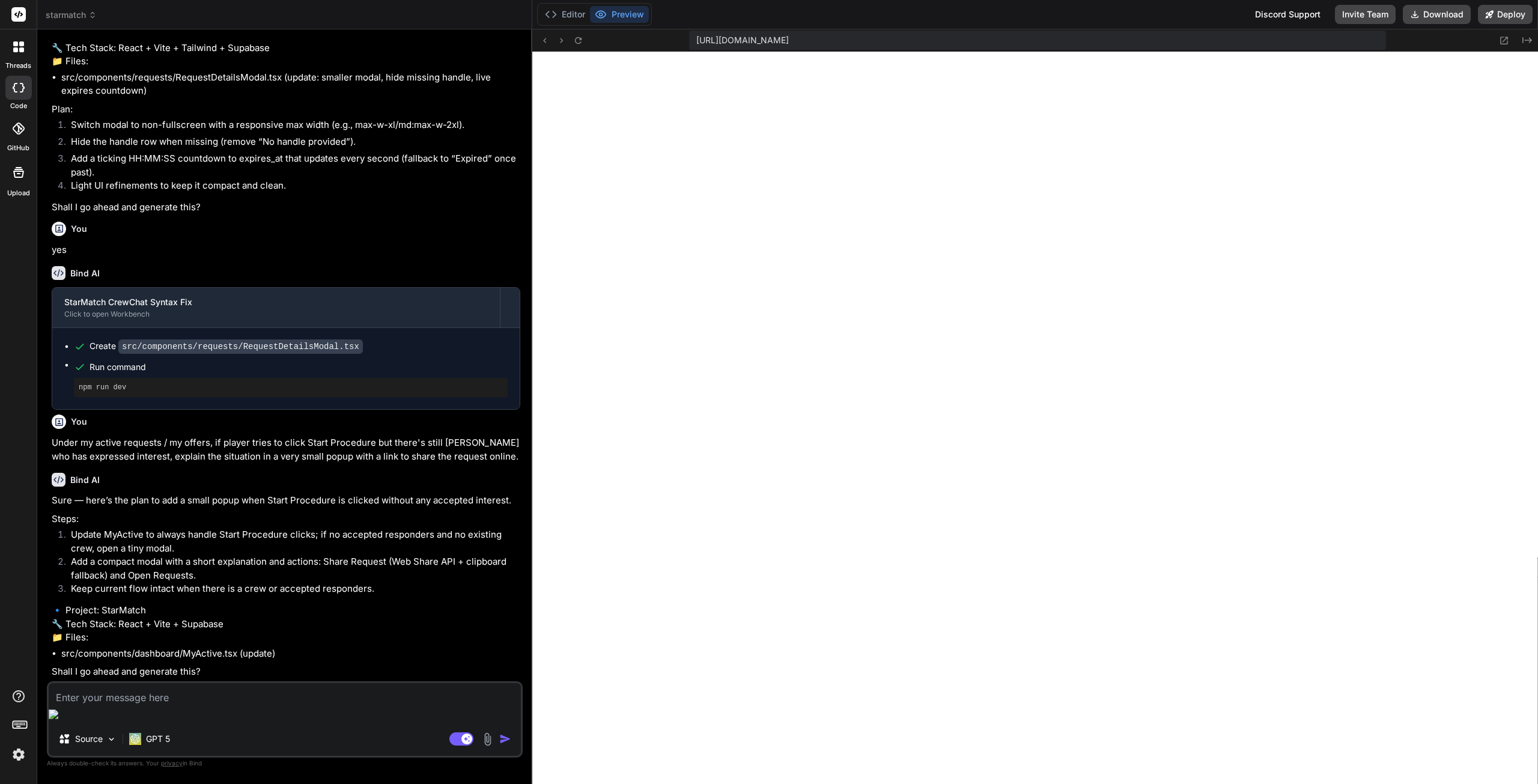
scroll to position [3529, 0]
click at [139, 705] on textarea at bounding box center [285, 694] width 472 height 22
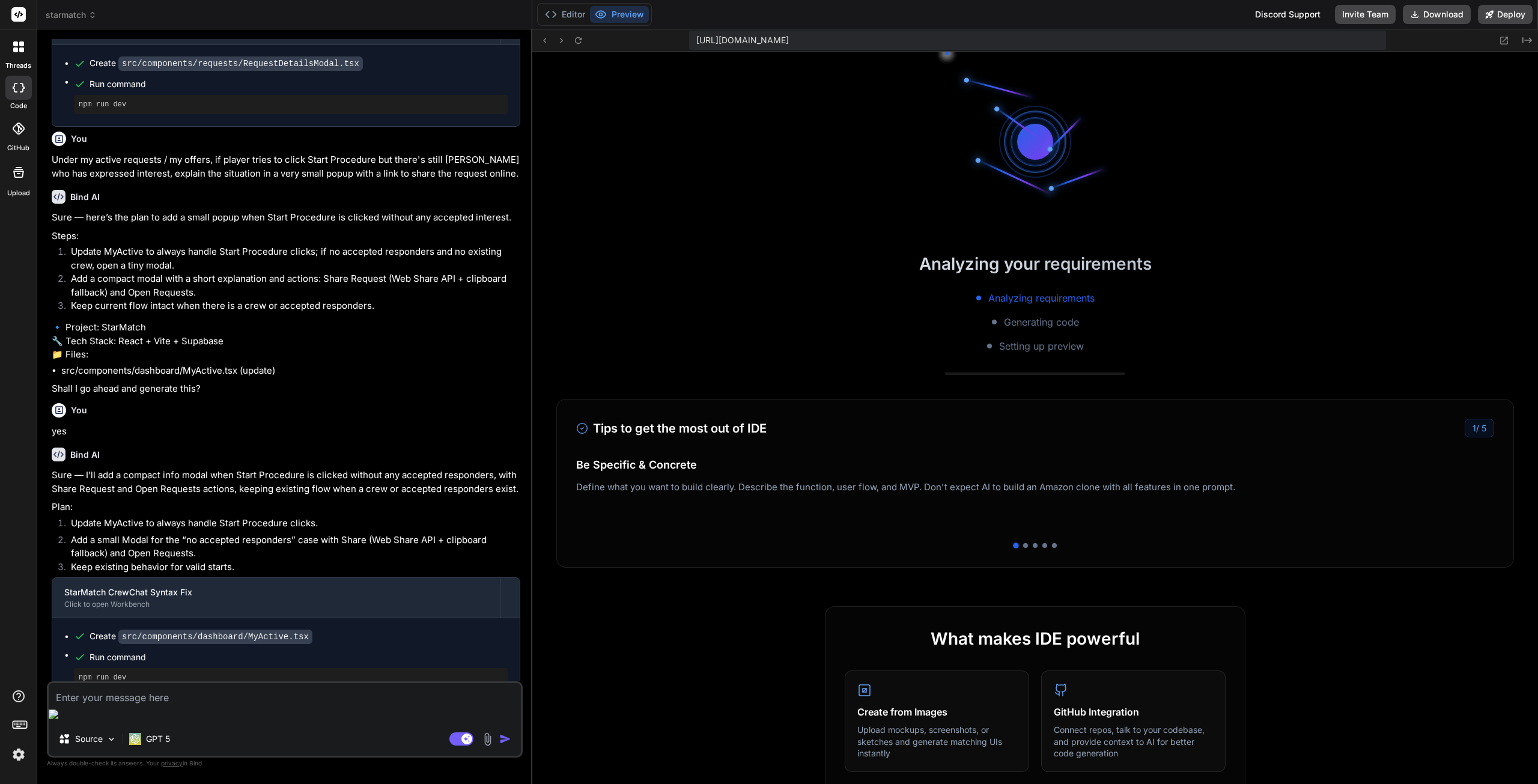
scroll to position [959, 0]
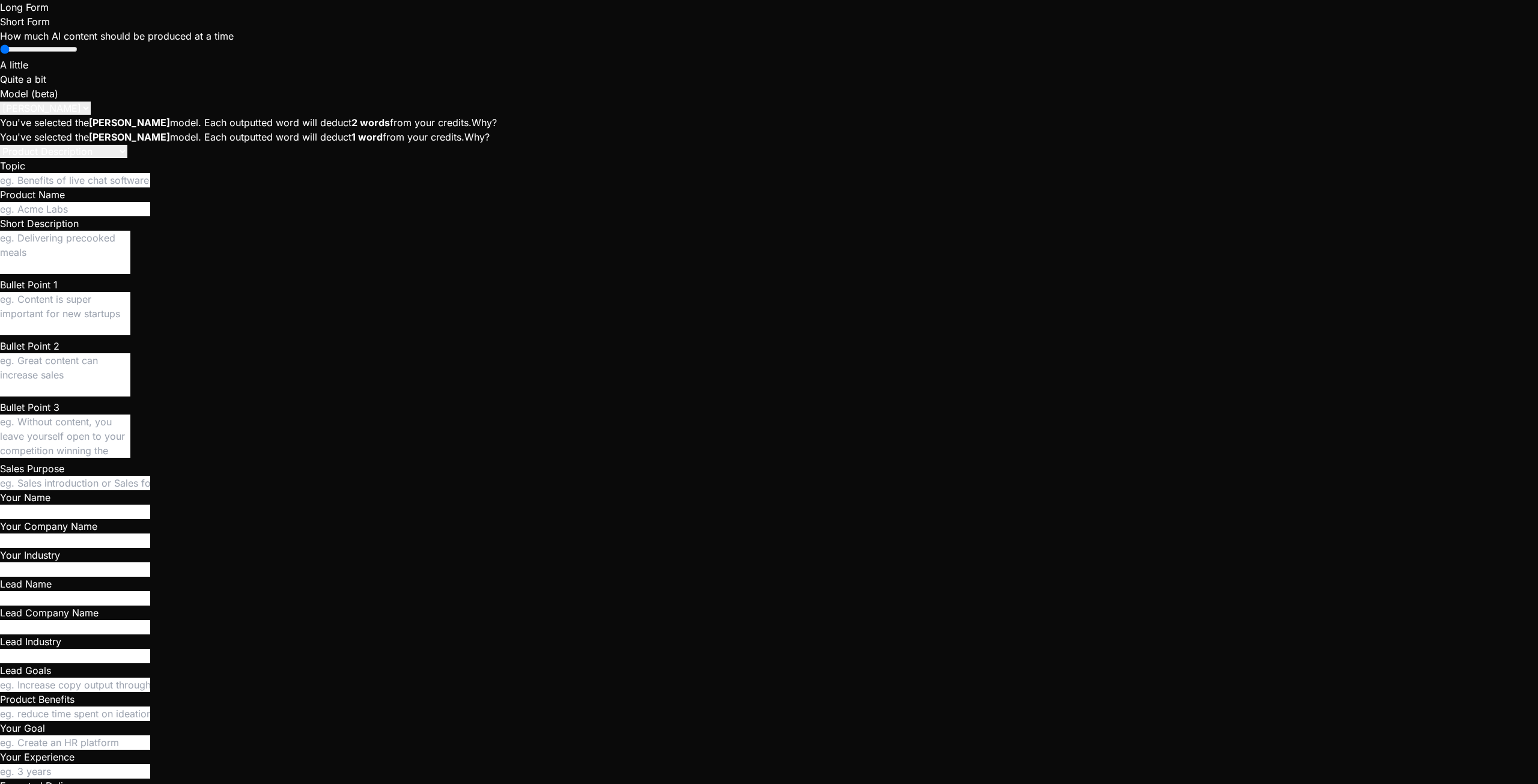
scroll to position [543, 0]
type textarea "x"
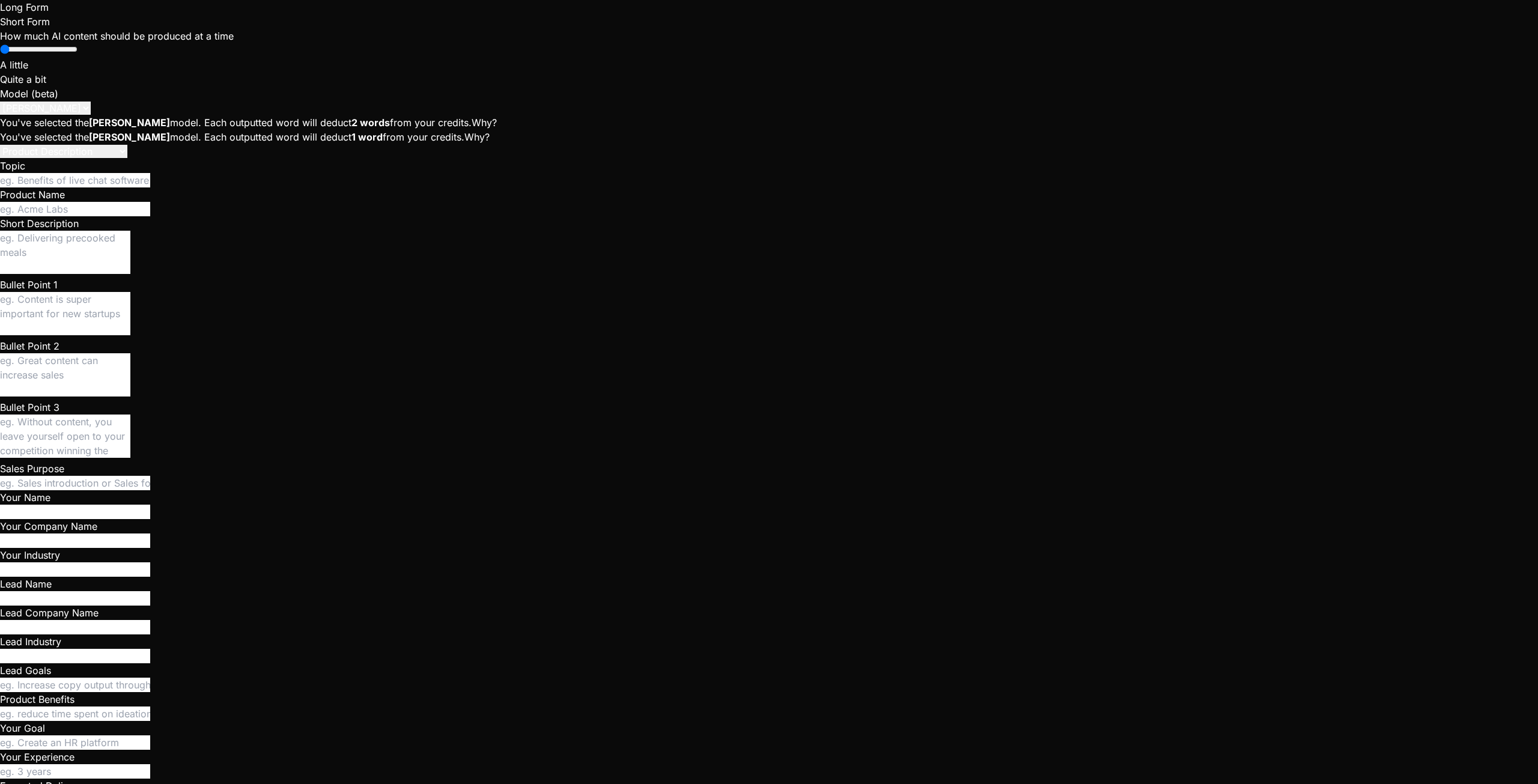
scroll to position [228, 0]
type textarea "x"
